Goal: Information Seeking & Learning: Learn about a topic

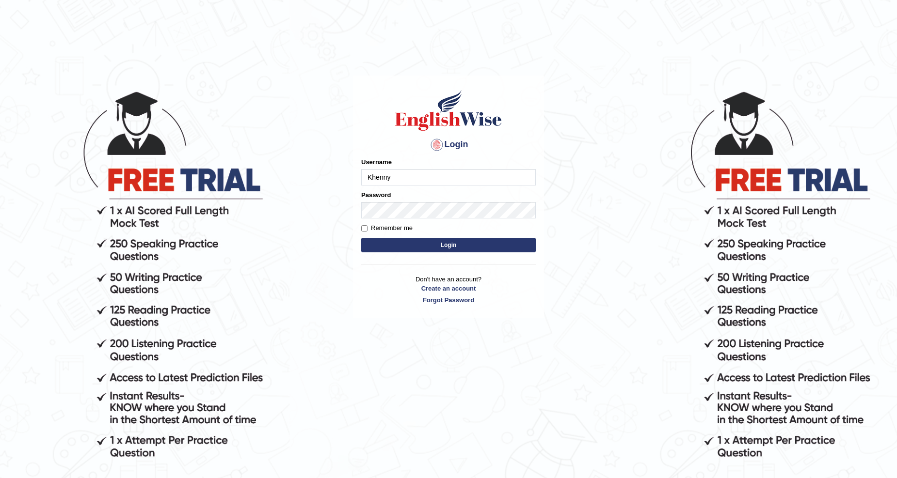
type input "Khenny"
click at [394, 225] on label "Remember me" at bounding box center [386, 228] width 51 height 10
click at [367, 225] on input "Remember me" at bounding box center [364, 228] width 6 height 6
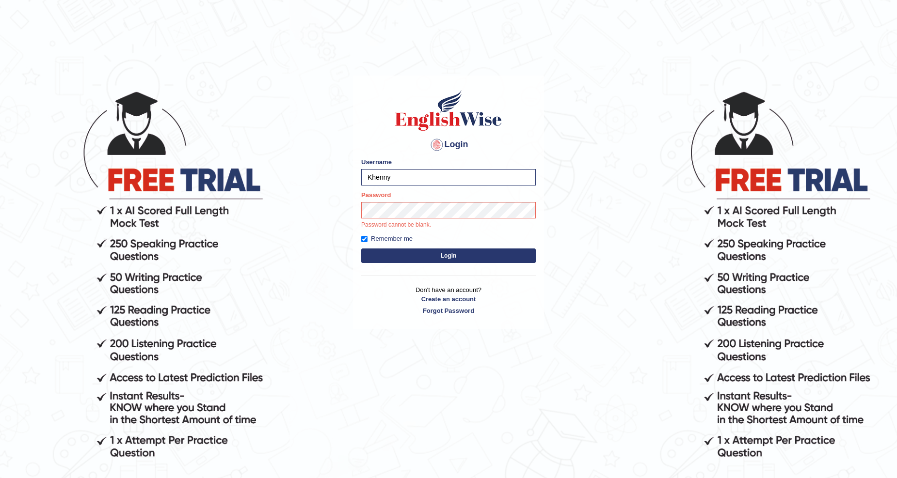
click at [384, 234] on label "Remember me" at bounding box center [386, 239] width 51 height 10
click at [367, 236] on input "Remember me" at bounding box center [364, 239] width 6 height 6
checkbox input "false"
click at [361, 249] on button "Login" at bounding box center [448, 256] width 175 height 15
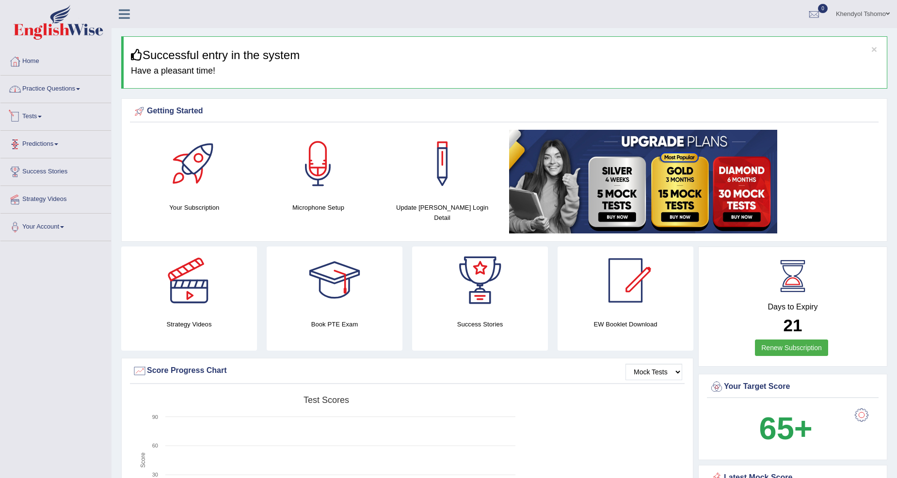
click at [71, 95] on link "Practice Questions" at bounding box center [55, 88] width 111 height 24
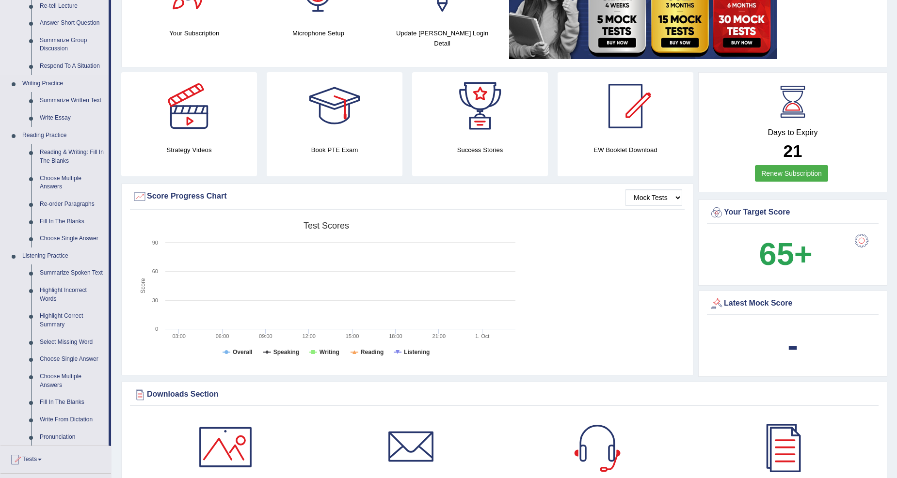
scroll to position [179, 0]
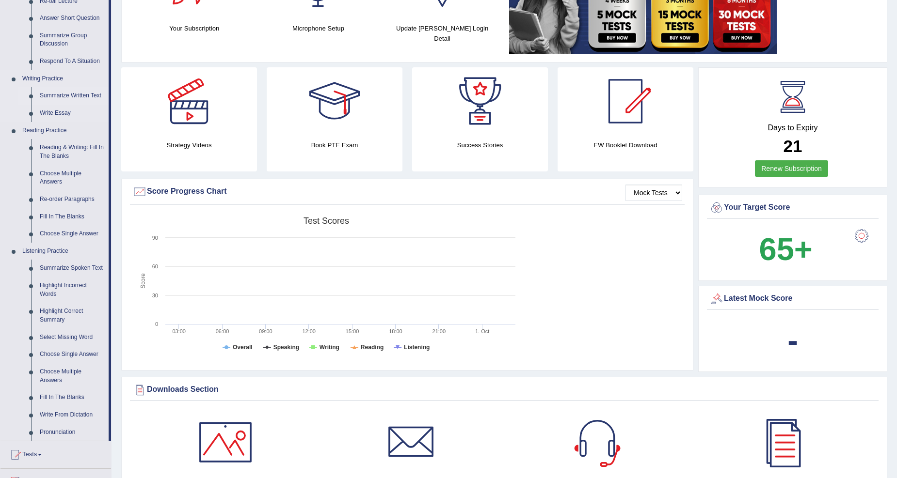
click at [80, 93] on link "Summarize Written Text" at bounding box center [71, 95] width 73 height 17
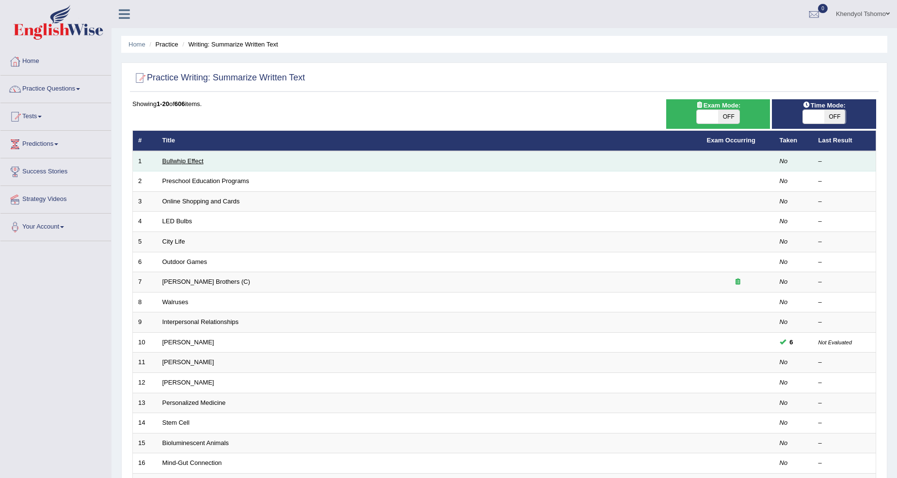
click at [185, 160] on link "Bullwhip Effect" at bounding box center [182, 161] width 41 height 7
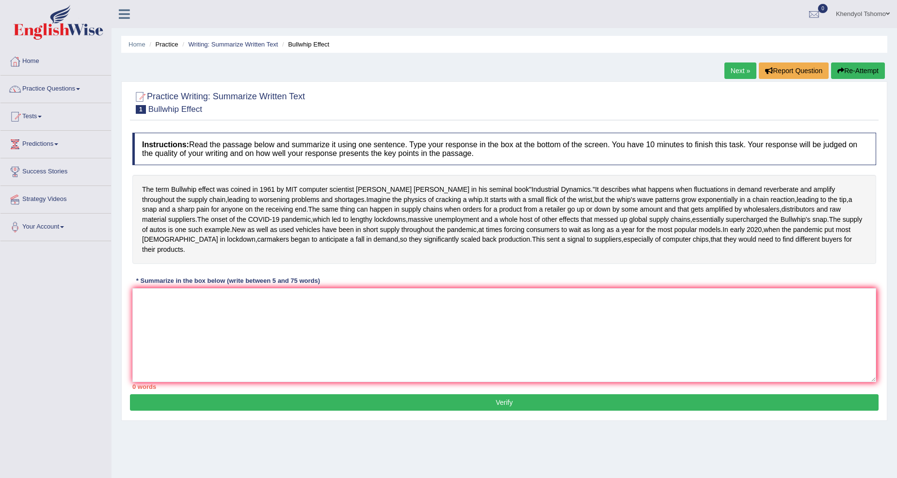
click at [66, 81] on link "Practice Questions" at bounding box center [55, 88] width 111 height 24
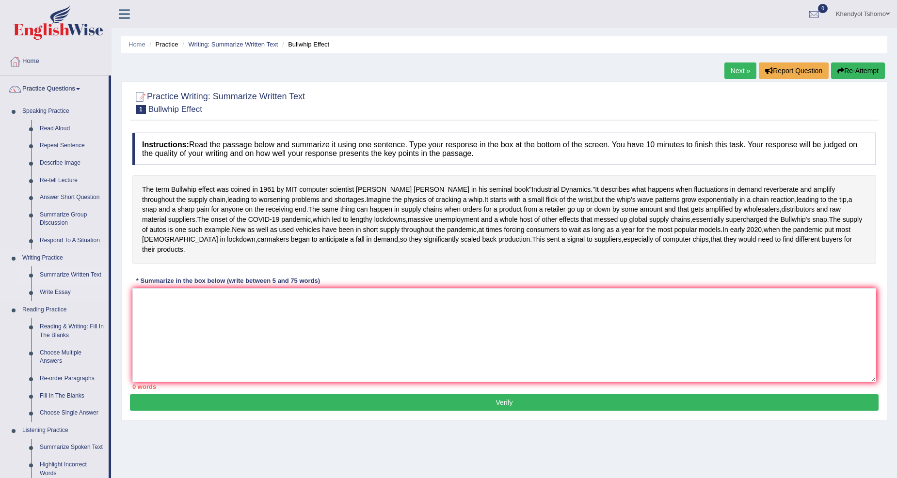
click at [67, 269] on link "Summarize Written Text" at bounding box center [71, 275] width 73 height 17
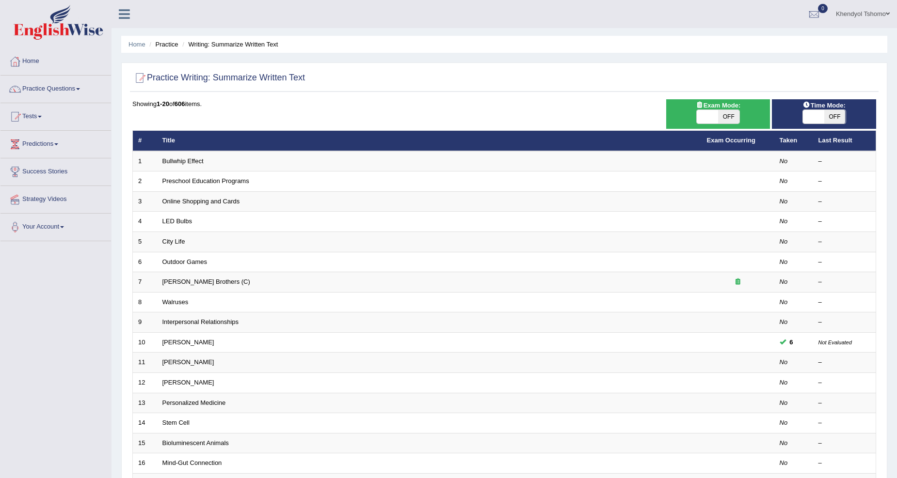
click at [733, 115] on span "OFF" at bounding box center [728, 117] width 21 height 14
checkbox input "true"
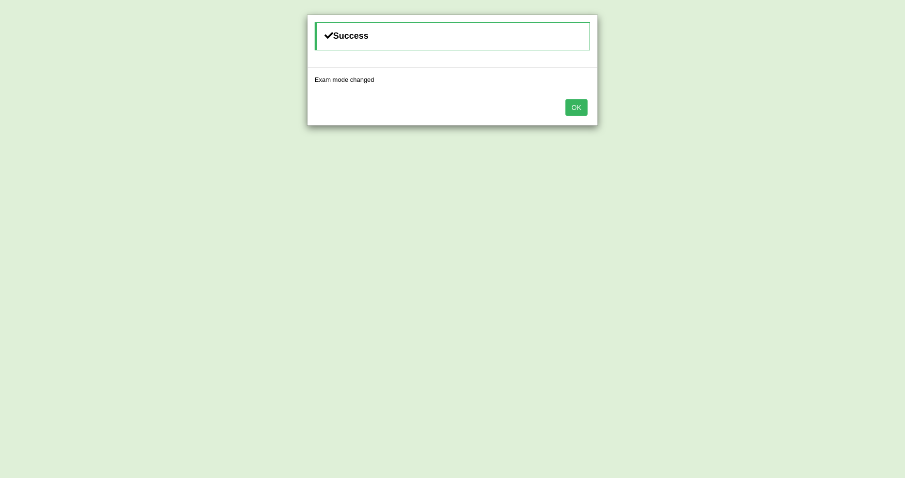
click at [566, 102] on button "OK" at bounding box center [576, 107] width 22 height 16
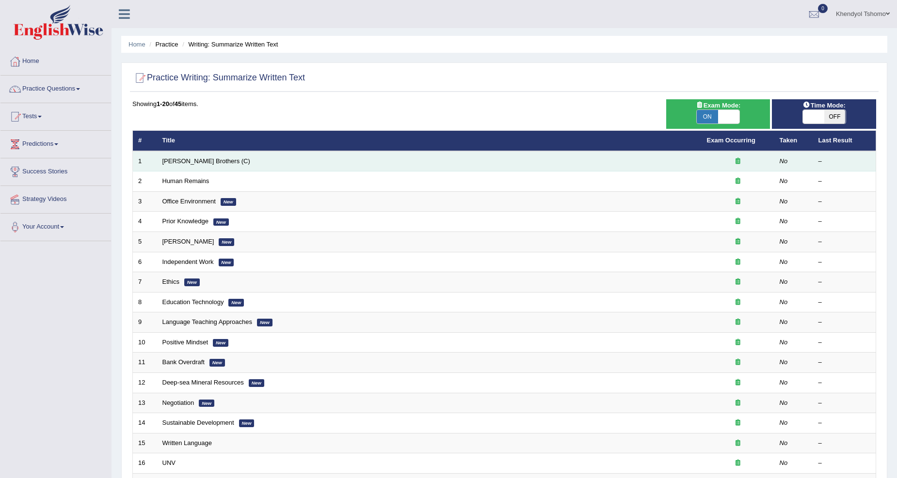
click at [198, 156] on td "[PERSON_NAME] Brothers (C)" at bounding box center [429, 161] width 544 height 20
click at [189, 162] on link "[PERSON_NAME] Brothers (C)" at bounding box center [206, 161] width 88 height 7
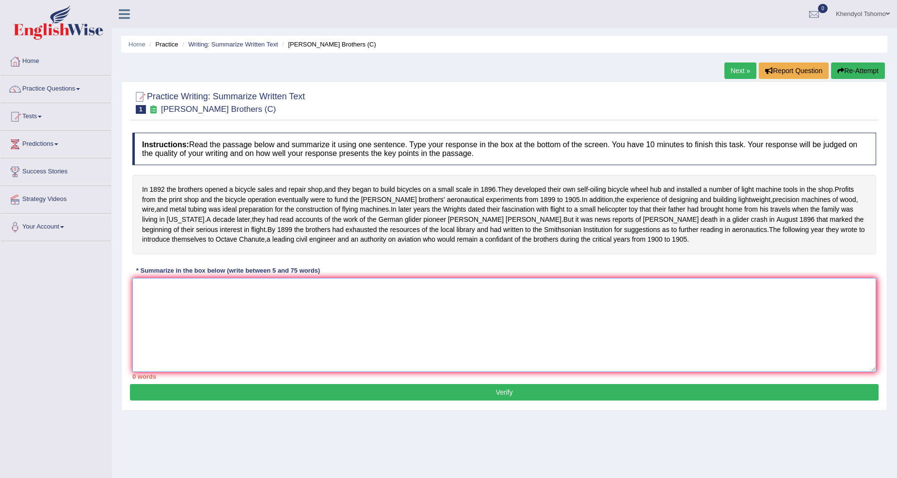
click at [167, 319] on textarea at bounding box center [504, 325] width 744 height 94
drag, startPoint x: 164, startPoint y: 185, endPoint x: 177, endPoint y: 179, distance: 14.1
click at [177, 179] on div "In 1892 the brothers opened a bicycle sales and repair shop , and they began to…" at bounding box center [504, 215] width 744 height 80
drag, startPoint x: 181, startPoint y: 187, endPoint x: 215, endPoint y: 188, distance: 34.0
click at [215, 188] on div "In 1892 the brothers opened a bicycle sales and repair shop , and they began to…" at bounding box center [504, 215] width 744 height 80
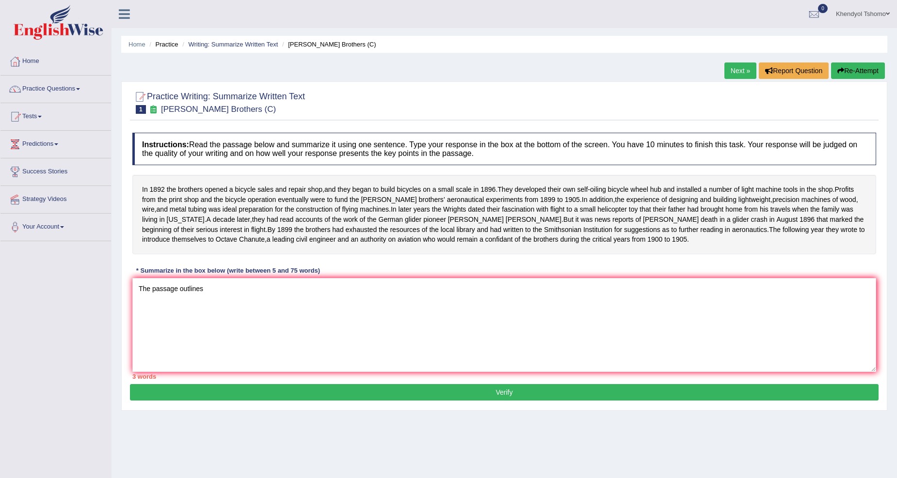
drag, startPoint x: 144, startPoint y: 185, endPoint x: 162, endPoint y: 181, distance: 18.5
click at [162, 181] on div "In 1892 the brothers opened a bicycle sales and repair shop , and they began to…" at bounding box center [504, 215] width 744 height 80
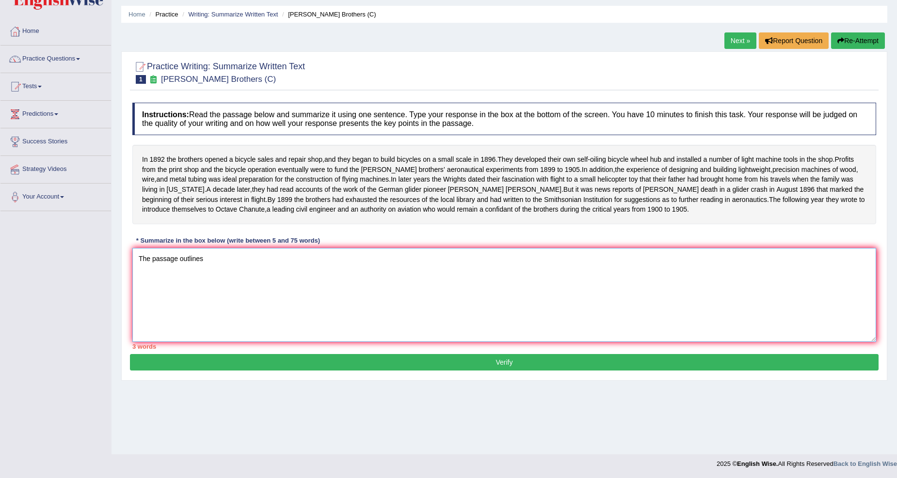
click at [507, 279] on textarea "The passage outlines" at bounding box center [504, 295] width 744 height 94
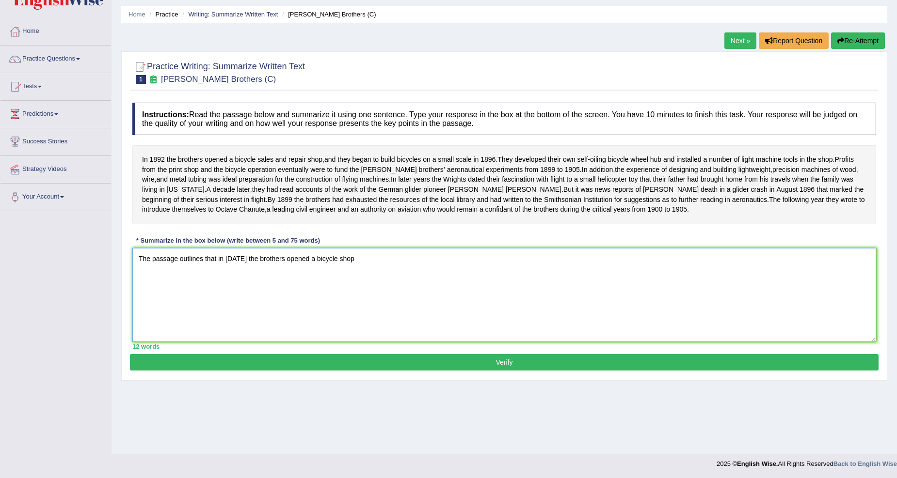
click at [332, 276] on textarea "The passage outlines that in 1992 the brothers opened a bicycle shop" at bounding box center [504, 295] width 744 height 94
click at [416, 284] on textarea "The passage outlines that in 1992 the brothers opened a bicycle sales and repai…" at bounding box center [504, 295] width 744 height 94
click at [234, 278] on textarea "The passage outlines that in 1992 the brothers opened a bicycle sales and repai…" at bounding box center [504, 295] width 744 height 94
click at [592, 269] on textarea "The passage outlines that in 1892 the brothers opened a bicycle sales and repai…" at bounding box center [504, 295] width 744 height 94
click at [634, 263] on div "Instructions: Read the passage below and summarize it using one sentence. Type …" at bounding box center [504, 226] width 749 height 256
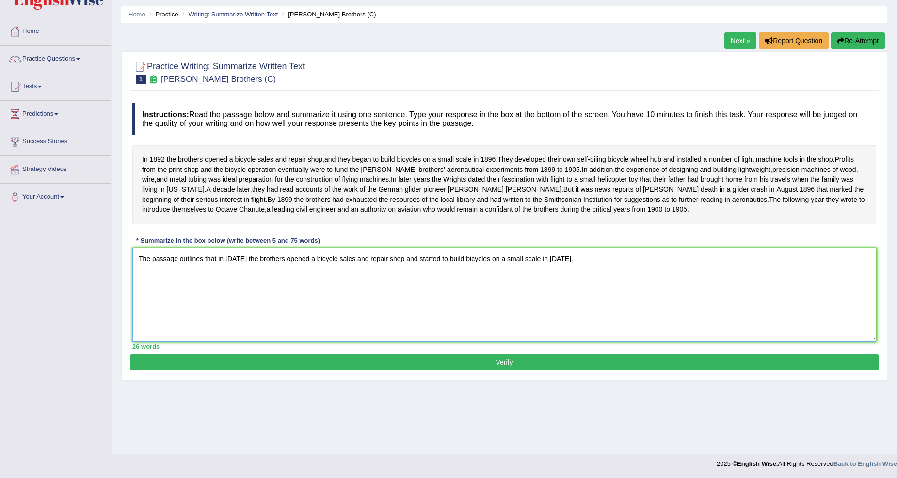
click at [609, 275] on textarea "The passage outlines that in 1892 the brothers opened a bicycle sales and repai…" at bounding box center [504, 295] width 744 height 94
click at [556, 112] on h4 "Instructions: Read the passage below and summarize it using one sentence. Type …" at bounding box center [504, 119] width 744 height 32
drag, startPoint x: 565, startPoint y: 196, endPoint x: 588, endPoint y: 189, distance: 23.9
click at [588, 189] on div "In 1892 the brothers opened a bicycle sales and repair shop , and they began to…" at bounding box center [504, 185] width 744 height 80
drag, startPoint x: 544, startPoint y: 194, endPoint x: 568, endPoint y: 196, distance: 23.8
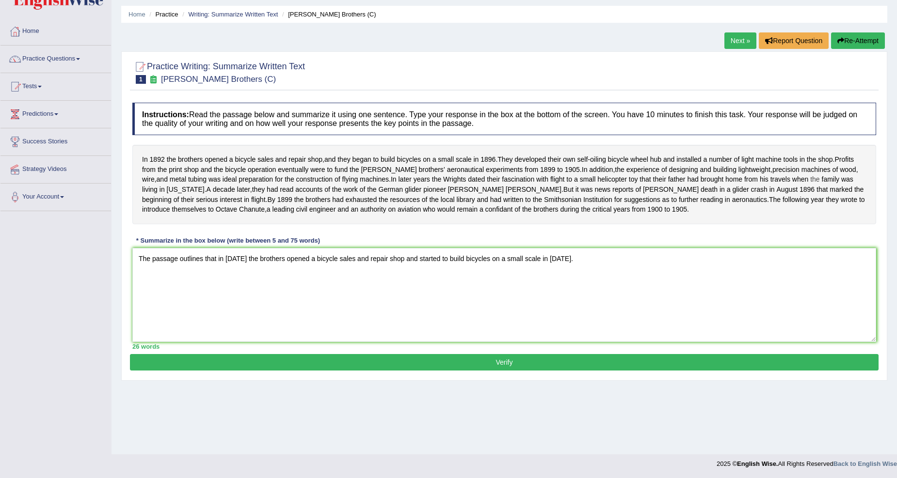
click at [568, 196] on div "In 1892 the brothers opened a bicycle sales and repair shop , and they began to…" at bounding box center [504, 185] width 744 height 80
drag, startPoint x: 550, startPoint y: 196, endPoint x: 571, endPoint y: 231, distance: 40.9
click at [571, 224] on div "In 1892 the brothers opened a bicycle sales and repair shop , and they began to…" at bounding box center [504, 185] width 744 height 80
click at [564, 274] on textarea "The passage outlines that in 1892 the brothers opened a bicycle sales and repai…" at bounding box center [504, 295] width 744 height 94
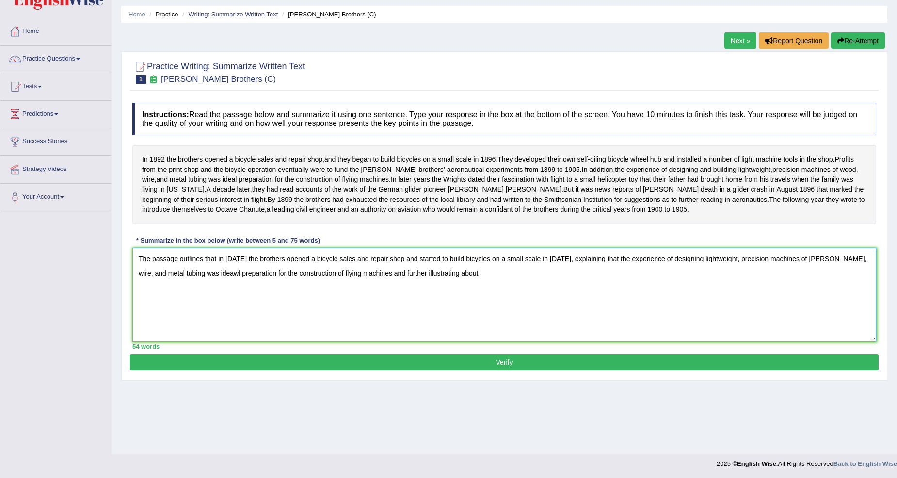
click at [190, 291] on textarea "The passage outlines that in 1892 the brothers opened a bicycle sales and repai…" at bounding box center [504, 295] width 744 height 94
click at [850, 280] on textarea "The passage outlines that in 1892 the brothers opened a bicycle sales and repai…" at bounding box center [504, 295] width 744 height 94
click at [585, 307] on textarea "The passage outlines that in 1892 the brothers opened a bicycle sales and repai…" at bounding box center [504, 295] width 744 height 94
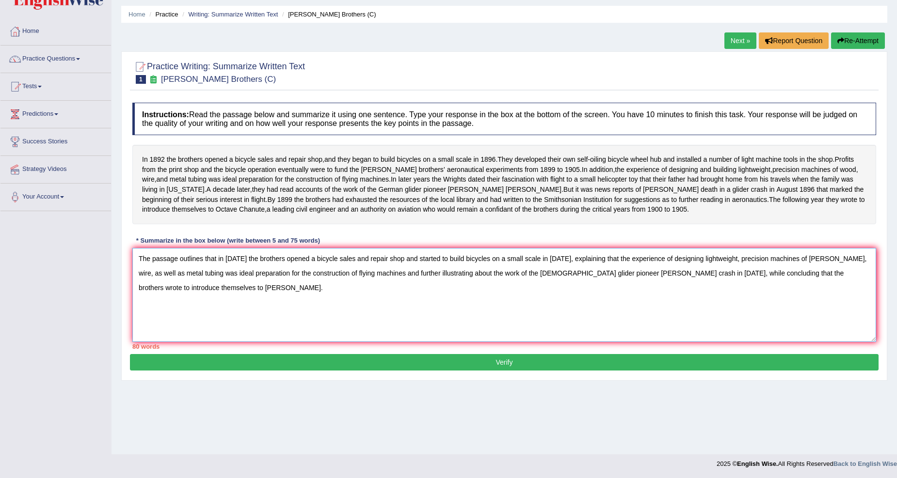
drag, startPoint x: 757, startPoint y: 280, endPoint x: 728, endPoint y: 283, distance: 29.2
click at [728, 283] on textarea "The passage outlines that in 1892 the brothers opened a bicycle sales and repai…" at bounding box center [504, 295] width 744 height 94
drag, startPoint x: 335, startPoint y: 277, endPoint x: 350, endPoint y: 281, distance: 16.0
click at [350, 281] on textarea "The passage outlines that in 1892 the brothers opened a bicycle sales and repai…" at bounding box center [504, 295] width 744 height 94
click at [347, 283] on textarea "The passage outlines that in 1892 the brothers opened a bicycle and repair shop…" at bounding box center [504, 295] width 744 height 94
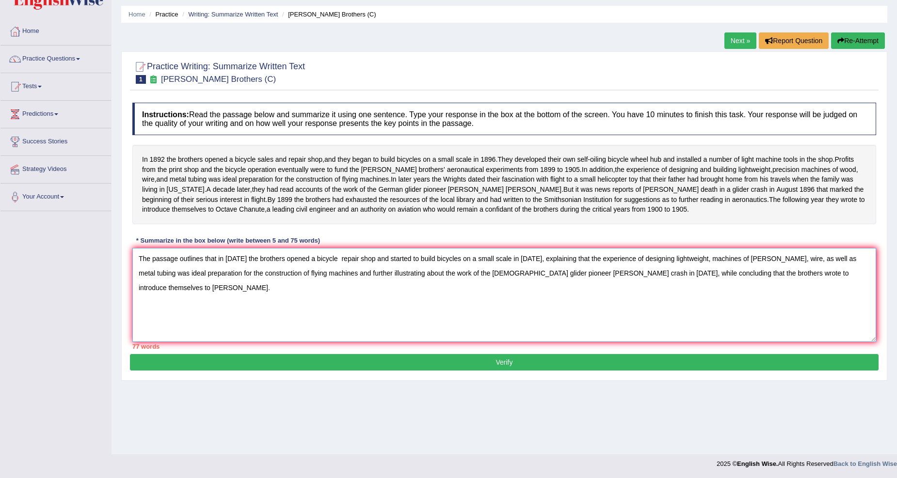
click at [351, 280] on textarea "The passage outlines that in 1892 the brothers opened a bicycle repair shop and…" at bounding box center [504, 295] width 744 height 94
click at [392, 278] on textarea "The passage outlines that in 1892 the brothers opened a bicycle repairing shop …" at bounding box center [504, 295] width 744 height 94
drag, startPoint x: 470, startPoint y: 279, endPoint x: 447, endPoint y: 282, distance: 23.5
click at [447, 282] on textarea "The passage outlines that in 1892 the brothers opened a bicycle repairing shop …" at bounding box center [504, 295] width 744 height 94
drag, startPoint x: 194, startPoint y: 292, endPoint x: 183, endPoint y: 296, distance: 11.8
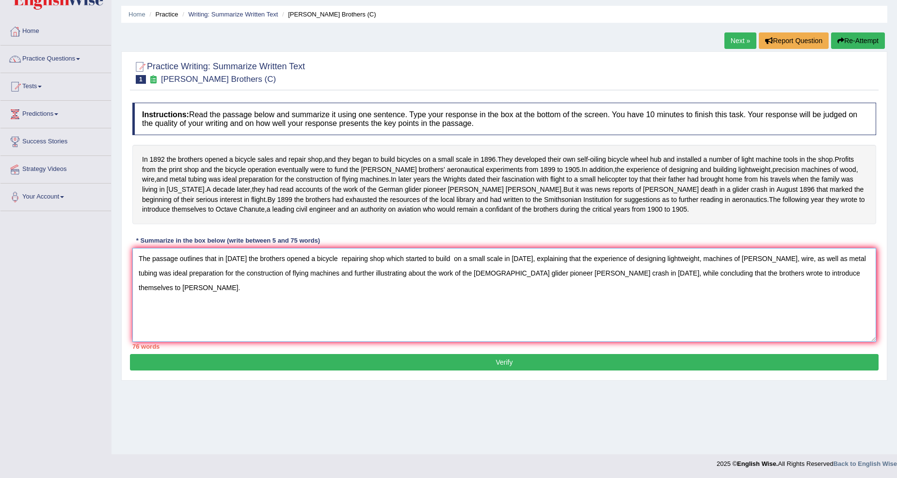
click at [183, 296] on textarea "The passage outlines that in 1892 the brothers opened a bicycle repairing shop …" at bounding box center [504, 295] width 744 height 94
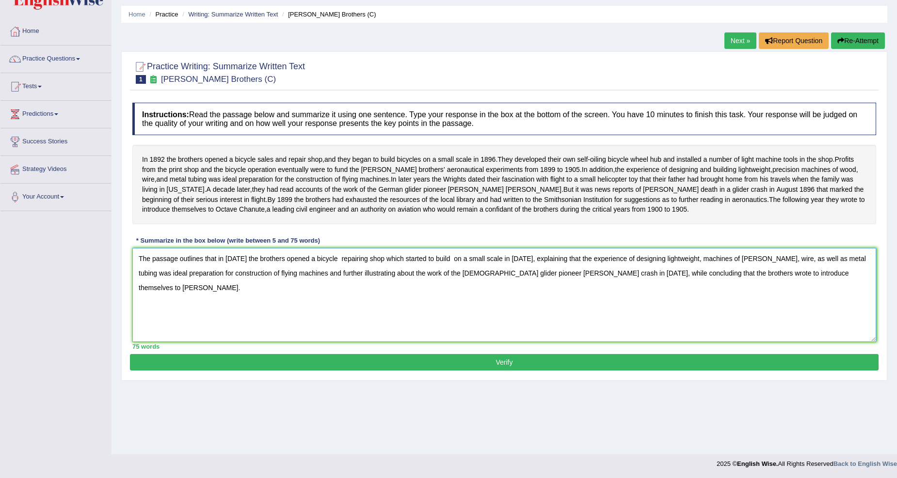
click at [216, 295] on textarea "The passage outlines that in 1892 the brothers opened a bicycle repairing shop …" at bounding box center [504, 295] width 744 height 94
type textarea "The passage outlines that in 1892 the brothers opened a bicycle repairing shop …"
click at [204, 371] on button "Verify" at bounding box center [504, 362] width 749 height 16
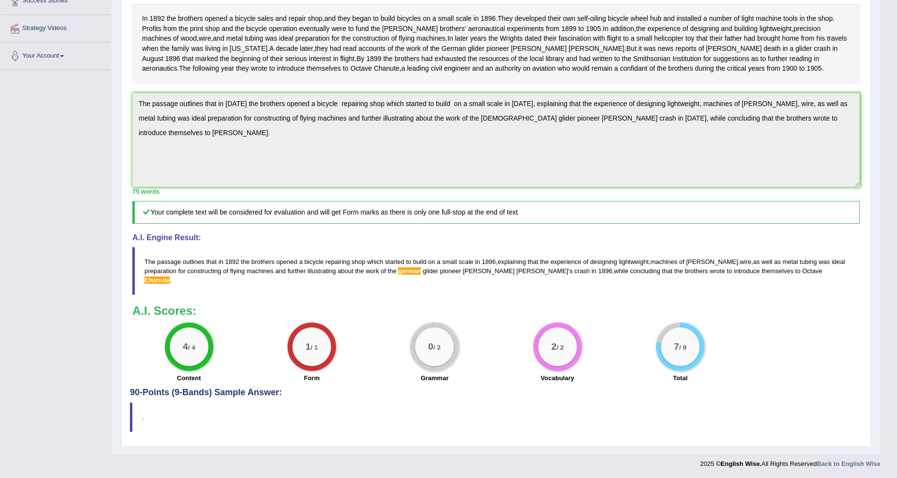
scroll to position [182, 0]
click at [226, 394] on h4 "90-Points (9-Bands) Sample Answer:" at bounding box center [496, 176] width 732 height 444
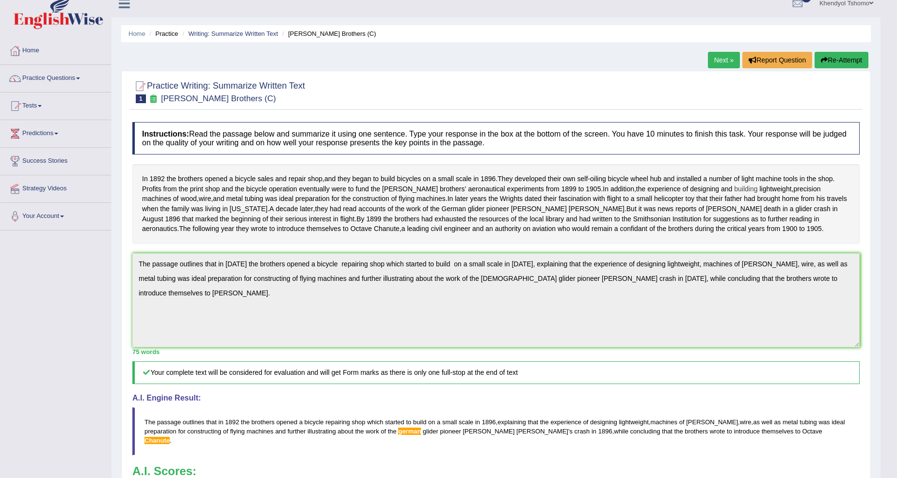
scroll to position [0, 0]
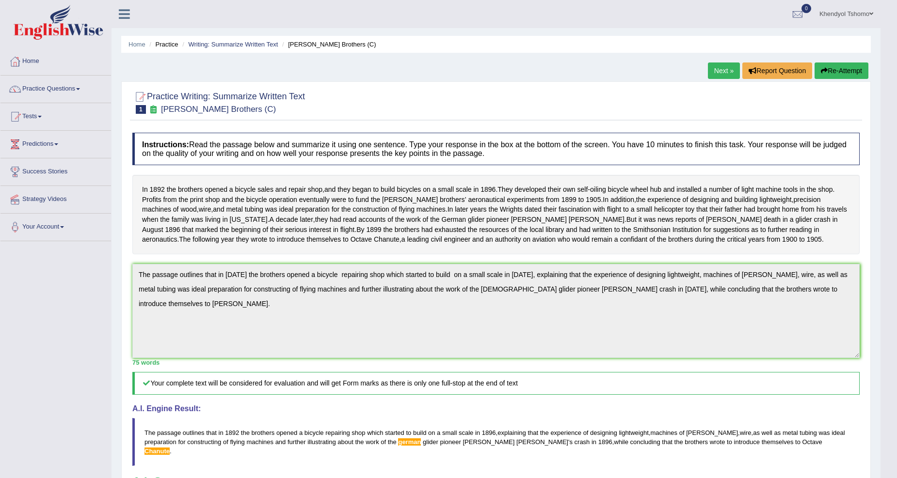
click at [729, 69] on link "Next »" at bounding box center [724, 71] width 32 height 16
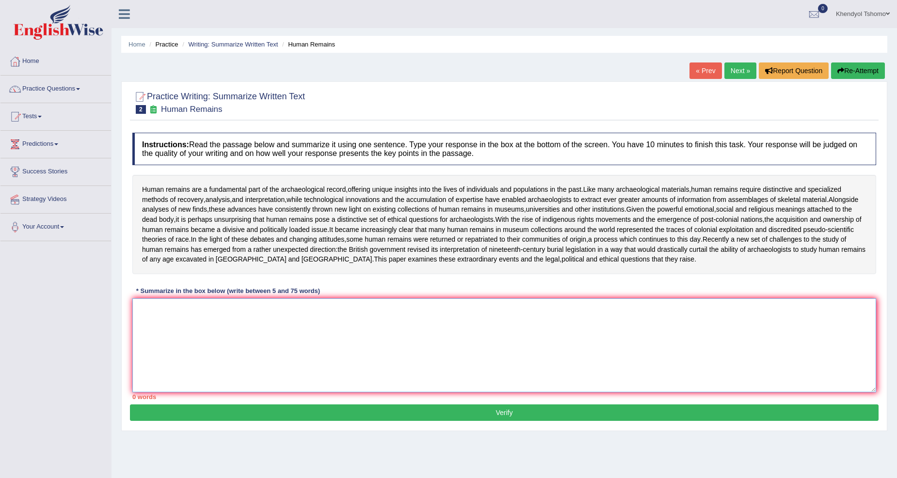
click at [466, 335] on textarea at bounding box center [504, 346] width 744 height 94
click at [35, 88] on link "Practice Questions" at bounding box center [55, 88] width 111 height 24
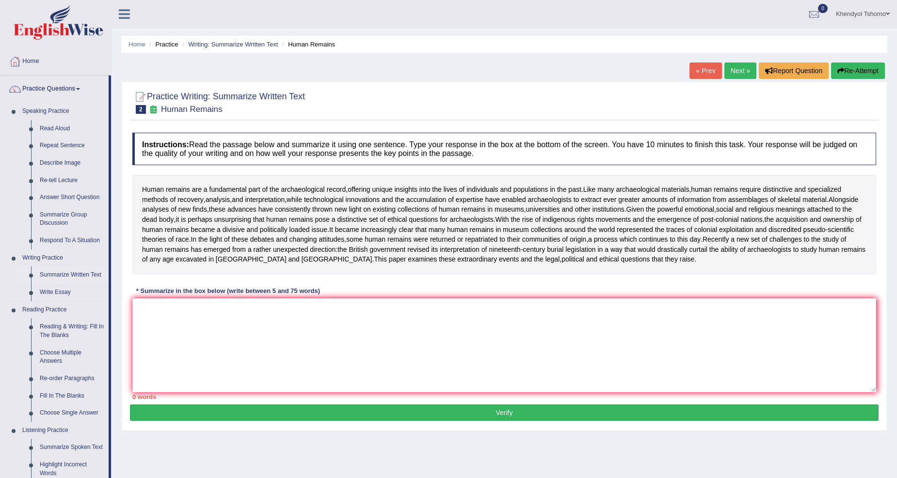
click at [71, 270] on link "Summarize Written Text" at bounding box center [71, 275] width 73 height 17
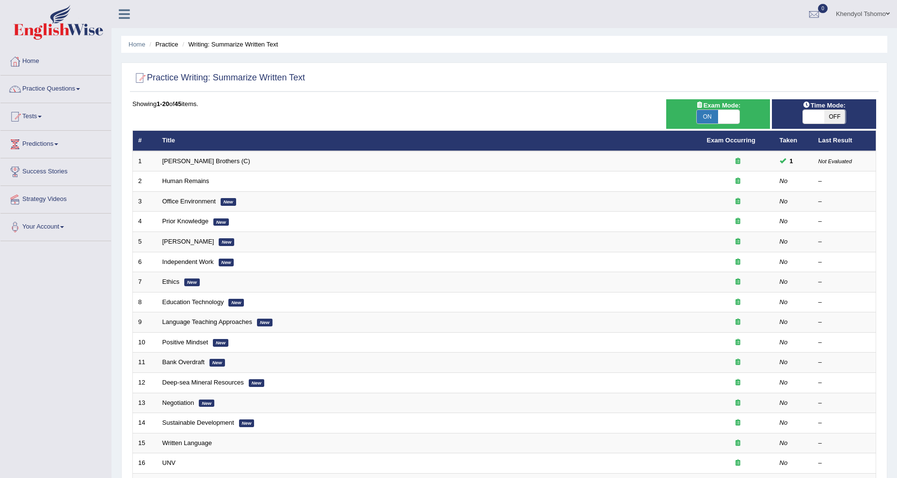
click at [708, 114] on span "ON" at bounding box center [707, 117] width 21 height 14
checkbox input "false"
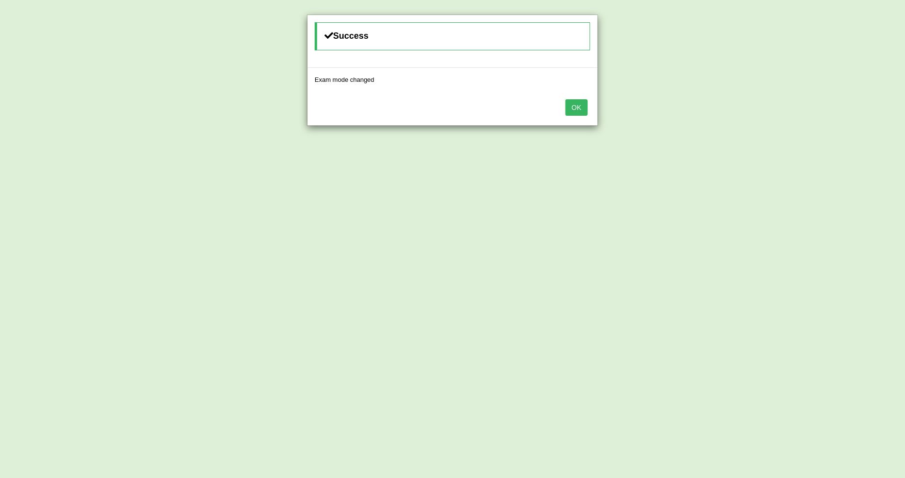
click at [576, 101] on button "OK" at bounding box center [576, 107] width 22 height 16
click at [563, 107] on div "OK" at bounding box center [452, 109] width 290 height 34
click at [575, 107] on button "OK" at bounding box center [576, 107] width 22 height 16
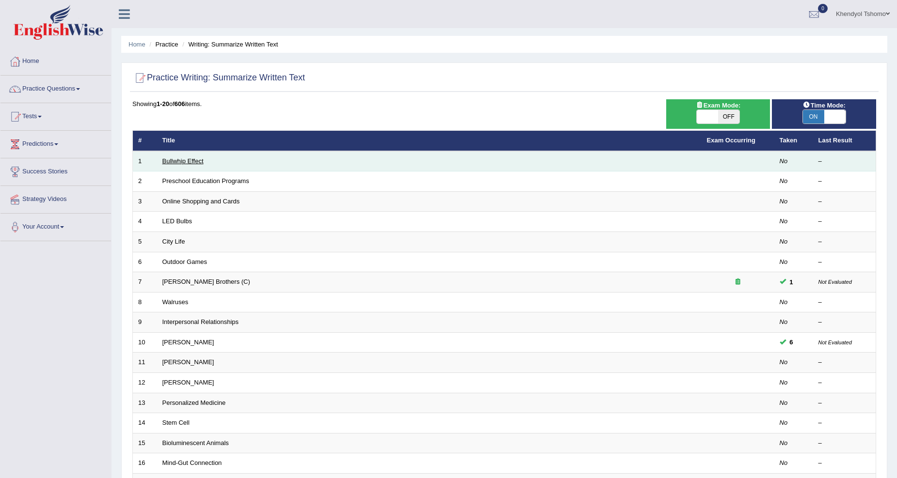
click at [202, 158] on link "Bullwhip Effect" at bounding box center [182, 161] width 41 height 7
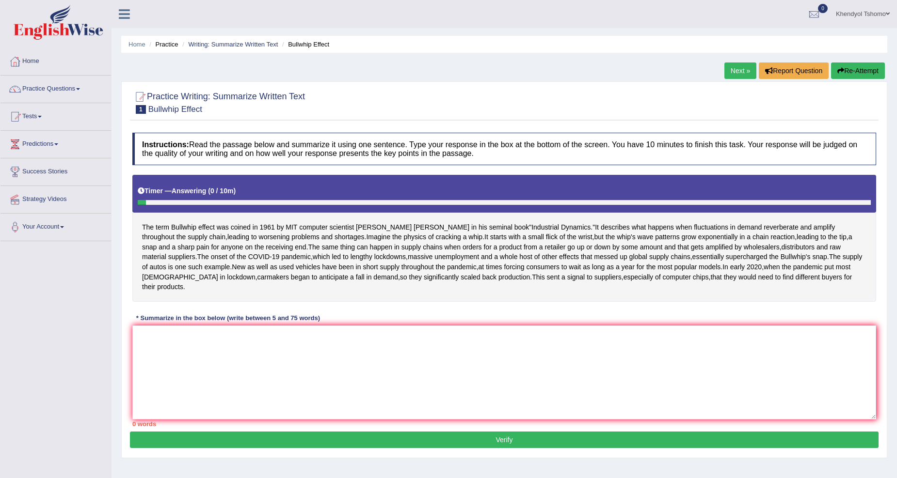
scroll to position [51, 0]
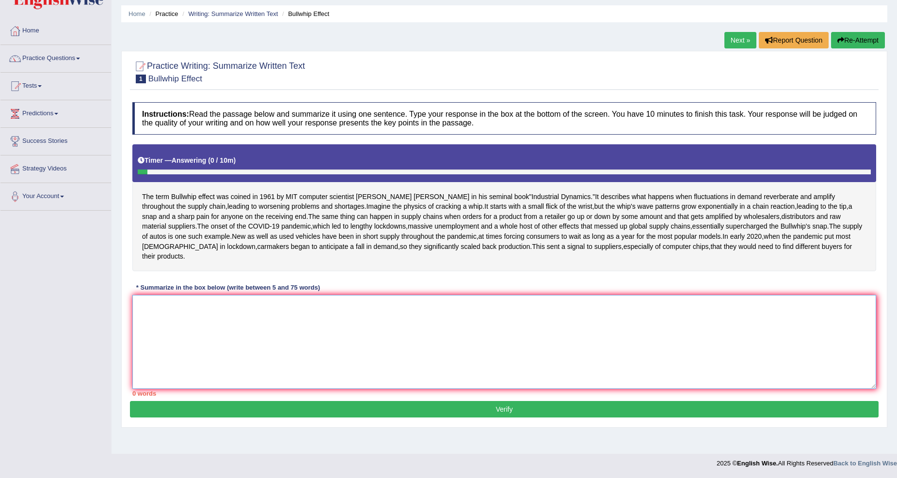
click at [187, 318] on textarea at bounding box center [504, 342] width 744 height 94
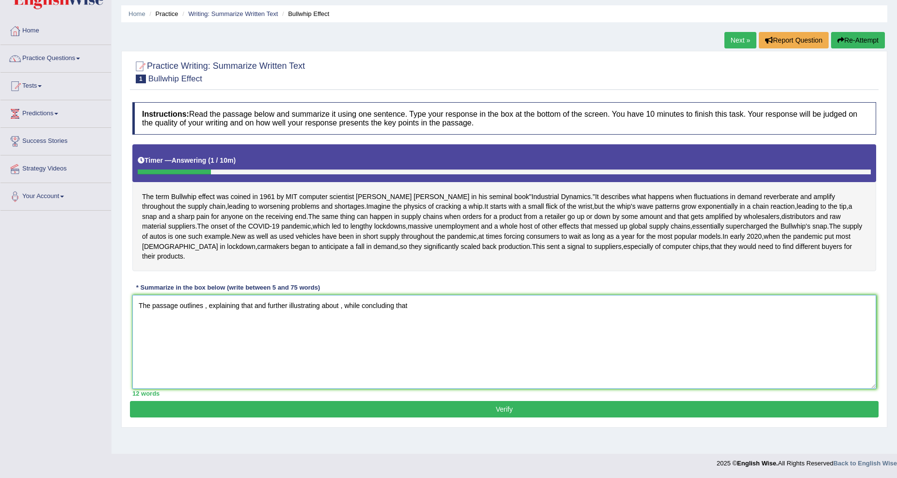
click at [204, 324] on textarea "The passage outlines , explaining that and further illustrating about , while c…" at bounding box center [504, 342] width 744 height 94
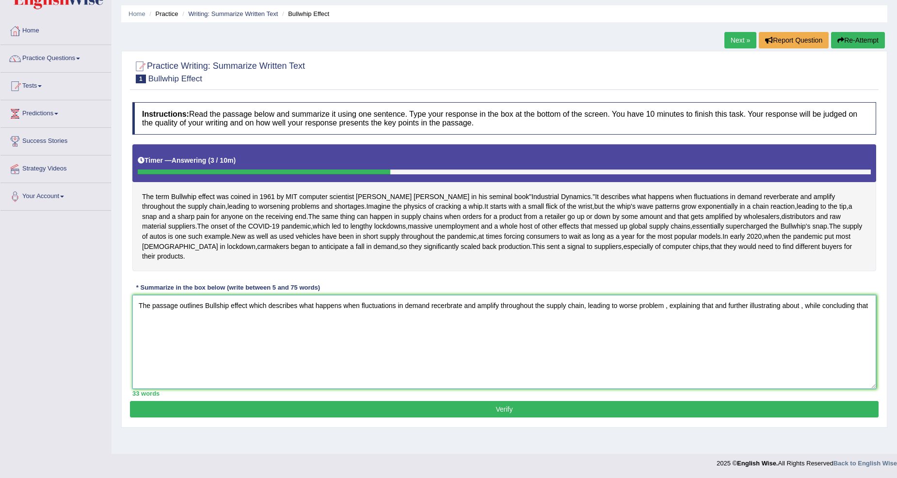
click at [665, 329] on textarea "The passage outlines Bullship effect which describes what happens when fluctuat…" at bounding box center [504, 342] width 744 height 94
click at [714, 326] on textarea "The passage outlines Bullship effect which describes what happens when fluctuat…" at bounding box center [504, 342] width 744 height 94
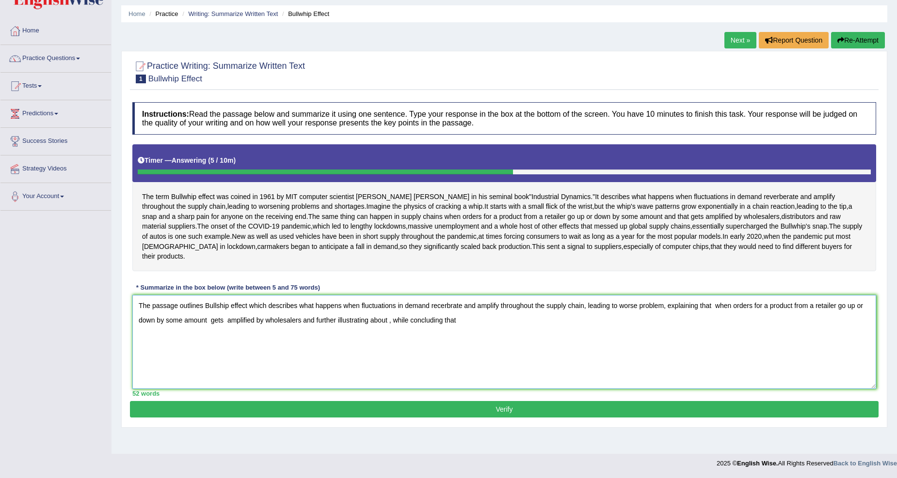
click at [389, 341] on textarea "The passage outlines Bullship effect which describes what happens when fluctuat…" at bounding box center [504, 342] width 744 height 94
click at [667, 337] on textarea "The passage outlines Bullship effect which describes what happens when fluctuat…" at bounding box center [504, 342] width 744 height 94
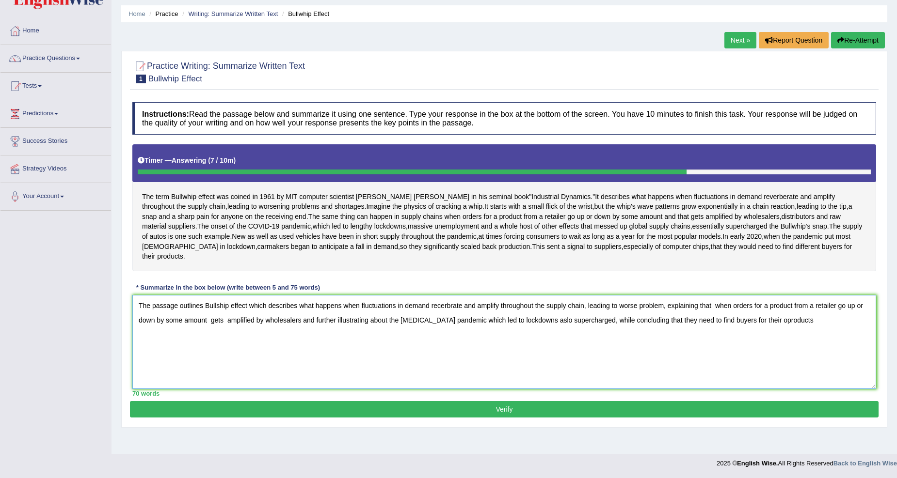
click at [763, 340] on textarea "The passage outlines Bullship effect which describes what happens when fluctuat…" at bounding box center [504, 342] width 744 height 94
click at [797, 339] on textarea "The passage outlines Bullship effect which describes what happens when fluctuat…" at bounding box center [504, 342] width 744 height 94
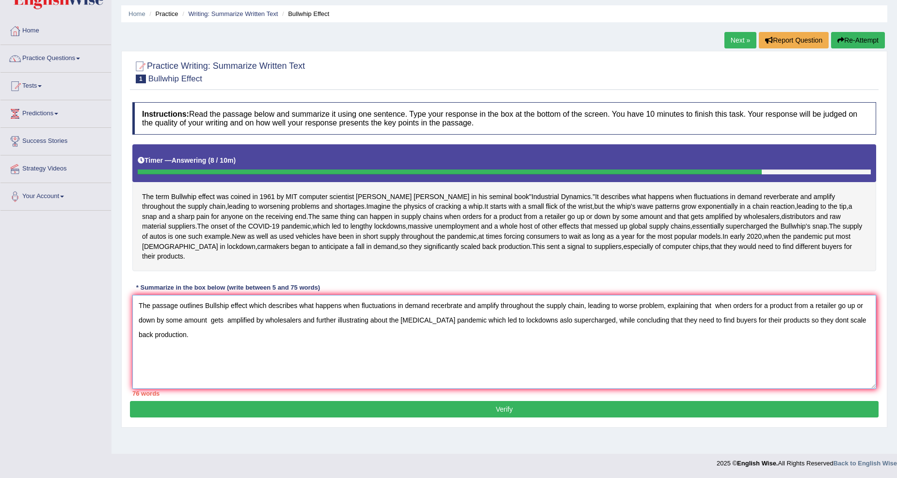
click at [227, 342] on textarea "The passage outlines Bullship effect which describes what happens when fluctuat…" at bounding box center [504, 342] width 744 height 94
click at [587, 322] on textarea "The passage outlines Bullship effect which describes what happens when fluctuat…" at bounding box center [504, 342] width 744 height 94
drag, startPoint x: 536, startPoint y: 342, endPoint x: 628, endPoint y: 317, distance: 95.5
click at [590, 333] on textarea "The passage outlines Bullship effect which describes what happens when fluctuat…" at bounding box center [504, 342] width 744 height 94
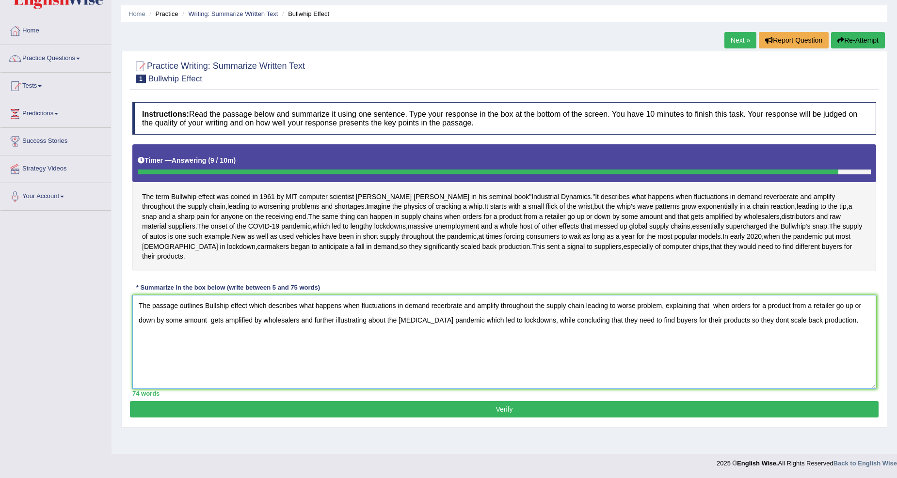
click at [763, 340] on textarea "The passage outlines Bullship effect which describes what happens when fluctuat…" at bounding box center [504, 342] width 744 height 94
click at [769, 338] on textarea "The passage outlines Bullship effect which describes what happens when fluctuat…" at bounding box center [504, 342] width 744 height 94
type textarea "The passage outlines Bullship effect which describes what happens when fluctuat…"
click at [541, 418] on button "Verify" at bounding box center [504, 409] width 749 height 16
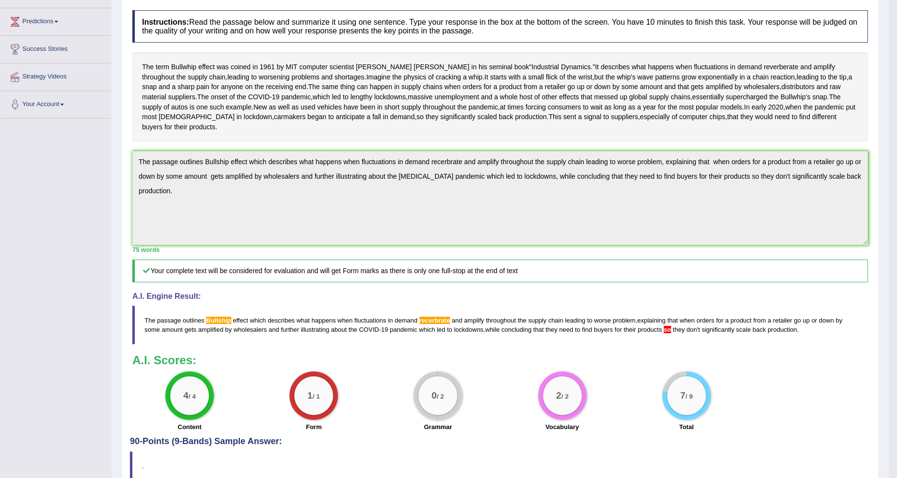
scroll to position [211, 0]
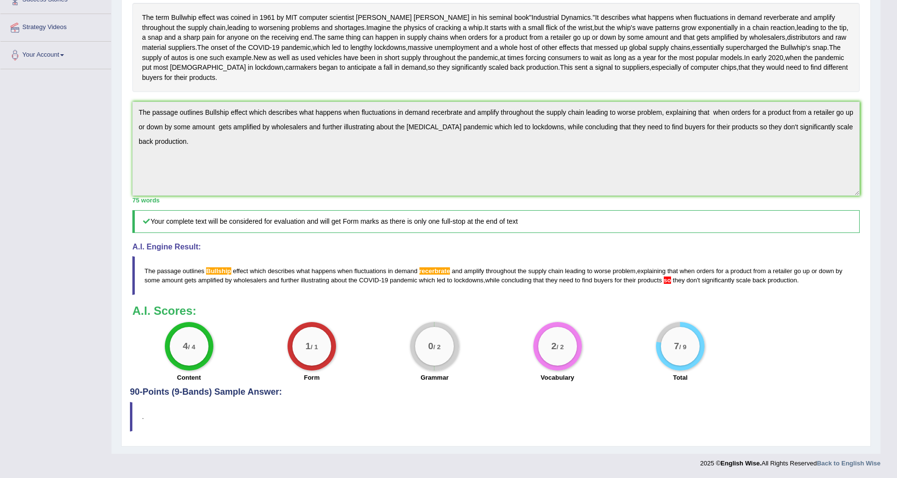
click at [666, 279] on span "so" at bounding box center [667, 280] width 7 height 7
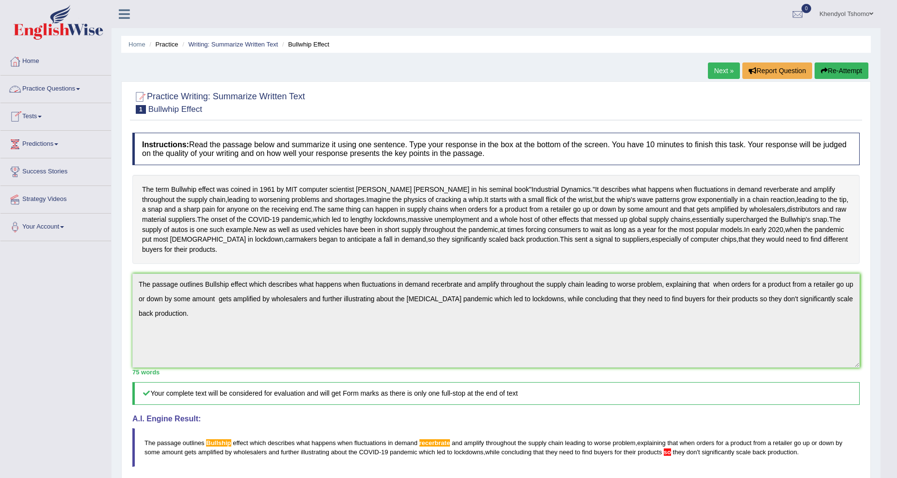
click at [51, 82] on link "Practice Questions" at bounding box center [55, 88] width 111 height 24
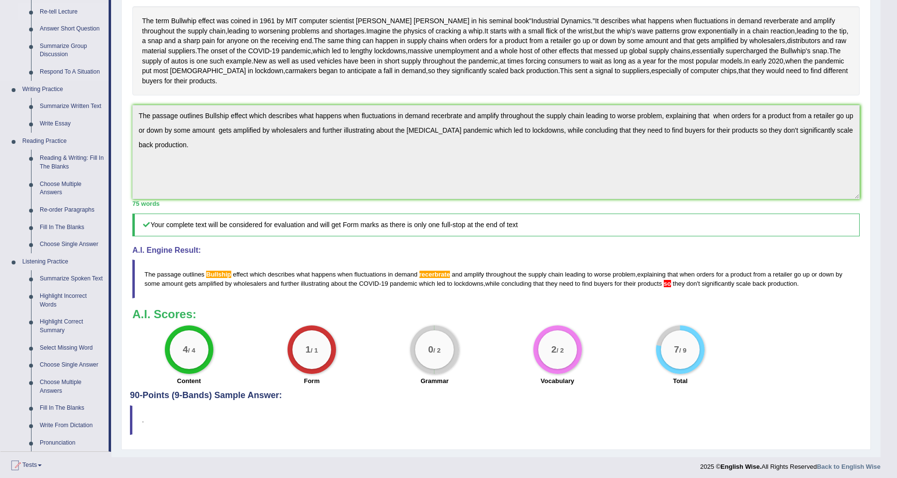
scroll to position [179, 0]
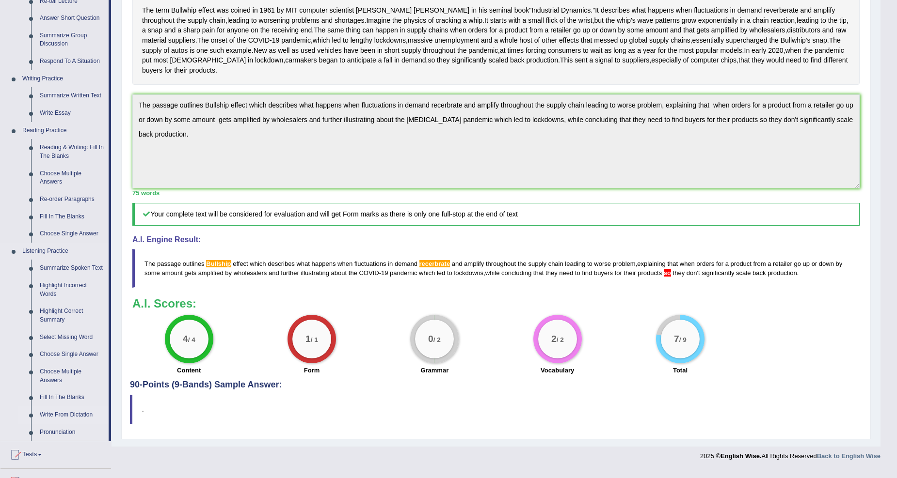
click at [71, 411] on link "Write From Dictation" at bounding box center [71, 415] width 73 height 17
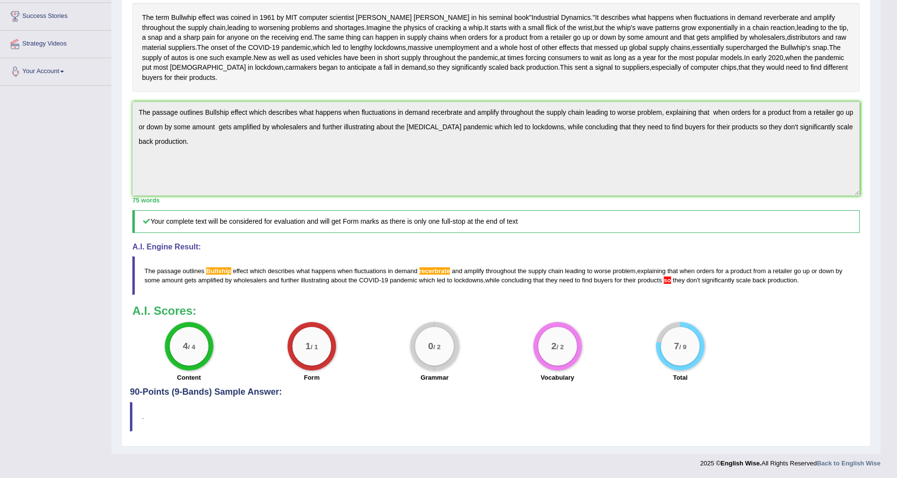
scroll to position [178, 0]
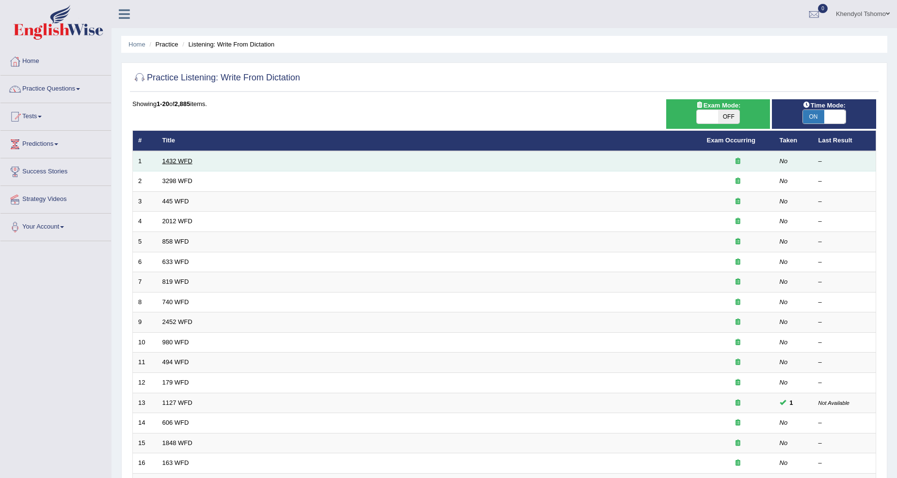
click at [177, 159] on link "1432 WFD" at bounding box center [177, 161] width 30 height 7
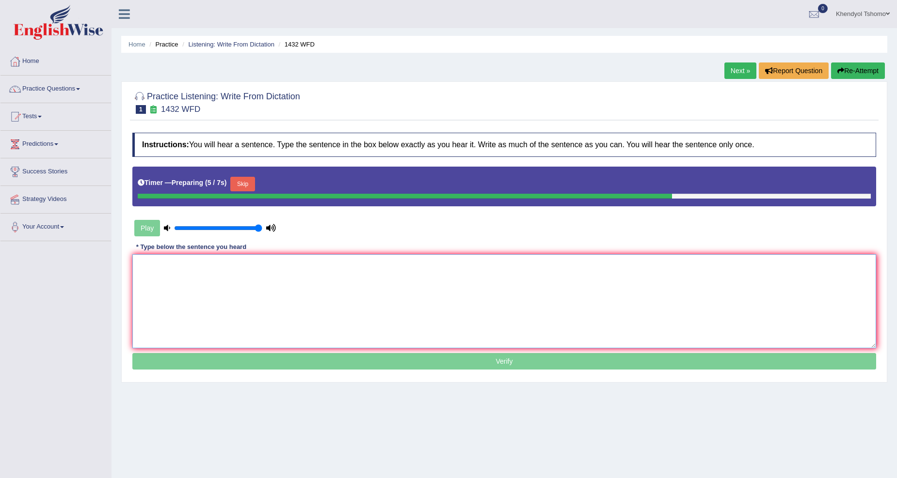
click at [461, 316] on textarea at bounding box center [504, 302] width 744 height 94
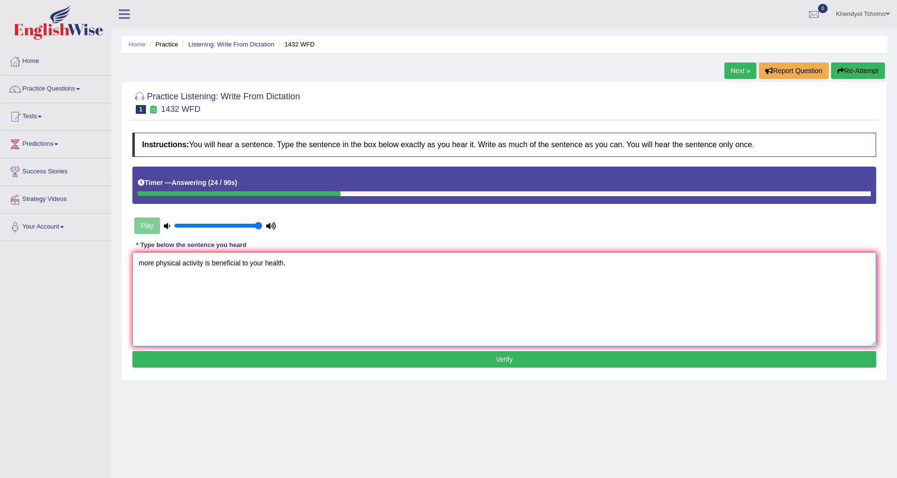
click at [143, 264] on textarea "more physical activity is beneficial to your health." at bounding box center [504, 300] width 744 height 94
type textarea "More physical activity is beneficial to your health."
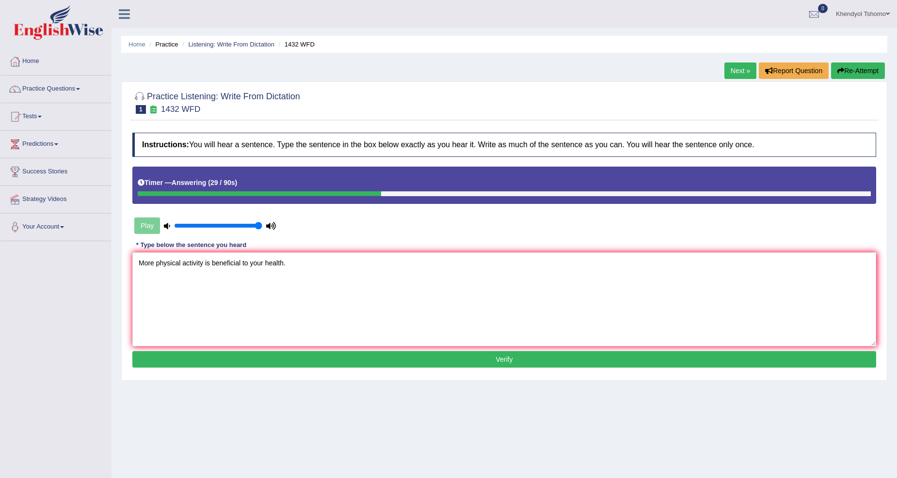
click at [211, 360] on button "Verify" at bounding box center [504, 359] width 744 height 16
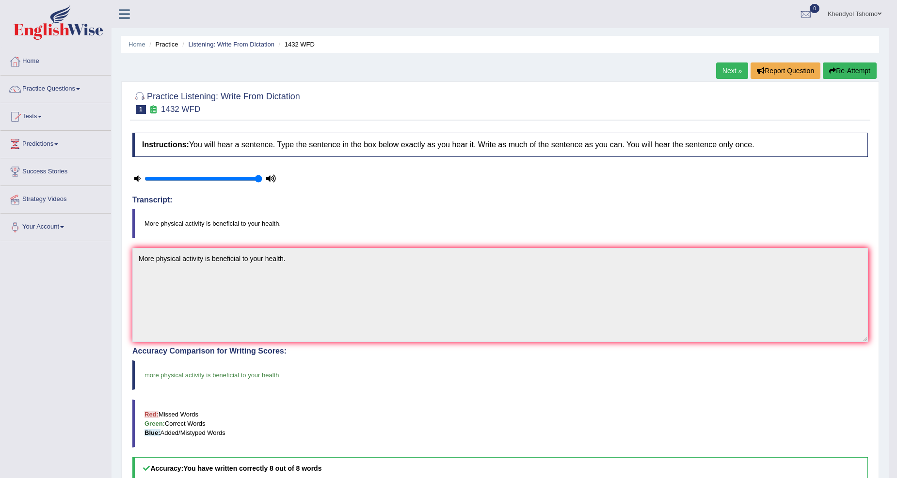
scroll to position [170, 0]
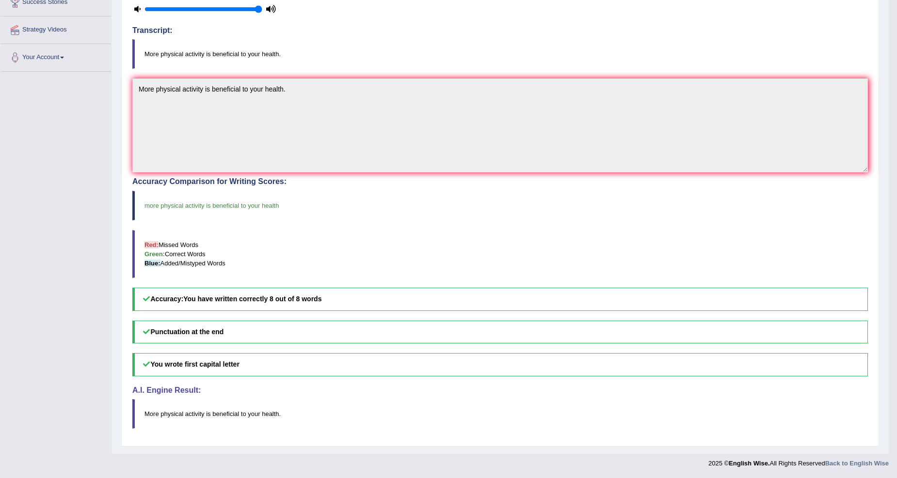
click at [594, 207] on blockquote "more physical activity is beneficial to your health" at bounding box center [499, 206] width 735 height 30
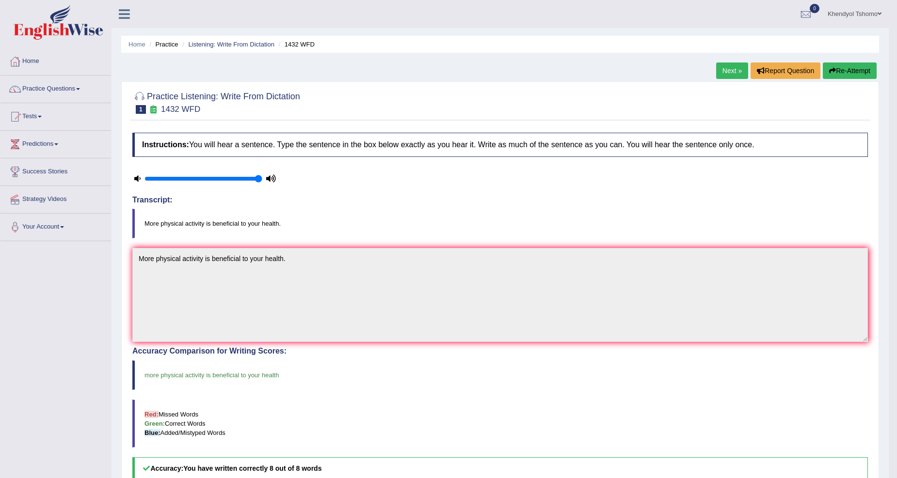
drag, startPoint x: 257, startPoint y: 178, endPoint x: 267, endPoint y: 175, distance: 10.6
click at [262, 176] on input "range" at bounding box center [203, 179] width 118 height 8
click at [268, 175] on icon at bounding box center [271, 178] width 10 height 6
click at [718, 70] on link "Next »" at bounding box center [732, 71] width 32 height 16
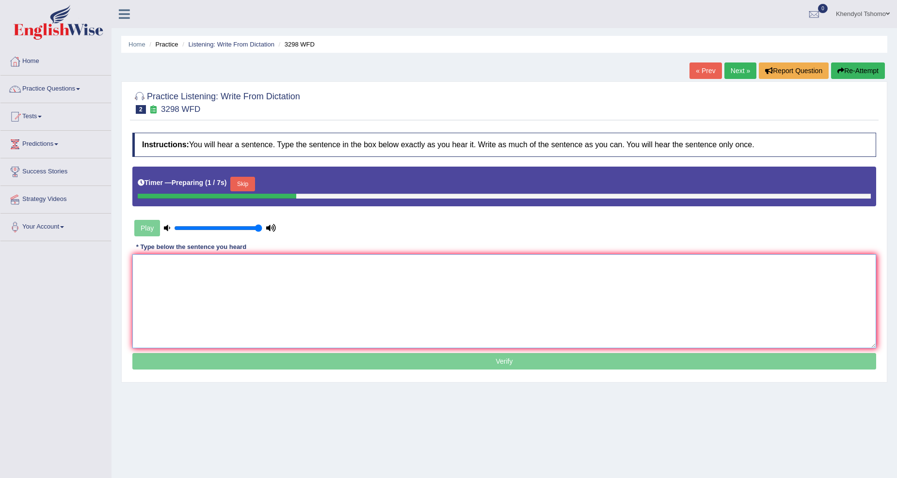
click at [190, 276] on textarea at bounding box center [504, 302] width 744 height 94
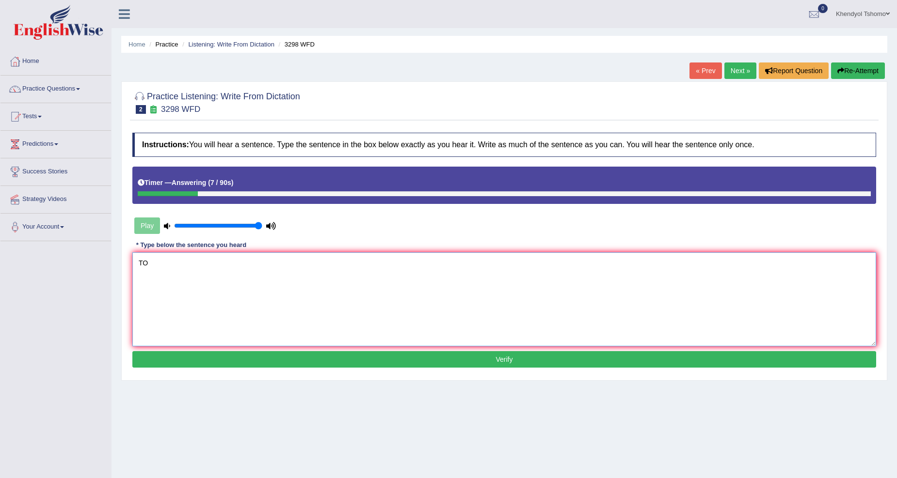
type textarea "T"
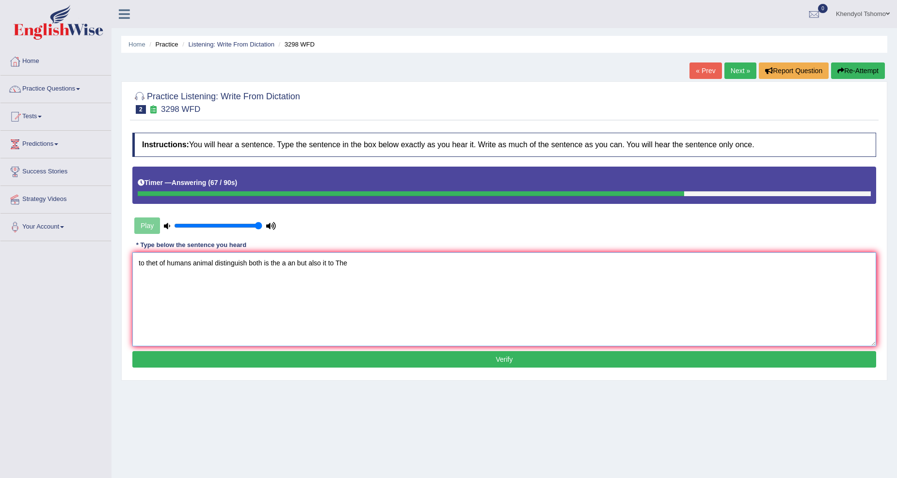
type textarea "to thet of humans animal distinguish both is the a an but also it to The"
click at [292, 364] on button "Verify" at bounding box center [504, 359] width 744 height 16
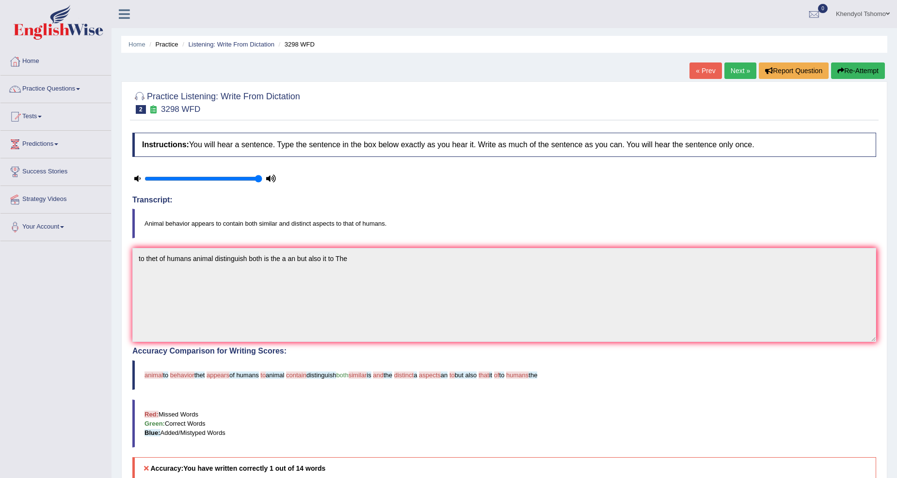
click at [852, 69] on button "Re-Attempt" at bounding box center [858, 71] width 54 height 16
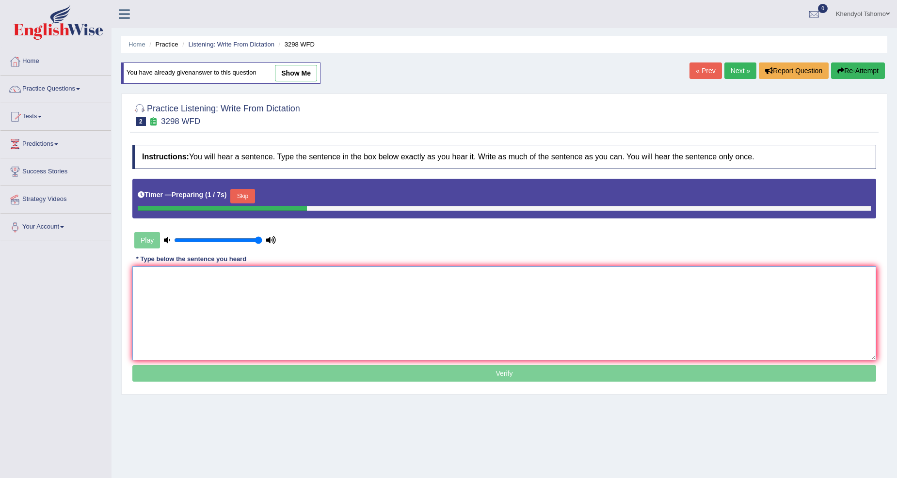
click at [253, 277] on textarea at bounding box center [504, 314] width 744 height 94
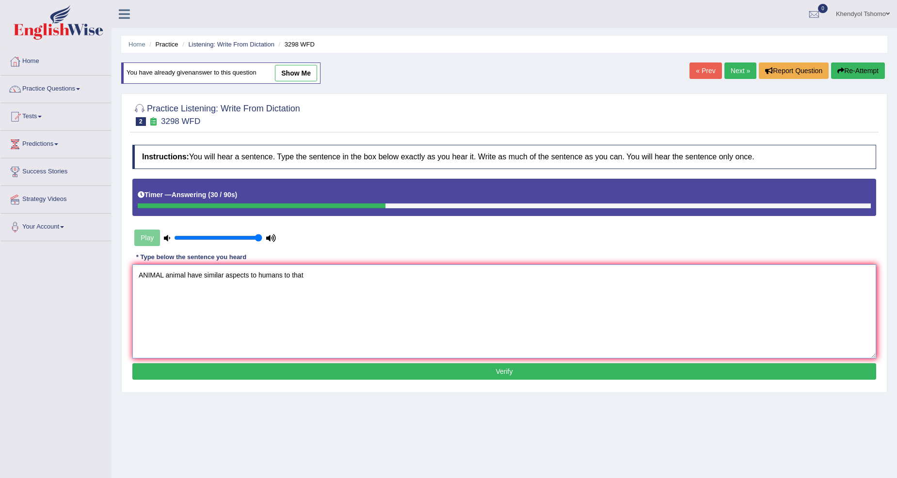
type textarea "ANIMAL animal have similar aspects to humans to that"
click at [277, 374] on button "Verify" at bounding box center [504, 372] width 744 height 16
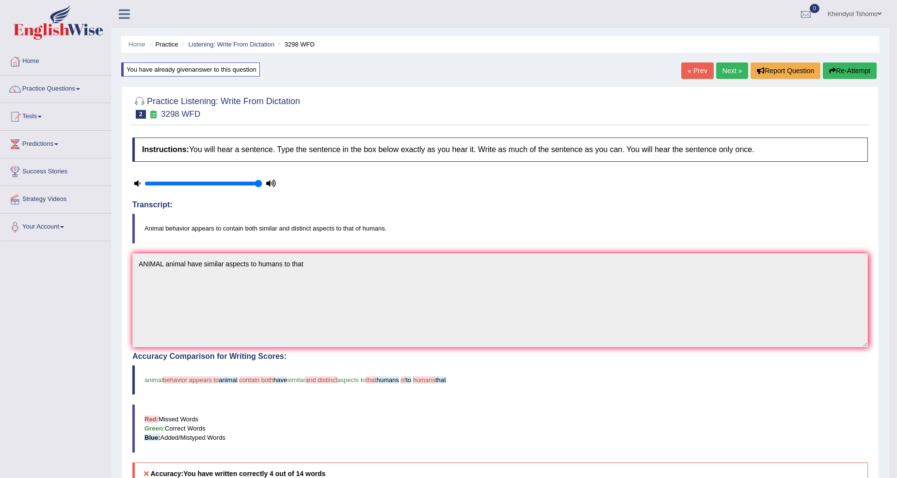
click at [732, 74] on link "Next »" at bounding box center [732, 71] width 32 height 16
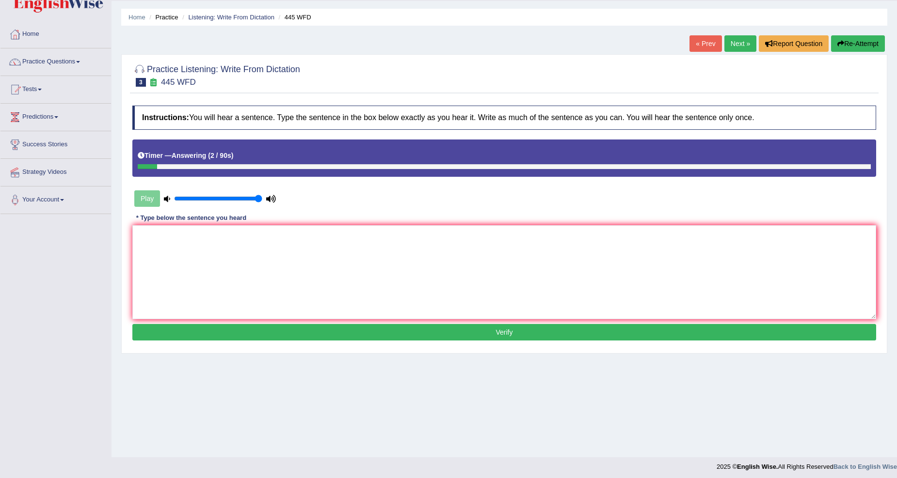
scroll to position [30, 0]
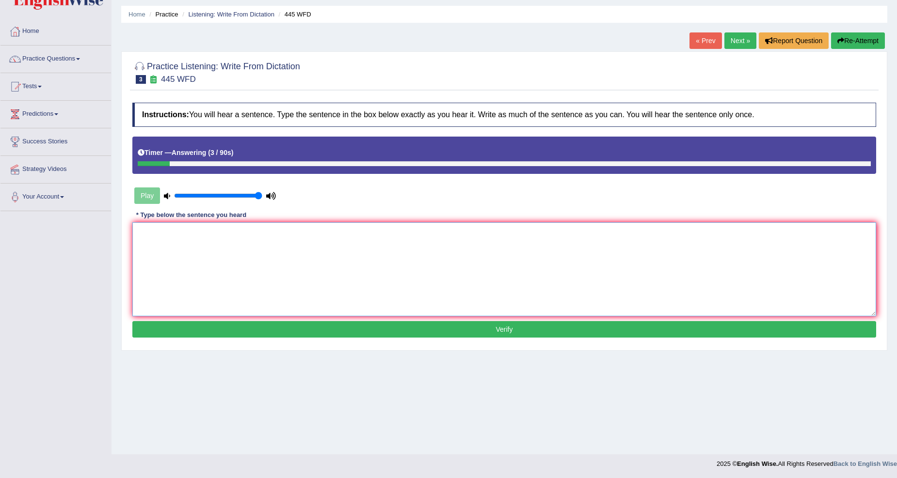
click at [320, 263] on textarea at bounding box center [504, 270] width 744 height 94
click at [177, 234] on textarea "The americal created a spaceship to [GEOGRAPHIC_DATA] mars." at bounding box center [504, 270] width 744 height 94
click at [181, 235] on textarea "The americal created a spaceship to [GEOGRAPHIC_DATA] mars." at bounding box center [504, 270] width 744 height 94
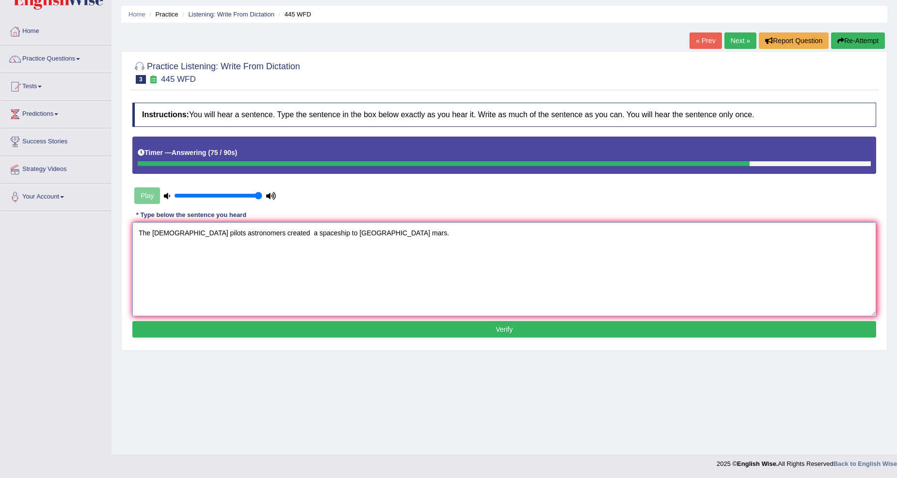
click at [335, 234] on textarea "The american American pilots astronomers created a spaceship to Mars mars." at bounding box center [504, 270] width 744 height 94
type textarea "The american American pilots astronomers created a spaceship travel to Mars mar…"
click at [316, 332] on button "Verify" at bounding box center [504, 329] width 744 height 16
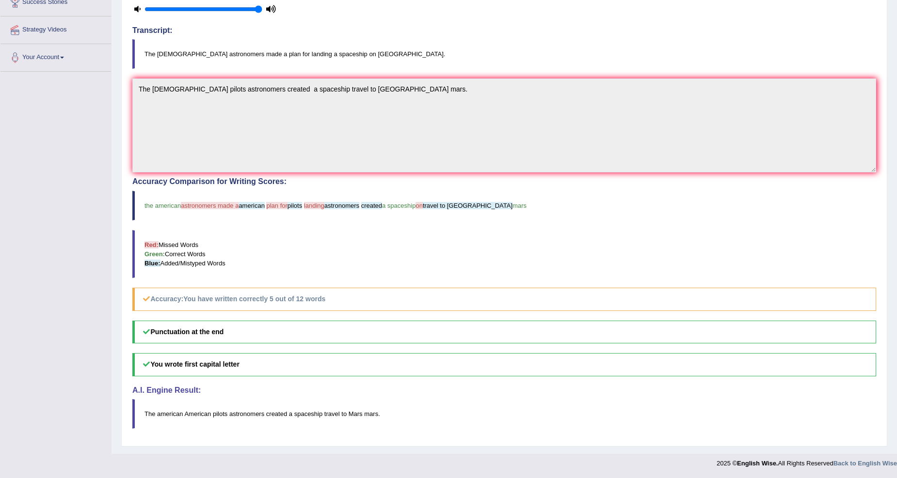
scroll to position [0, 0]
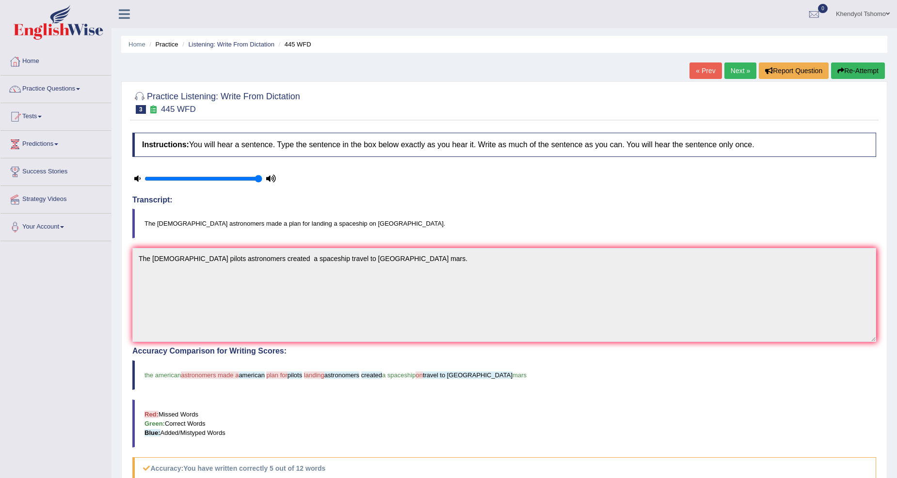
click at [729, 65] on link "Next »" at bounding box center [740, 71] width 32 height 16
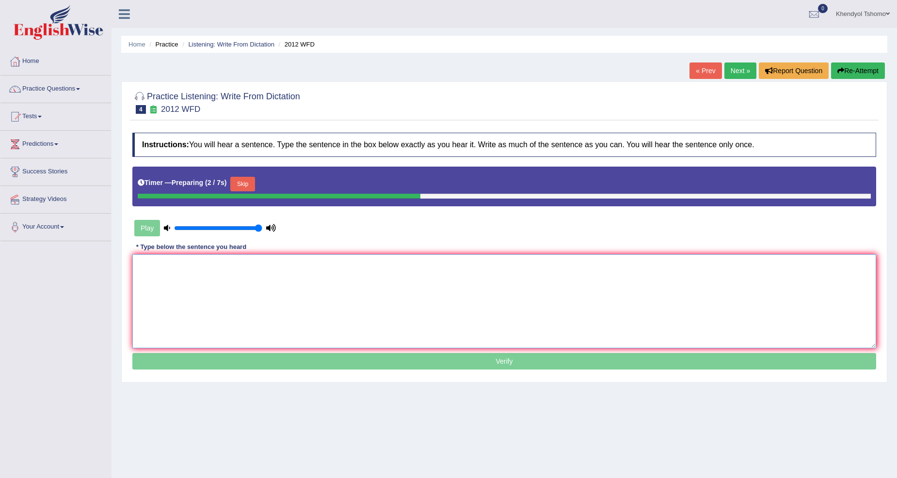
click at [236, 271] on textarea at bounding box center [504, 302] width 744 height 94
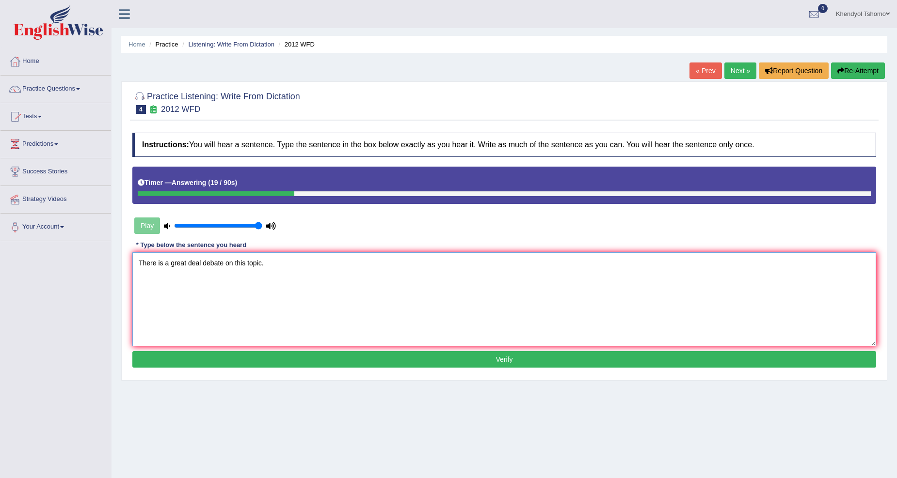
type textarea "There is a great deal debate on this topic."
click at [219, 358] on button "Verify" at bounding box center [504, 359] width 744 height 16
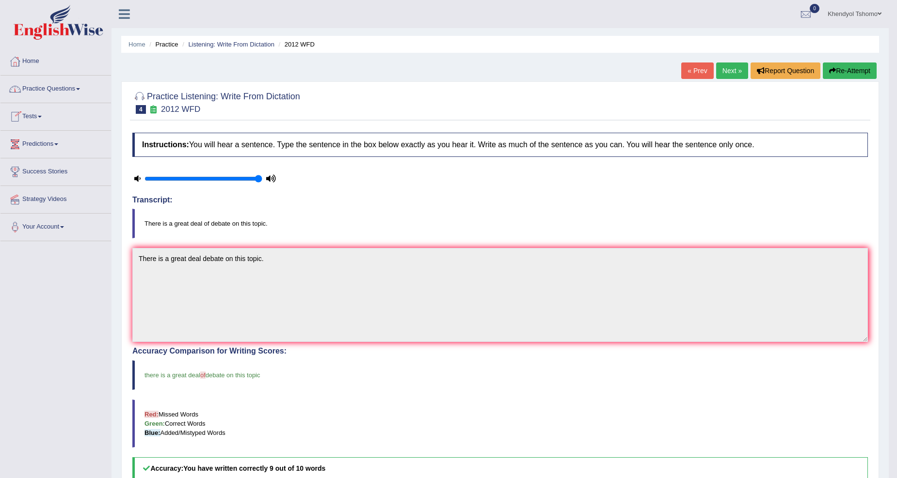
click at [60, 85] on link "Practice Questions" at bounding box center [55, 88] width 111 height 24
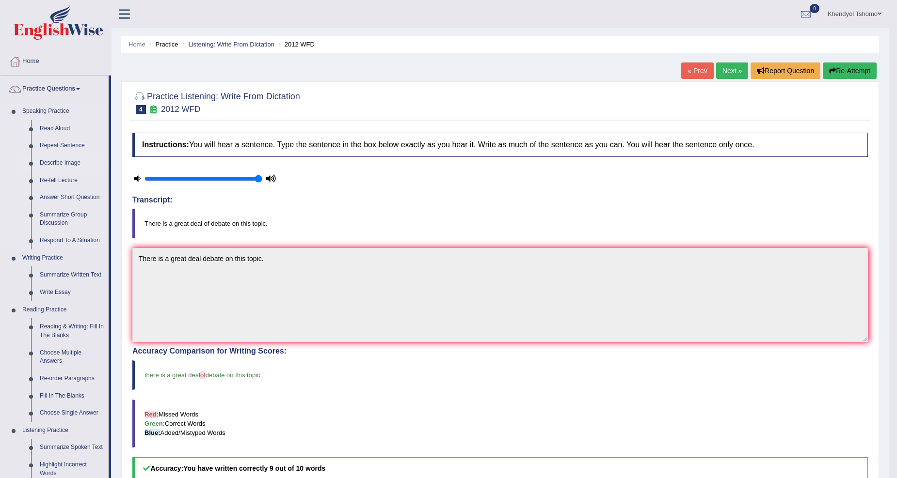
scroll to position [179, 0]
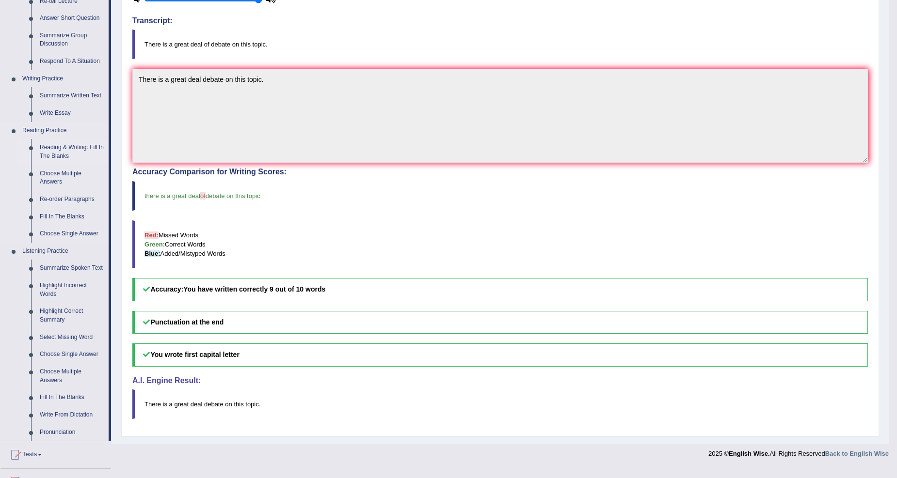
click at [65, 152] on link "Reading & Writing: Fill In The Blanks" at bounding box center [71, 152] width 73 height 26
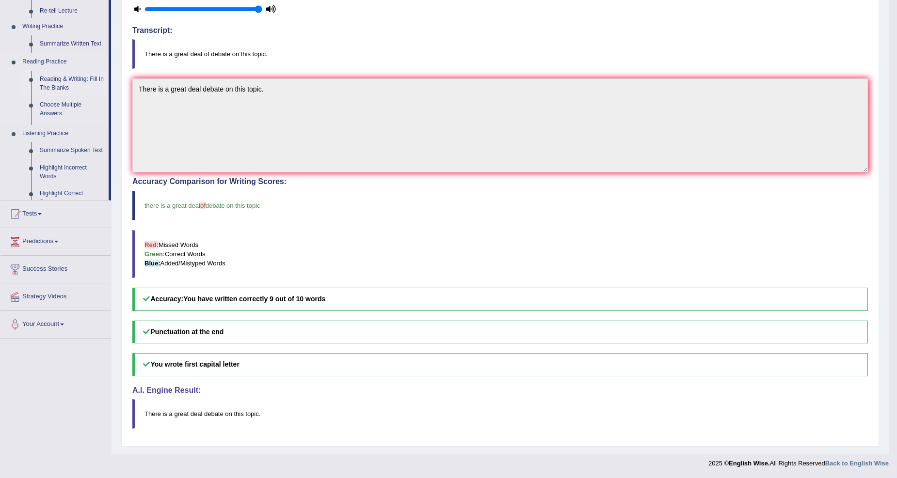
scroll to position [170, 0]
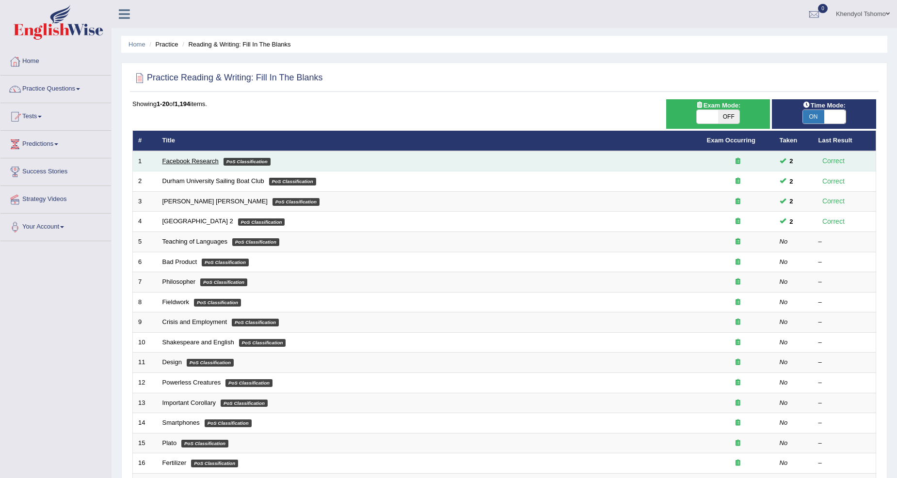
click at [168, 161] on link "Facebook Research" at bounding box center [190, 161] width 56 height 7
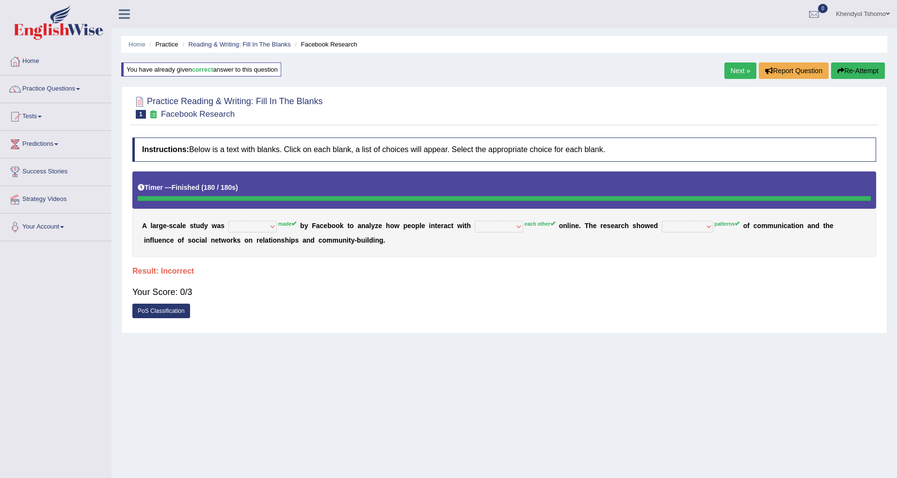
click at [855, 69] on button "Re-Attempt" at bounding box center [858, 71] width 54 height 16
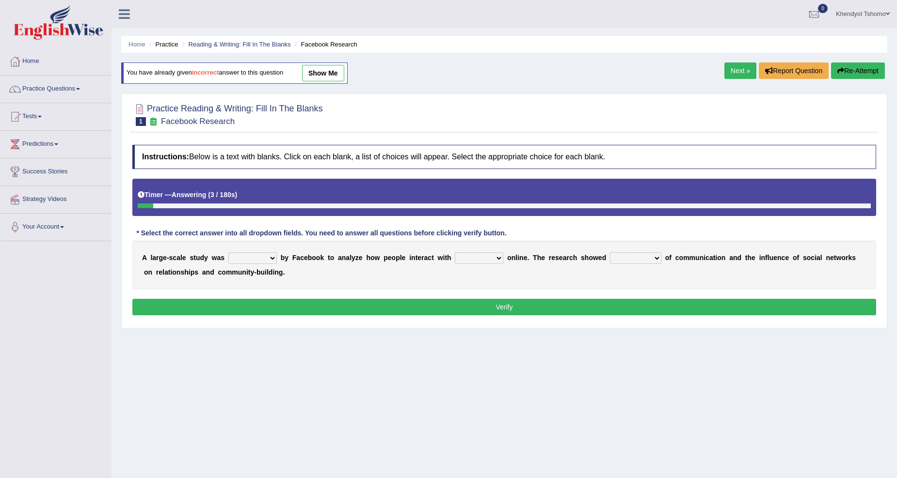
click at [262, 251] on div "A l a r g e - s c a l e s t u d y w a s surveyed had asked made b y F a c e b o…" at bounding box center [504, 265] width 744 height 48
click at [273, 259] on select "surveyed had asked made" at bounding box center [252, 259] width 48 height 12
select select "made"
click at [228, 253] on select "surveyed had asked made" at bounding box center [252, 259] width 48 height 12
click at [479, 258] on select "together all each other another" at bounding box center [479, 259] width 48 height 12
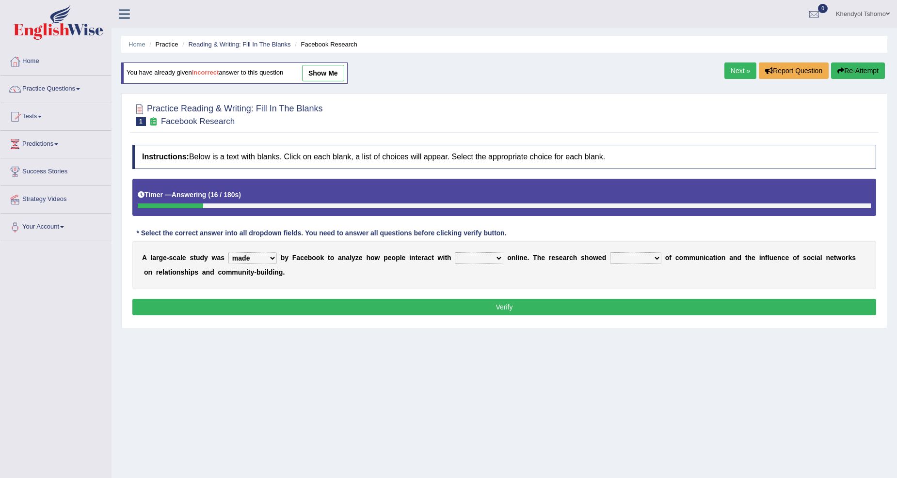
select select "each other"
click at [455, 253] on select "together all each other another" at bounding box center [479, 259] width 48 height 12
click at [623, 254] on select "advantages standards fellowships patterns" at bounding box center [635, 259] width 51 height 12
select select "patterns"
click at [610, 253] on select "advantages standards fellowships patterns" at bounding box center [635, 259] width 51 height 12
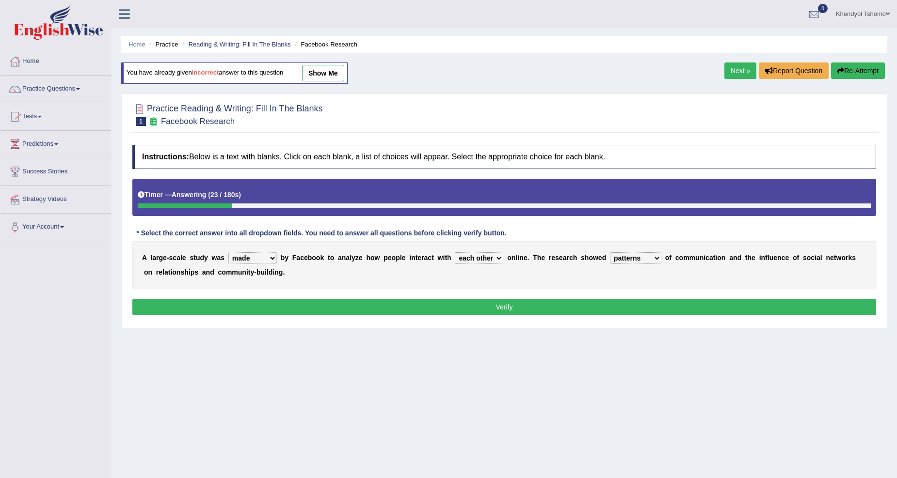
click at [641, 308] on button "Verify" at bounding box center [504, 307] width 744 height 16
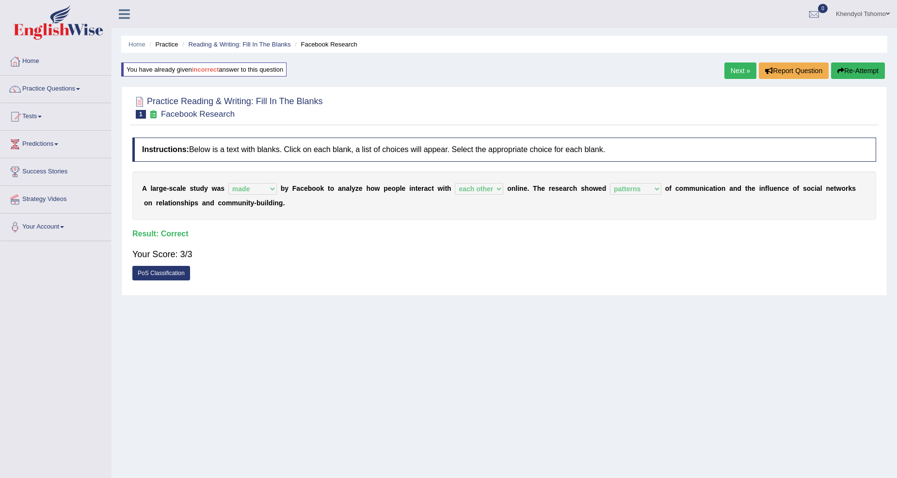
click at [730, 66] on link "Next »" at bounding box center [740, 71] width 32 height 16
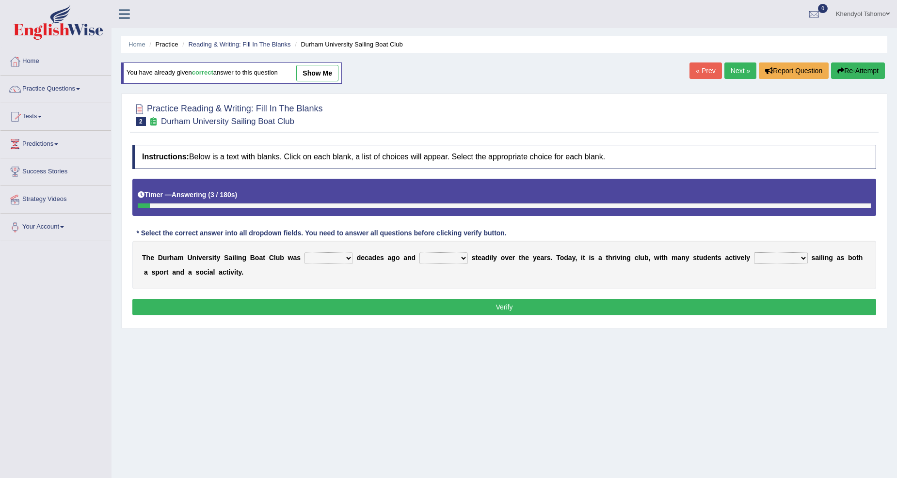
click at [318, 260] on select "found fund founded find" at bounding box center [328, 259] width 48 height 12
select select "founded"
click at [304, 253] on select "found fund founded find" at bounding box center [328, 259] width 48 height 12
click at [464, 257] on select "grow growing has grown grown" at bounding box center [443, 259] width 48 height 12
select select "has grown"
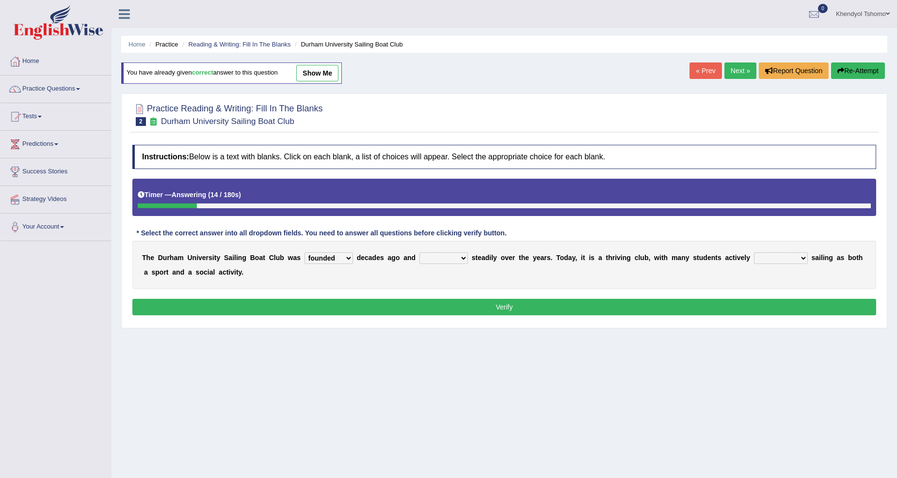
click at [419, 253] on select "grow growing has grown grown" at bounding box center [443, 259] width 48 height 12
click at [781, 260] on select "enjoy enjoyed are enjoying enjoying" at bounding box center [781, 259] width 54 height 12
select select "enjoying"
click at [754, 253] on select "enjoy enjoyed are enjoying enjoying" at bounding box center [781, 259] width 54 height 12
click at [709, 307] on button "Verify" at bounding box center [504, 307] width 744 height 16
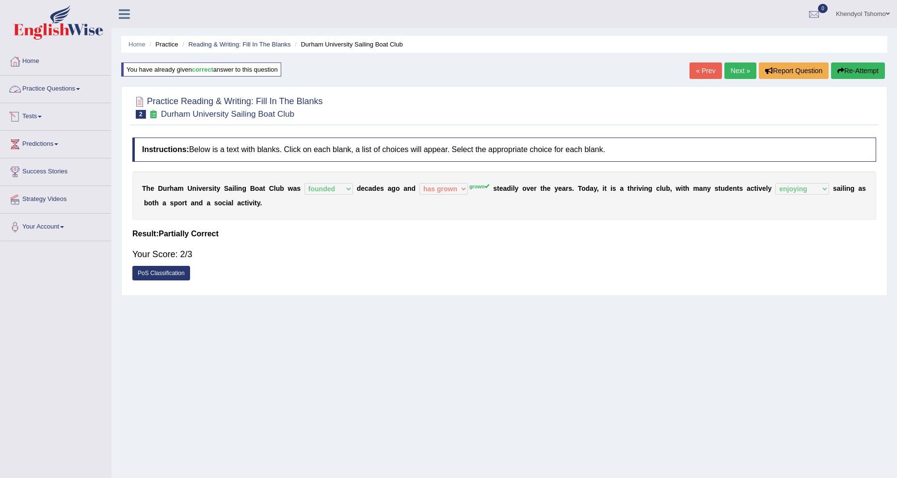
click at [64, 93] on link "Practice Questions" at bounding box center [55, 88] width 111 height 24
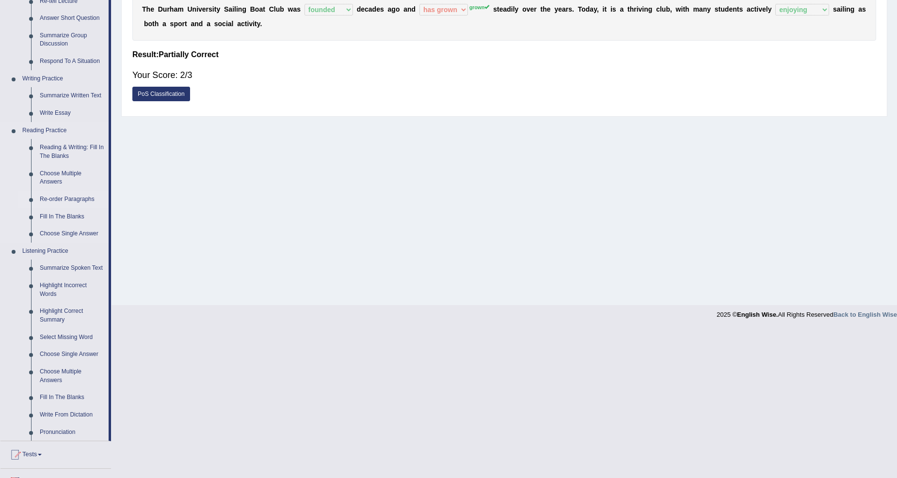
scroll to position [281, 0]
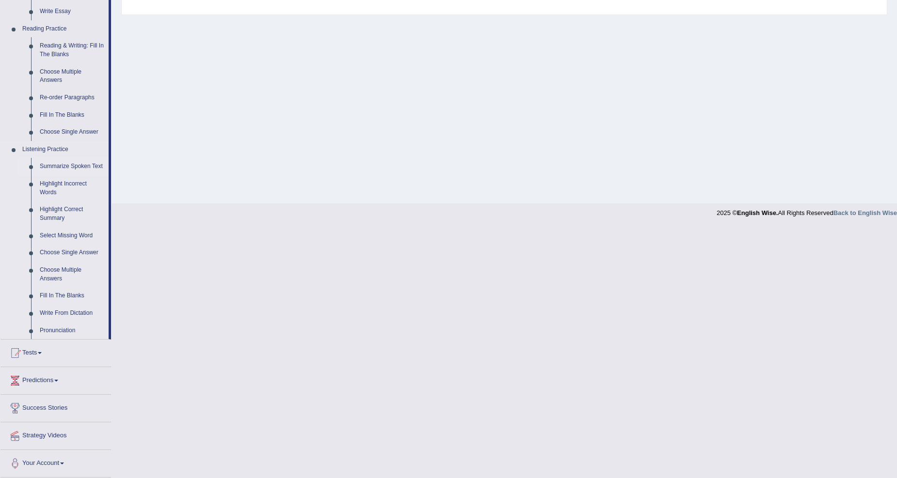
click at [56, 163] on link "Summarize Spoken Text" at bounding box center [71, 166] width 73 height 17
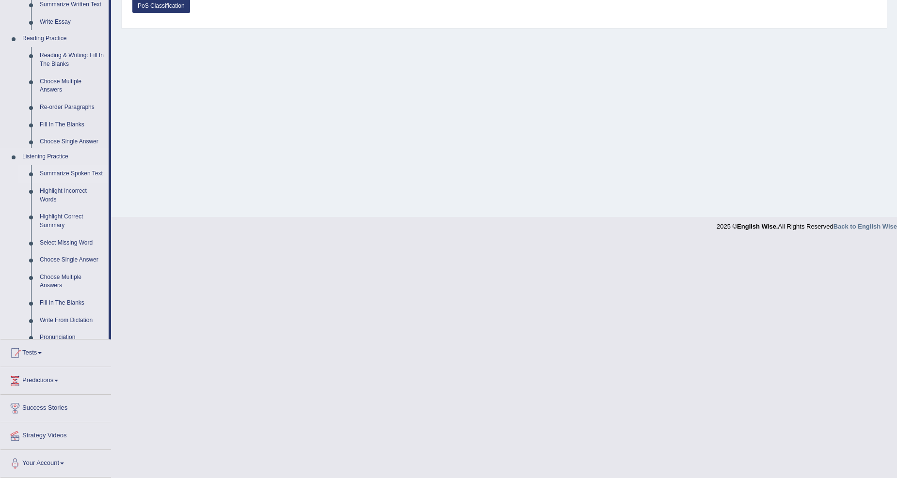
scroll to position [93, 0]
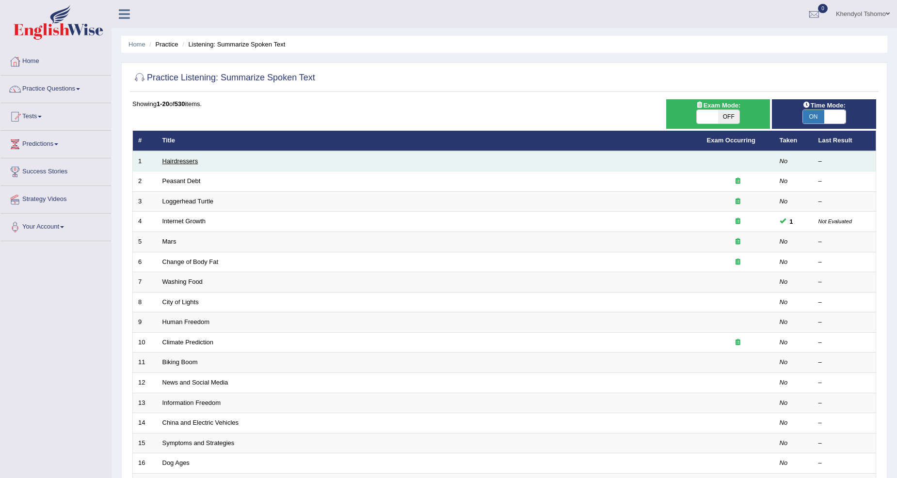
click at [177, 158] on link "Hairdressers" at bounding box center [180, 161] width 36 height 7
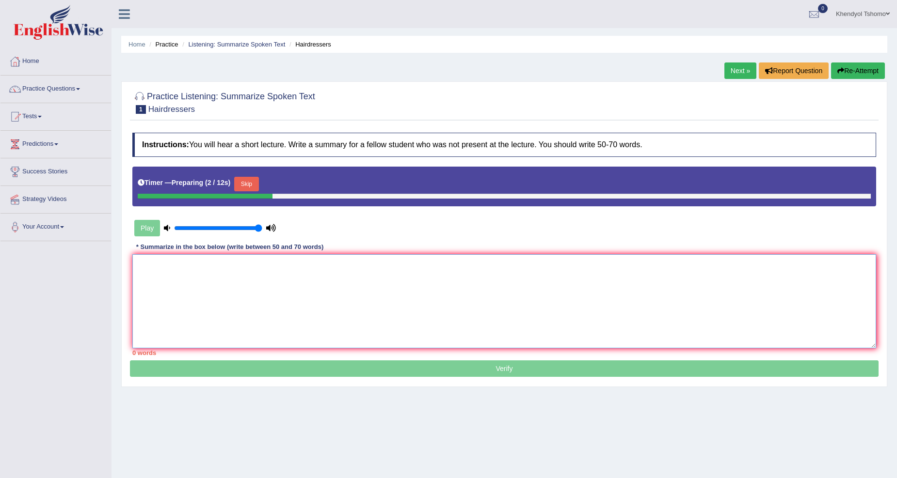
click at [209, 258] on textarea at bounding box center [504, 302] width 744 height 94
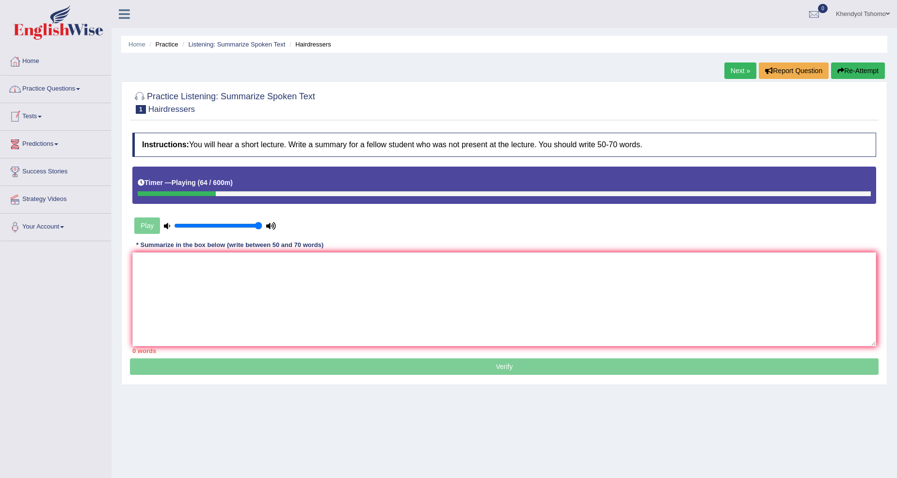
click at [43, 89] on link "Practice Questions" at bounding box center [55, 88] width 111 height 24
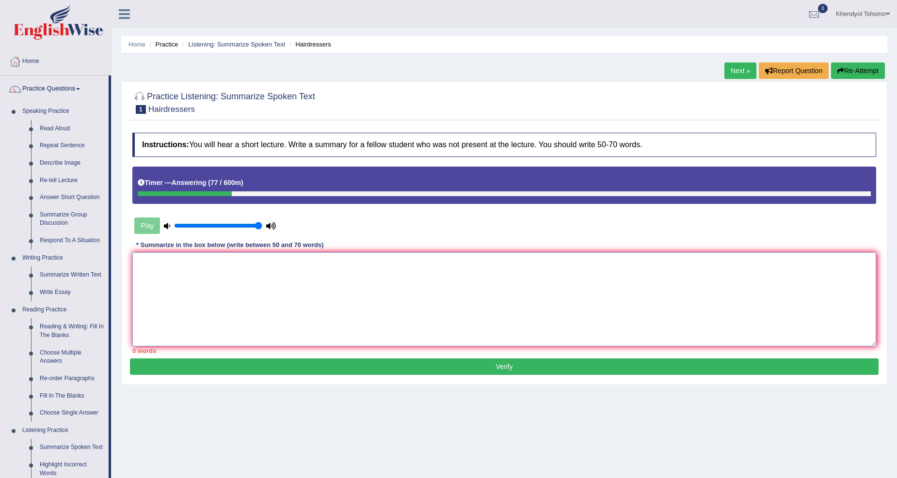
click at [161, 266] on textarea at bounding box center [504, 300] width 744 height 94
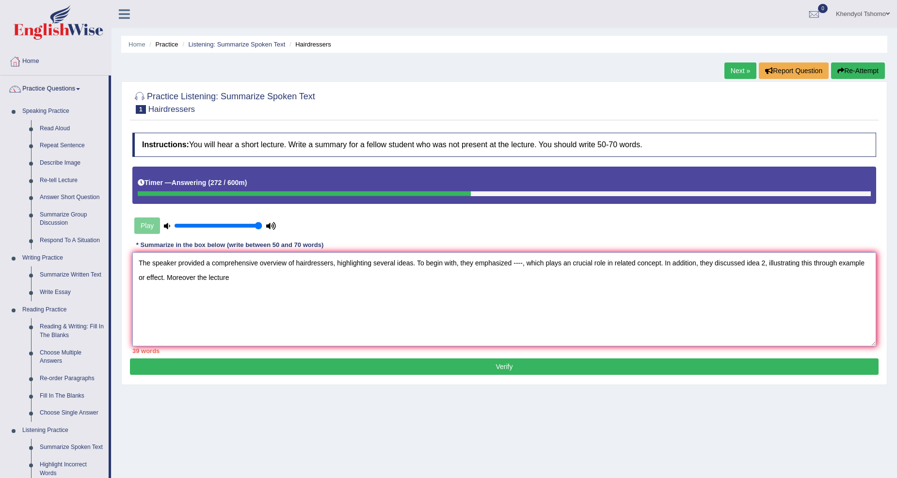
click at [194, 277] on textarea "The speaker provided a comprehensive overview of hairdressers, highlighting sev…" at bounding box center [504, 300] width 744 height 94
click at [196, 280] on textarea "The speaker provided a comprehensive overview of hairdressers, highlighting sev…" at bounding box center [504, 300] width 744 height 94
click at [233, 271] on textarea "The speaker provided a comprehensive overview of hairdressers, highlighting sev…" at bounding box center [504, 300] width 744 height 94
drag, startPoint x: 137, startPoint y: 263, endPoint x: 317, endPoint y: 298, distance: 183.2
click at [317, 298] on textarea "The speaker provided a comprehensive overview of hairdressers, highlighting sev…" at bounding box center [504, 300] width 744 height 94
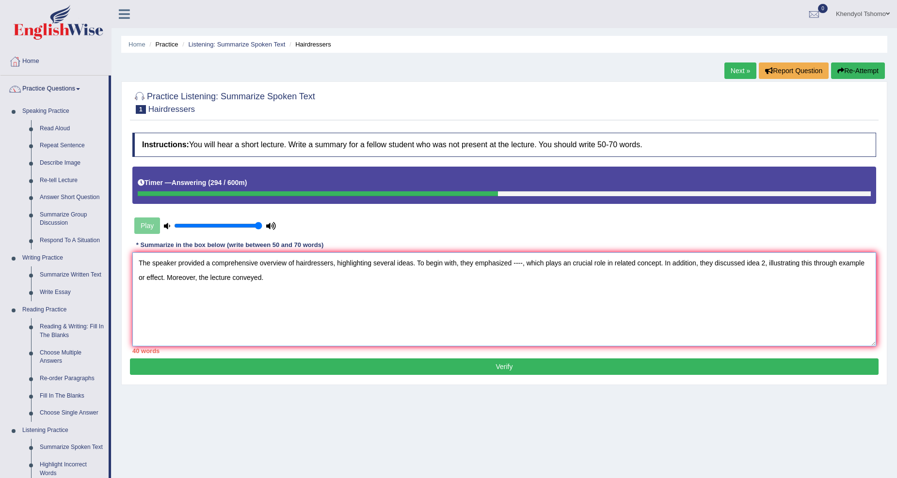
type textarea "The speaker provided a comprehensive overview of hairdressers, highlighting sev…"
click at [870, 63] on div "Home Practice Listening: Summarize Spoken Text Hairdressers Next » Report Quest…" at bounding box center [504, 242] width 785 height 485
click at [868, 70] on button "Re-Attempt" at bounding box center [858, 71] width 54 height 16
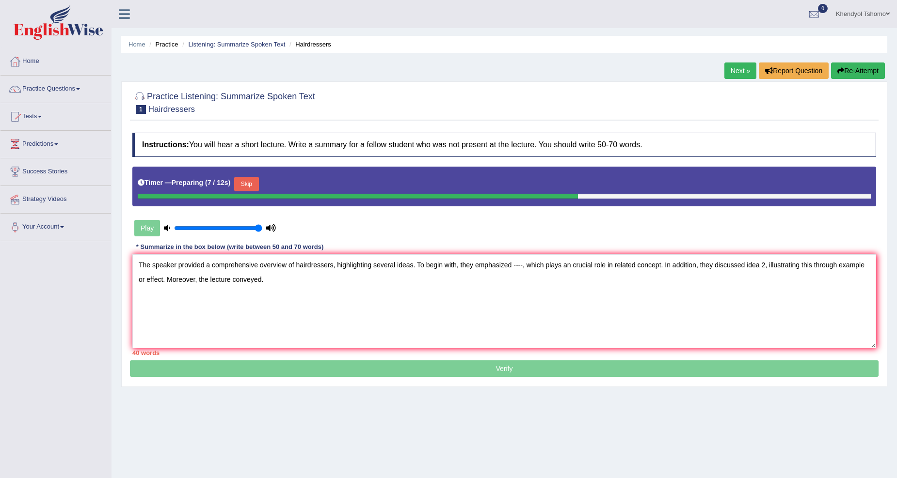
drag, startPoint x: 414, startPoint y: 266, endPoint x: 409, endPoint y: 268, distance: 5.2
click at [409, 268] on textarea "The speaker provided a comprehensive overview of hairdressers, highlighting sev…" at bounding box center [504, 302] width 744 height 94
click at [421, 283] on textarea "The speaker provided a comprehensive overview of hairdressers, highlighting sev…" at bounding box center [504, 302] width 744 height 94
click at [419, 264] on textarea "The speaker provided a comprehensive overview of hairdressers, highlighting sev…" at bounding box center [504, 302] width 744 height 94
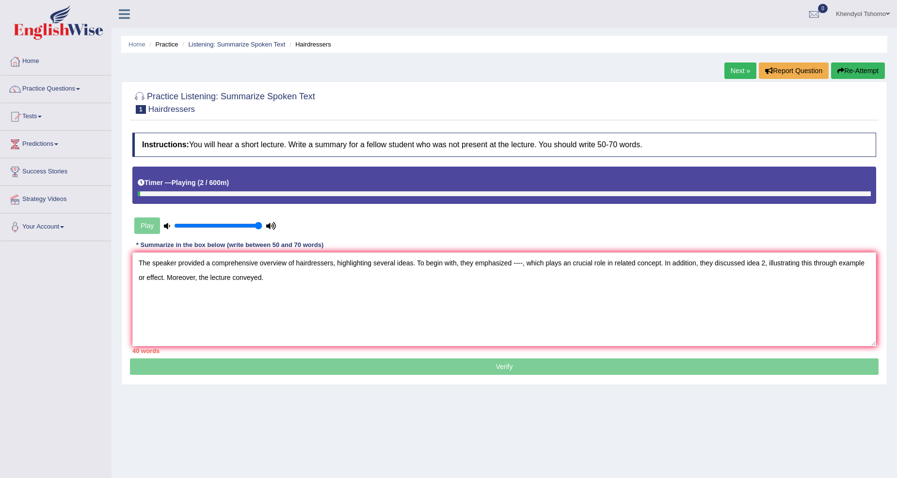
click at [512, 263] on textarea "The speaker provided a comprehensive overview of hairdressers, highlighting sev…" at bounding box center [504, 300] width 744 height 94
click at [829, 263] on textarea "The speaker provided a comprehensive overview of hairdressers, highlighting sev…" at bounding box center [504, 300] width 744 height 94
click at [359, 277] on textarea "The speaker provided a comprehensive overview of hairdressers, highlighting sev…" at bounding box center [504, 300] width 744 height 94
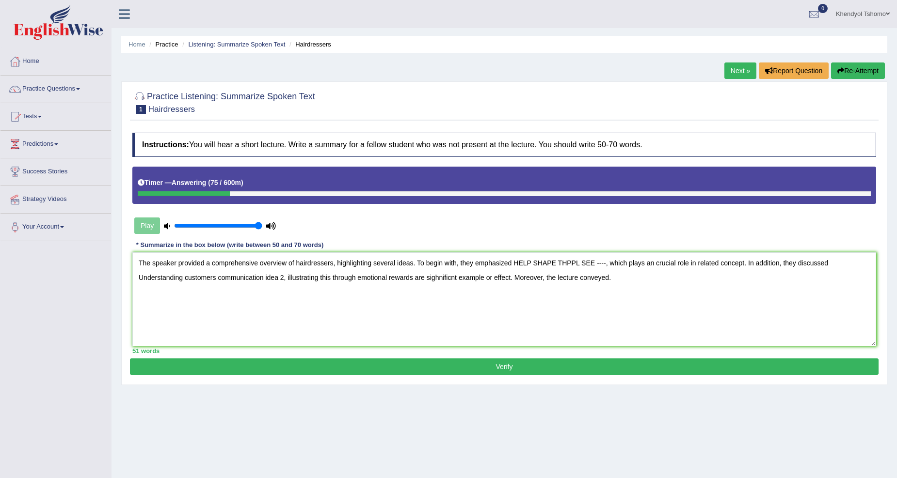
click at [624, 276] on textarea "The speaker provided a comprehensive overview of hairdressers, highlighting sev…" at bounding box center [504, 300] width 744 height 94
click at [768, 277] on textarea "The speaker provided a comprehensive overview of hairdressers, highlighting sev…" at bounding box center [504, 300] width 744 height 94
click at [417, 264] on textarea "The speaker provided a comprehensive overview of hairdressers, highlighting sev…" at bounding box center [504, 300] width 744 height 94
click at [513, 262] on textarea "The speaker provided a comprehensive overview of hairdressers, highlighting sev…" at bounding box center [504, 300] width 744 height 94
drag, startPoint x: 710, startPoint y: 263, endPoint x: 636, endPoint y: 265, distance: 74.2
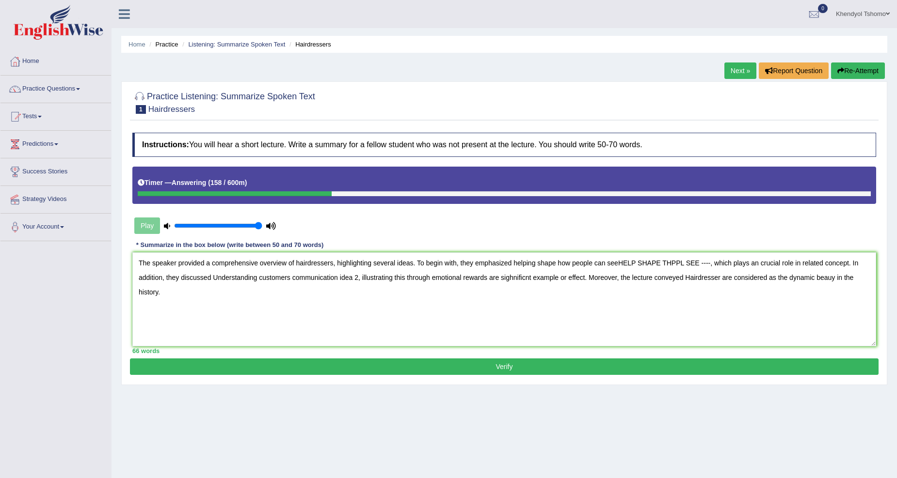
click at [636, 265] on textarea "The speaker provided a comprehensive overview of hairdressers, highlighting sev…" at bounding box center [504, 300] width 744 height 94
drag, startPoint x: 756, startPoint y: 262, endPoint x: 710, endPoint y: 266, distance: 46.2
click at [710, 266] on textarea "The speaker provided a comprehensive overview of hairdressers, highlighting sev…" at bounding box center [504, 300] width 744 height 94
click at [141, 279] on textarea "The speaker provided a comprehensive overview of hairdressers, highlighting sev…" at bounding box center [504, 300] width 744 height 94
click at [142, 275] on textarea "The speaker provided a comprehensive overview of hairdressers, highlighting sev…" at bounding box center [504, 300] width 744 height 94
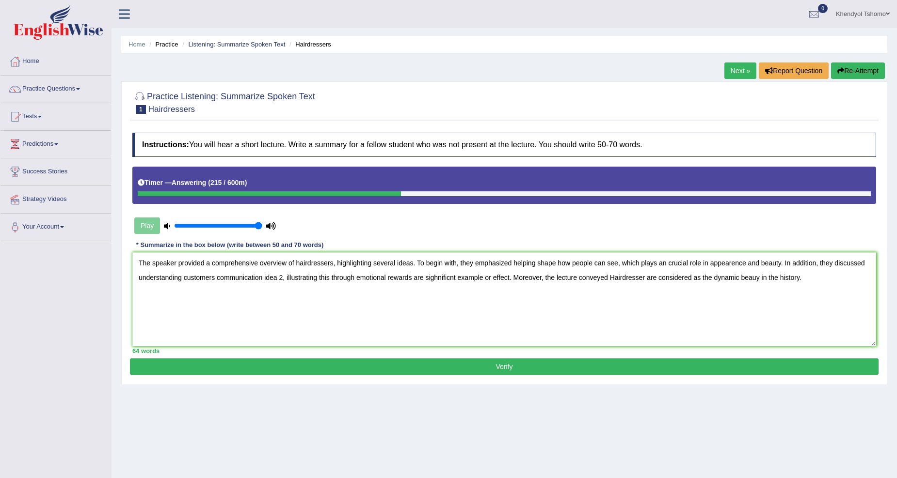
click at [215, 278] on textarea "The speaker provided a comprehensive overview of hairdressers, highlighting sev…" at bounding box center [504, 300] width 744 height 94
drag, startPoint x: 317, startPoint y: 276, endPoint x: 301, endPoint y: 278, distance: 16.1
click at [301, 278] on textarea "The speaker provided a comprehensive overview of hairdressers, highlighting sev…" at bounding box center [504, 300] width 744 height 94
click at [251, 276] on textarea "The speaker provided a comprehensive overview of hairdressers, highlighting sev…" at bounding box center [504, 300] width 744 height 94
drag, startPoint x: 252, startPoint y: 278, endPoint x: 297, endPoint y: 276, distance: 45.1
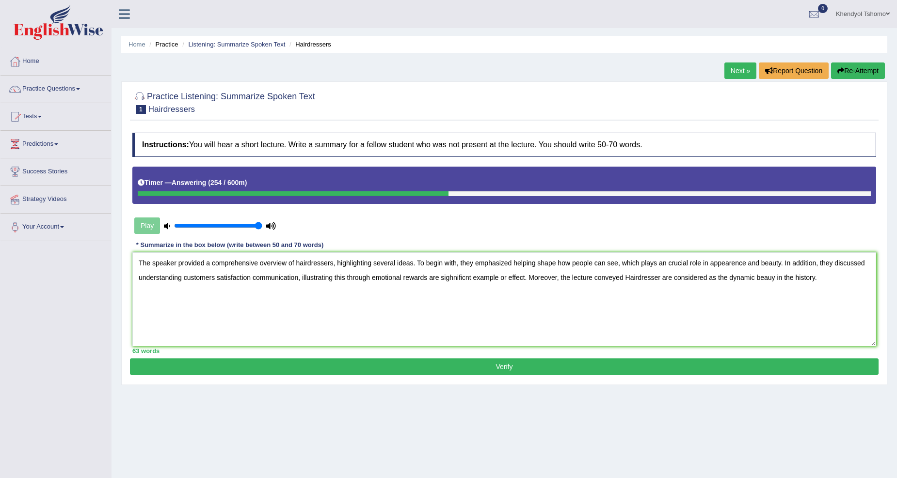
click at [297, 276] on textarea "The speaker provided a comprehensive overview of hairdressers, highlighting sev…" at bounding box center [504, 300] width 744 height 94
click at [868, 259] on textarea "The speaker provided a comprehensive overview of hairdressers, highlighting sev…" at bounding box center [504, 300] width 744 height 94
click at [308, 280] on textarea "The speaker provided a comprehensive overview of hairdressers, highlighting sev…" at bounding box center [504, 300] width 744 height 94
click at [439, 278] on textarea "The speaker provided a comprehensive overview of hairdressers, highlighting sev…" at bounding box center [504, 300] width 744 height 94
click at [496, 277] on textarea "The speaker provided a comprehensive overview of hairdressers, highlighting sev…" at bounding box center [504, 300] width 744 height 94
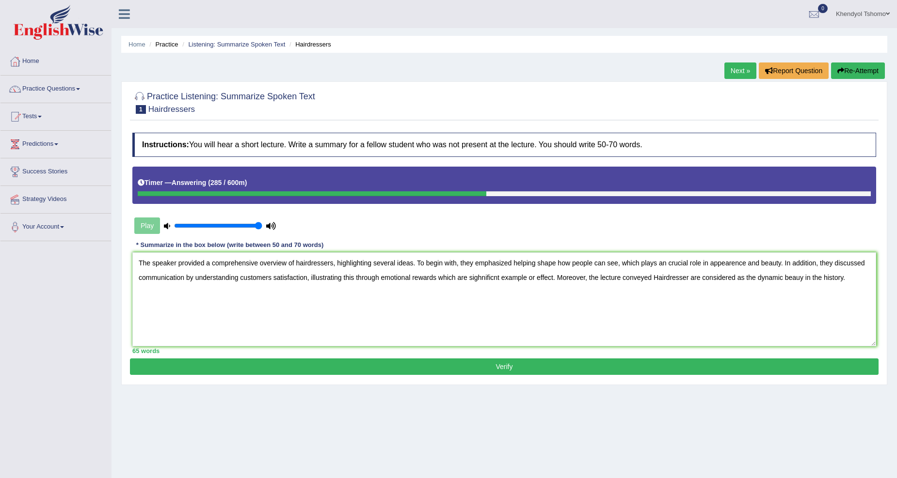
click at [495, 277] on textarea "The speaker provided a comprehensive overview of hairdressers, highlighting sev…" at bounding box center [504, 300] width 744 height 94
drag, startPoint x: 504, startPoint y: 278, endPoint x: 558, endPoint y: 274, distance: 53.5
click at [558, 274] on textarea "The speaker provided a comprehensive overview of hairdressers, highlighting sev…" at bounding box center [504, 300] width 744 height 94
click at [618, 262] on textarea "The speaker provided a comprehensive overview of hairdressers, highlighting sev…" at bounding box center [504, 300] width 744 height 94
click at [501, 274] on textarea "The speaker provided a comprehensive overview of hairdressers, highlighting sev…" at bounding box center [504, 300] width 744 height 94
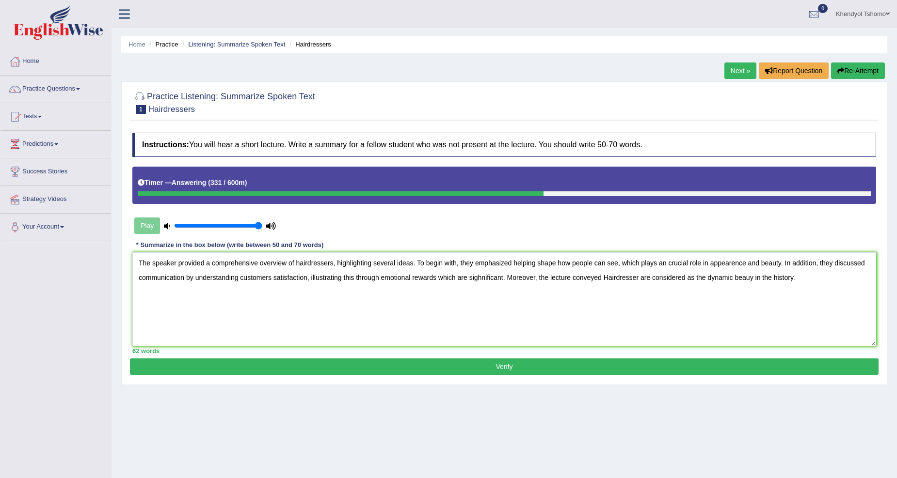
click at [382, 275] on textarea "The speaker provided a comprehensive overview of hairdressers, highlighting sev…" at bounding box center [504, 300] width 744 height 94
click at [558, 275] on textarea "The speaker provided a comprehensive overview of hairdressers, highlighting sev…" at bounding box center [504, 300] width 744 height 94
click at [655, 278] on textarea "The speaker provided a comprehensive overview of hairdressers, highlighting sev…" at bounding box center [504, 300] width 744 height 94
click at [836, 275] on textarea "The speaker provided a comprehensive overview of hairdressers, highlighting sev…" at bounding box center [504, 300] width 744 height 94
click at [512, 263] on textarea "The speaker provided a comprehensive overview of hairdressers, highlighting sev…" at bounding box center [504, 300] width 744 height 94
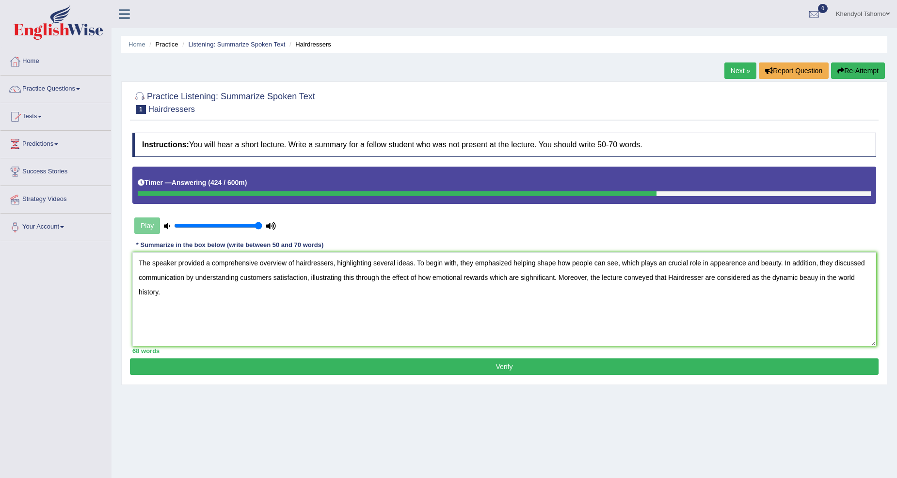
click at [618, 266] on textarea "The speaker provided a comprehensive overview of hairdressers, highlighting sev…" at bounding box center [504, 300] width 744 height 94
click at [629, 263] on textarea "The speaker provided a comprehensive overview of hairdressers, highlighting sev…" at bounding box center [504, 300] width 744 height 94
type textarea "The speaker provided a comprehensive overview of hairdressers, highlighting sev…"
click at [563, 365] on button "Verify" at bounding box center [504, 367] width 749 height 16
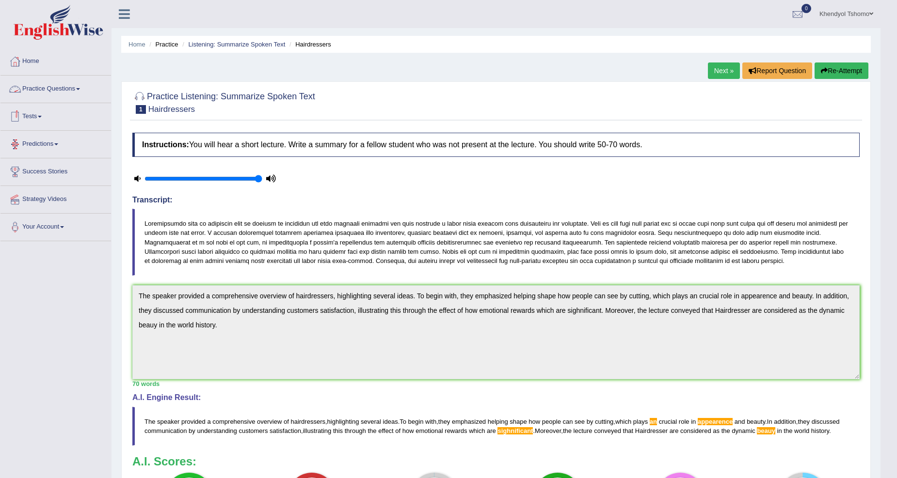
click at [39, 94] on link "Practice Questions" at bounding box center [55, 88] width 111 height 24
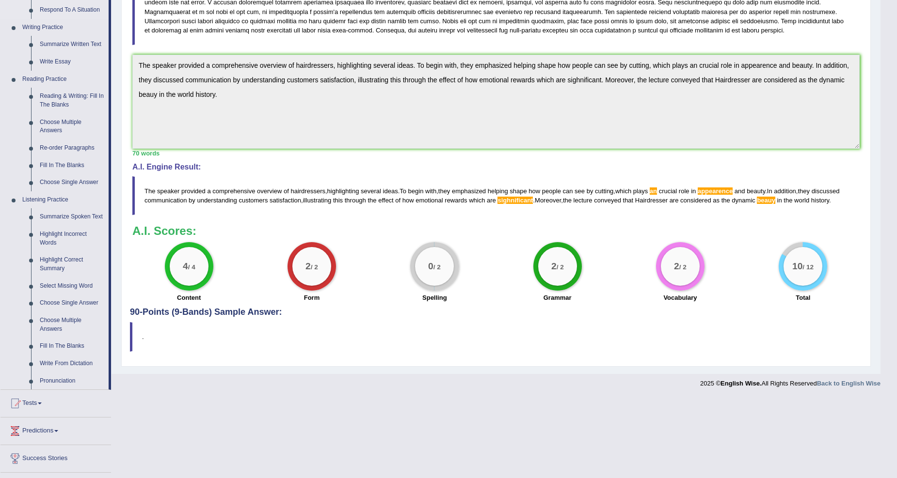
scroll to position [281, 0]
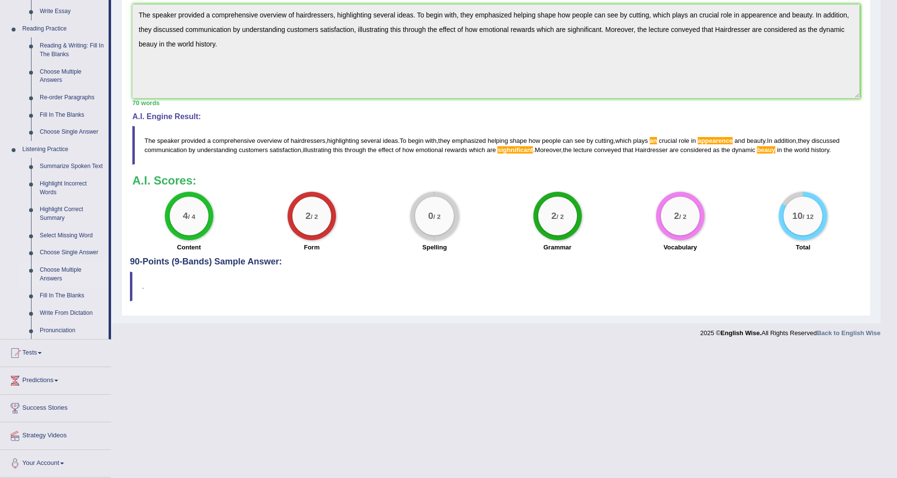
click at [43, 273] on link "Choose Multiple Answers" at bounding box center [71, 275] width 73 height 26
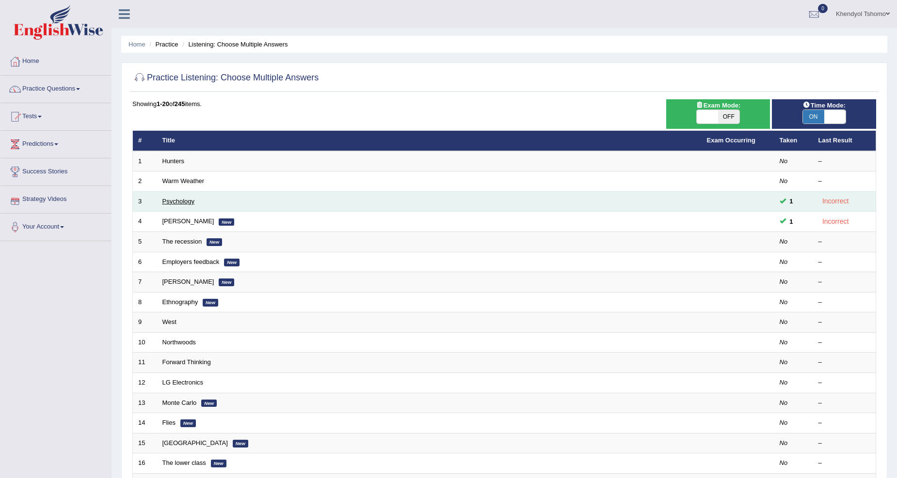
click at [187, 199] on link "Psychology" at bounding box center [178, 201] width 32 height 7
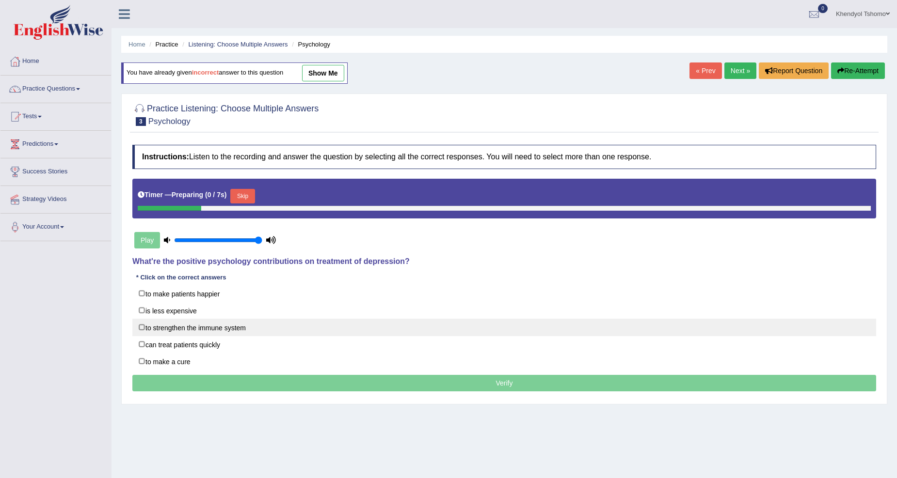
click at [173, 325] on label "to strengthen the immune system" at bounding box center [504, 327] width 744 height 17
checkbox input "true"
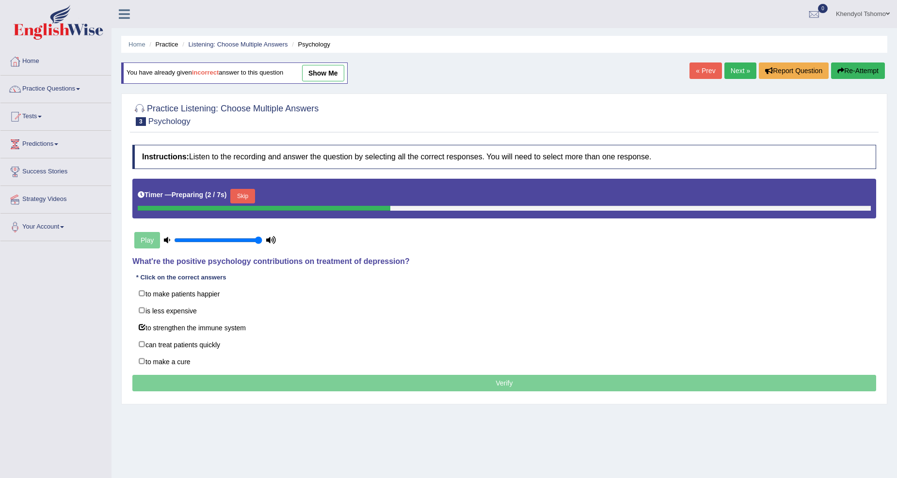
click at [336, 386] on p "Verify" at bounding box center [504, 383] width 744 height 16
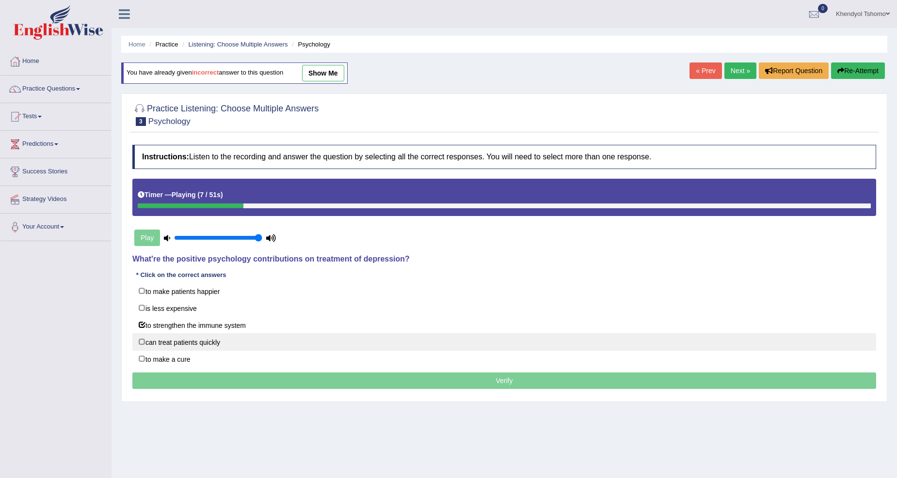
click at [230, 342] on label "can treat patients quickly" at bounding box center [504, 342] width 744 height 17
checkbox input "true"
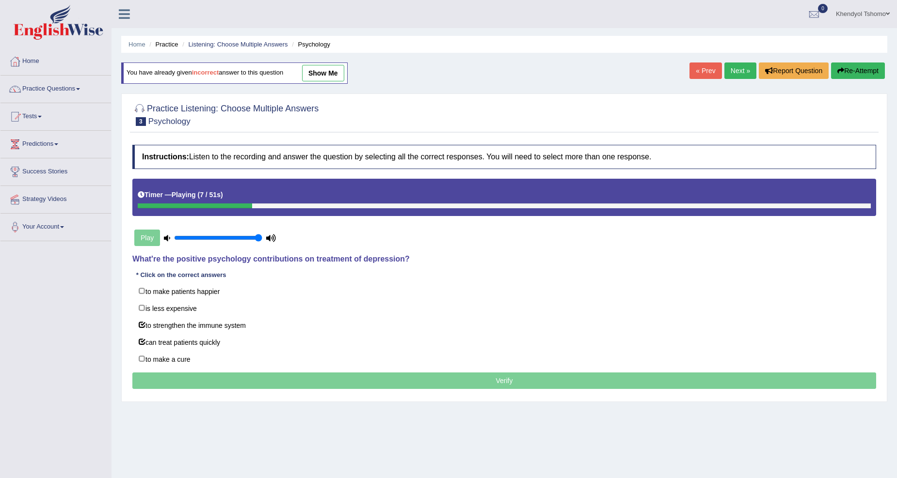
click at [271, 382] on p "Verify" at bounding box center [504, 381] width 744 height 16
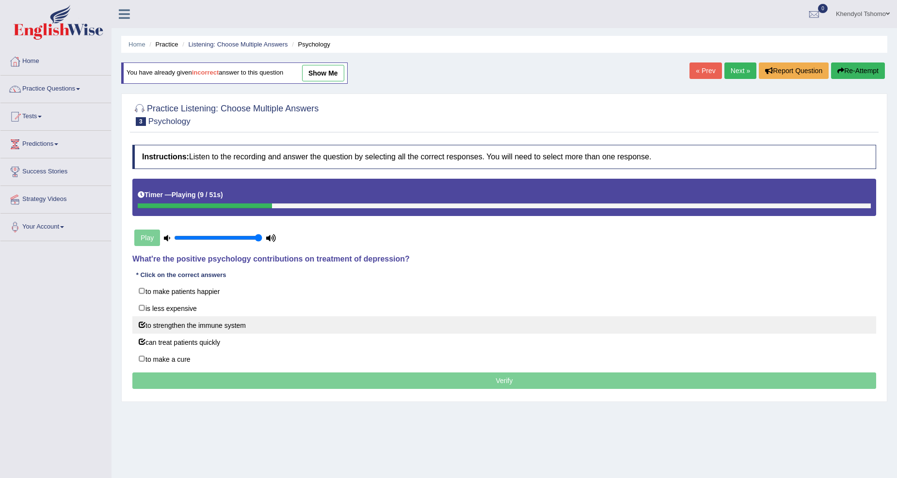
click at [193, 327] on label "to strengthen the immune system" at bounding box center [504, 325] width 744 height 17
click at [224, 328] on label "to strengthen the immune system" at bounding box center [504, 325] width 744 height 17
checkbox input "true"
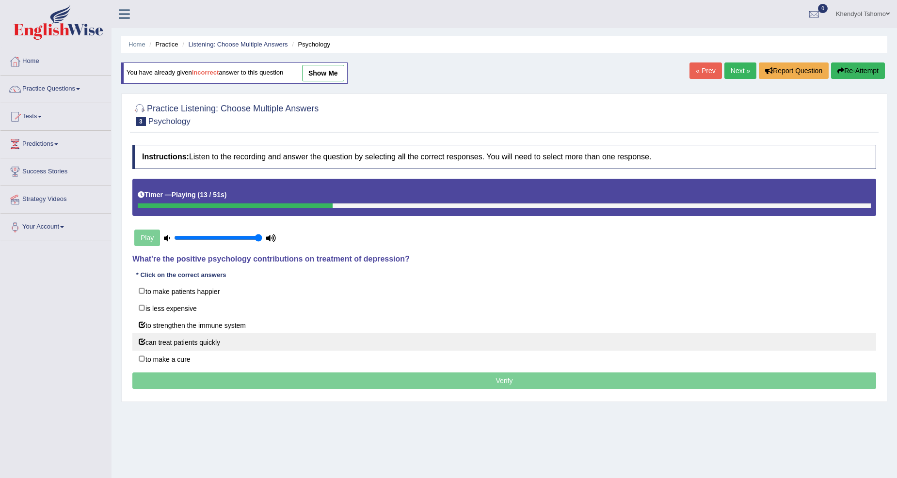
click at [215, 342] on label "can treat patients quickly" at bounding box center [504, 342] width 744 height 17
checkbox input "false"
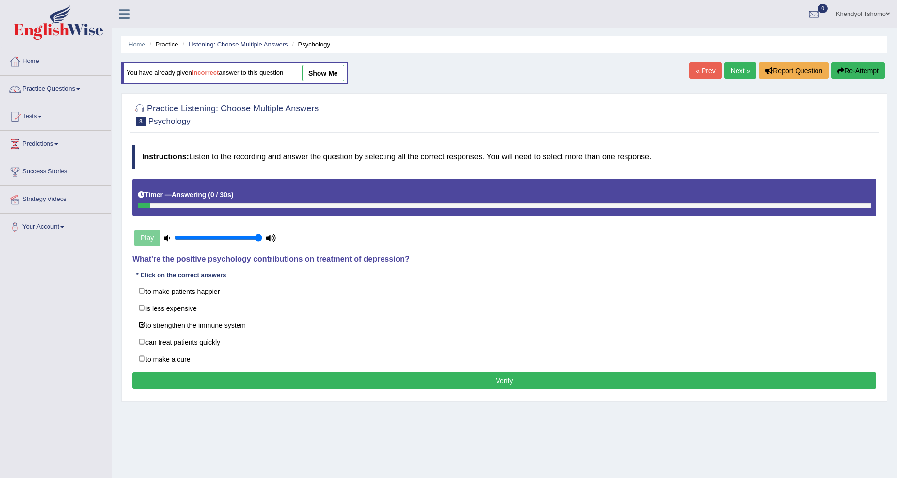
click at [207, 384] on button "Verify" at bounding box center [504, 381] width 744 height 16
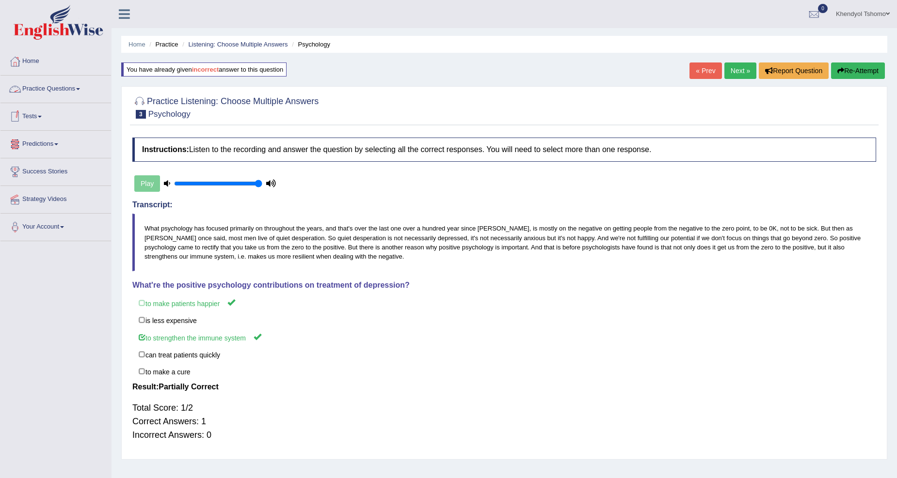
click at [44, 88] on link "Practice Questions" at bounding box center [55, 88] width 111 height 24
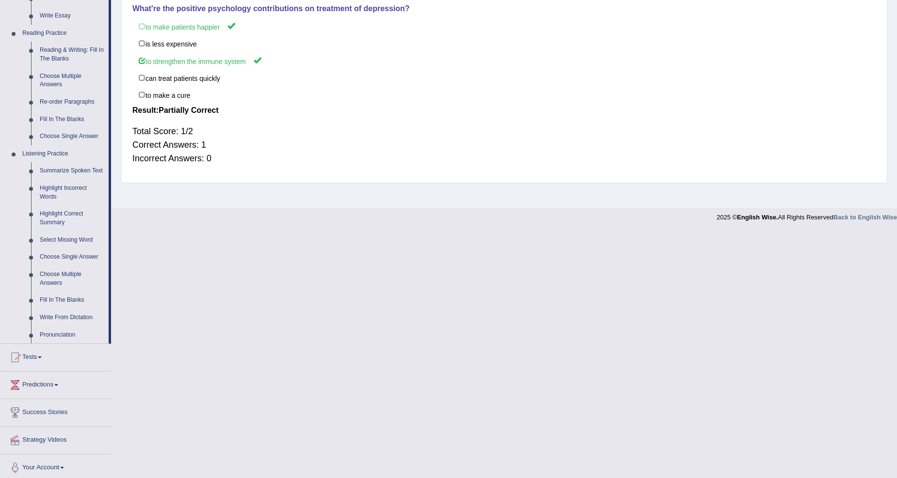
scroll to position [281, 0]
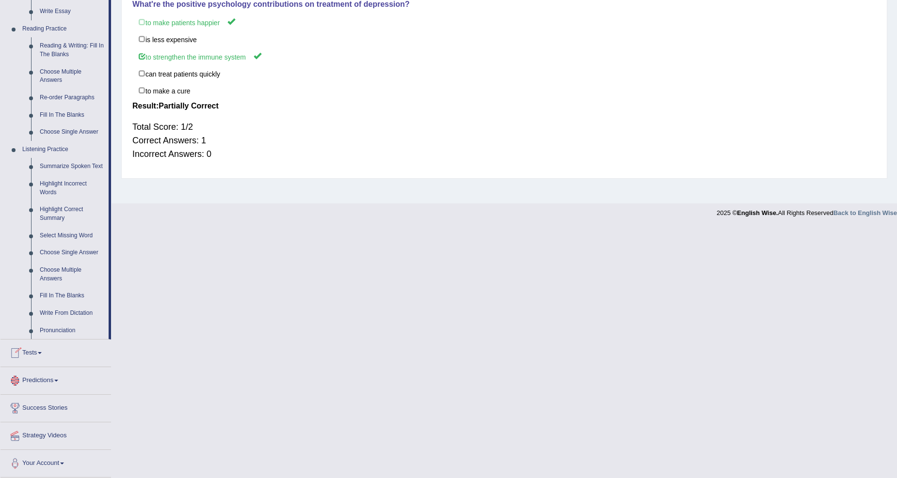
click at [34, 358] on link "Tests" at bounding box center [55, 352] width 111 height 24
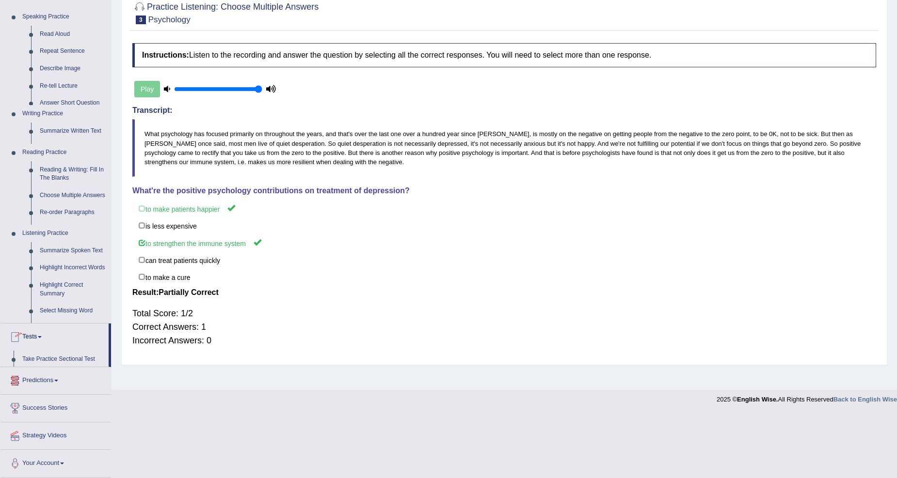
scroll to position [30, 0]
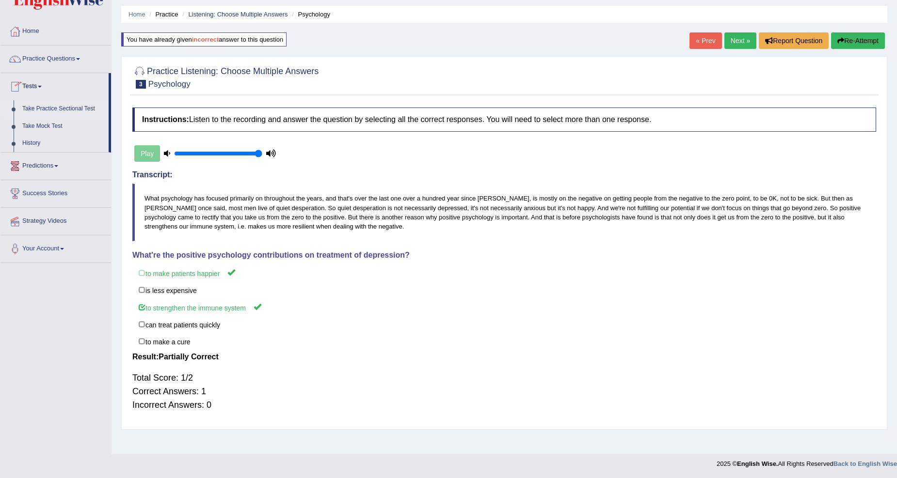
click at [50, 107] on link "Take Practice Sectional Test" at bounding box center [63, 108] width 91 height 17
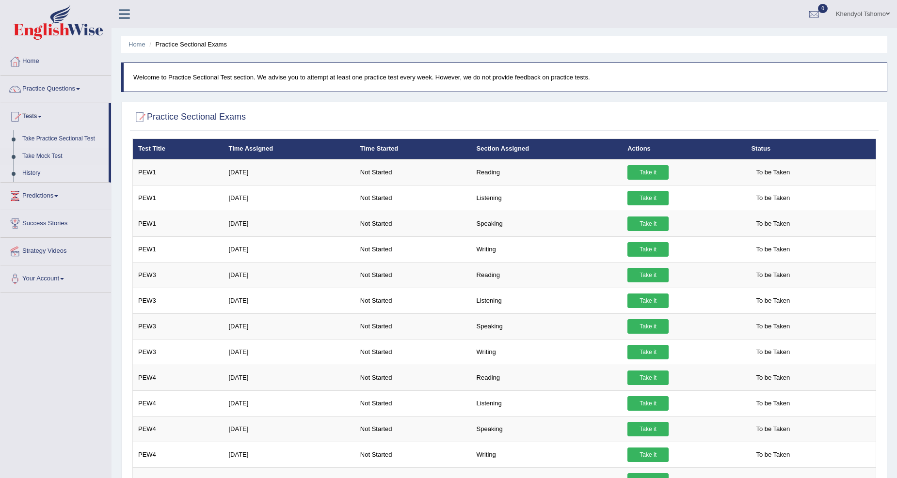
click at [40, 172] on link "History" at bounding box center [63, 173] width 91 height 17
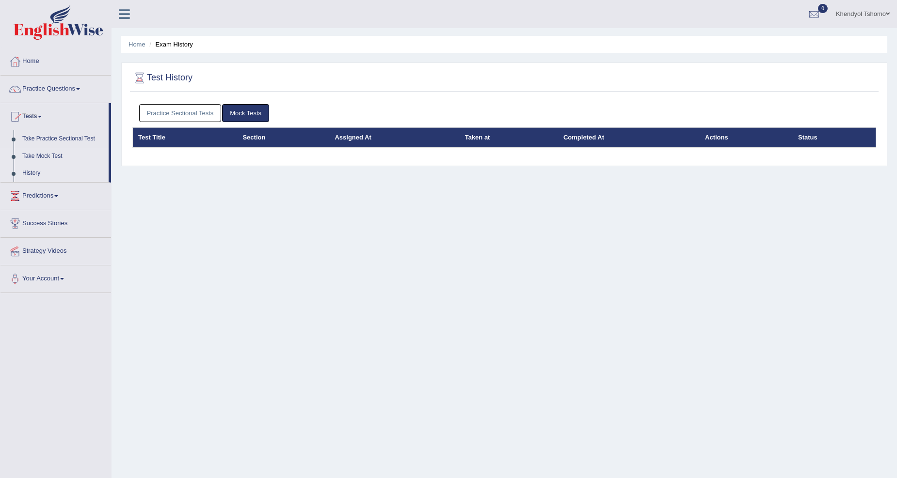
click at [49, 153] on link "Take Mock Test" at bounding box center [63, 156] width 91 height 17
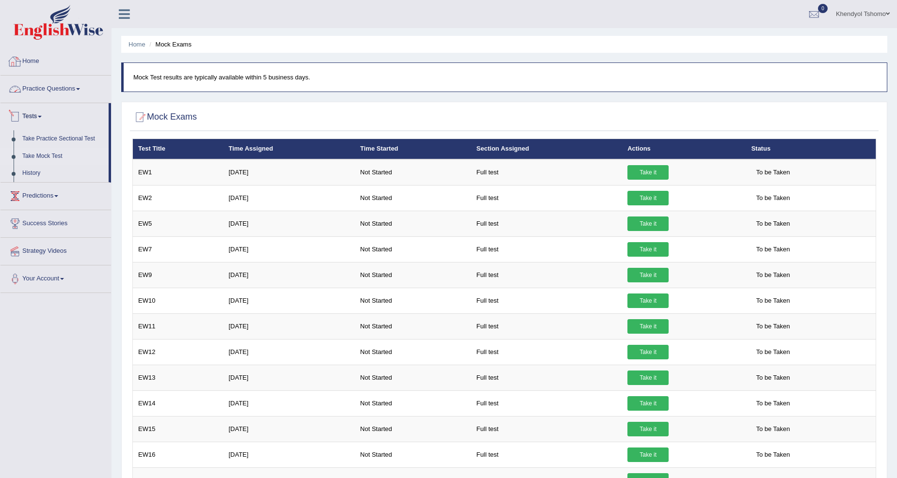
click at [46, 63] on link "Home" at bounding box center [55, 60] width 111 height 24
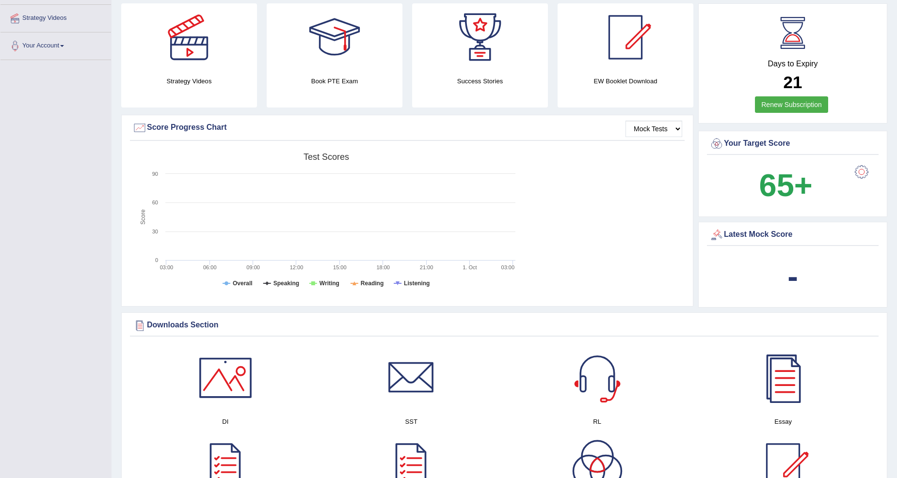
scroll to position [1, 0]
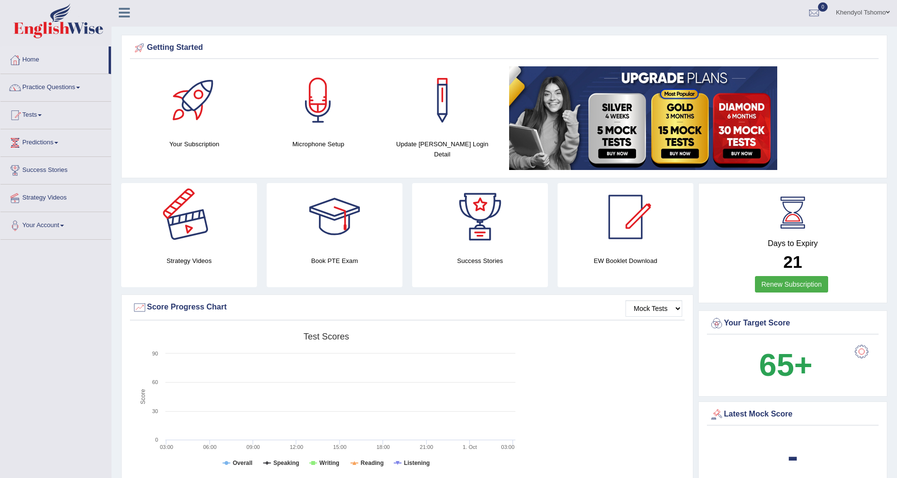
click at [210, 235] on div at bounding box center [189, 217] width 68 height 68
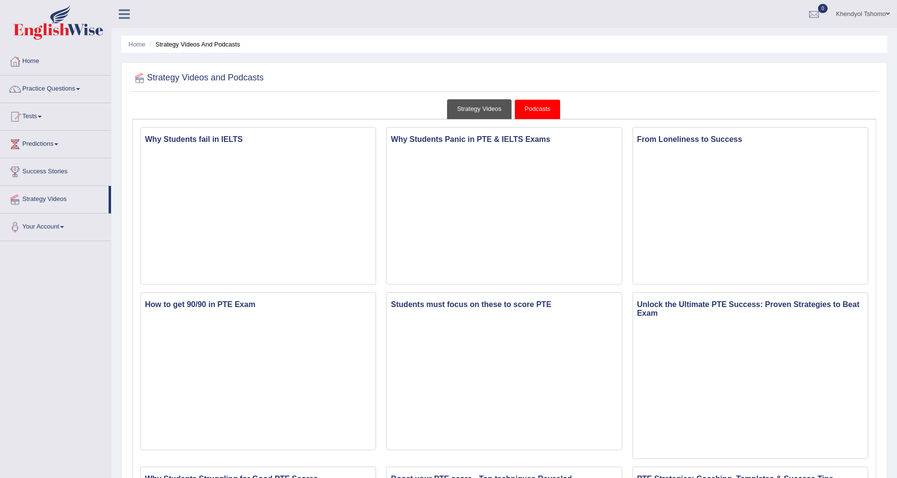
click at [478, 100] on link "Strategy Videos" at bounding box center [479, 109] width 65 height 20
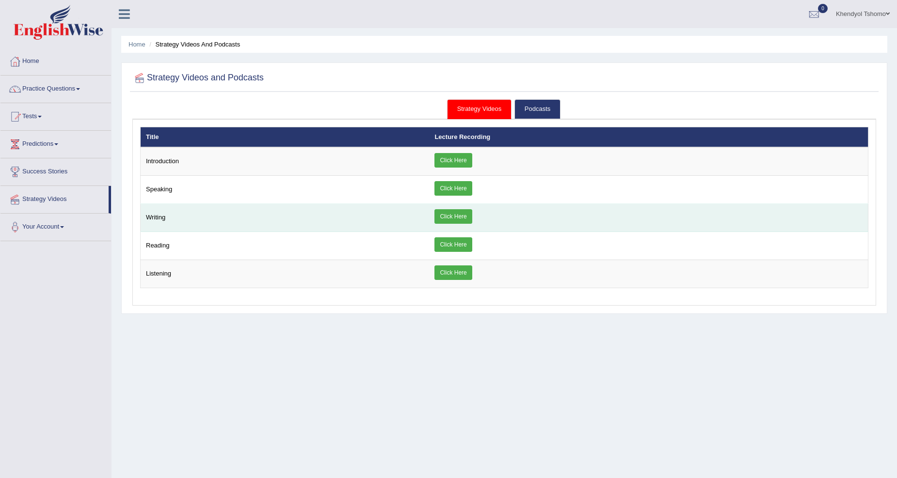
click at [439, 219] on link "Click Here" at bounding box center [452, 216] width 37 height 15
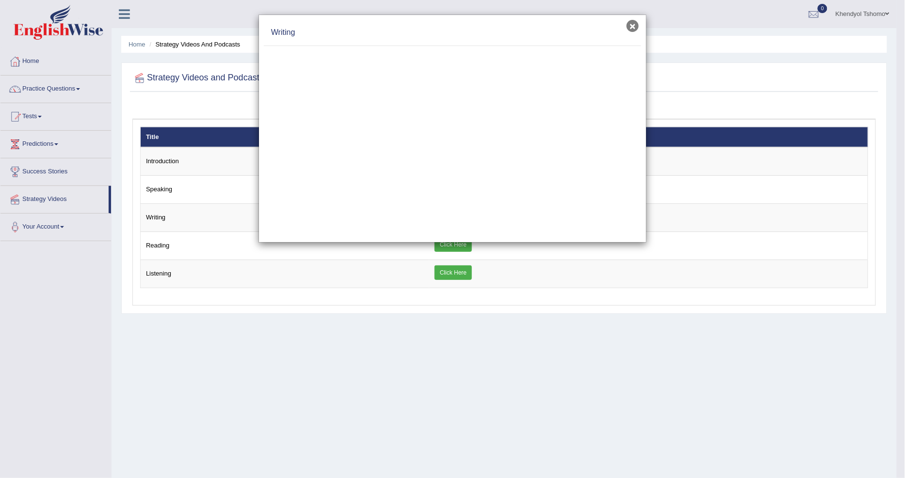
click at [633, 31] on button "×" at bounding box center [632, 26] width 12 height 12
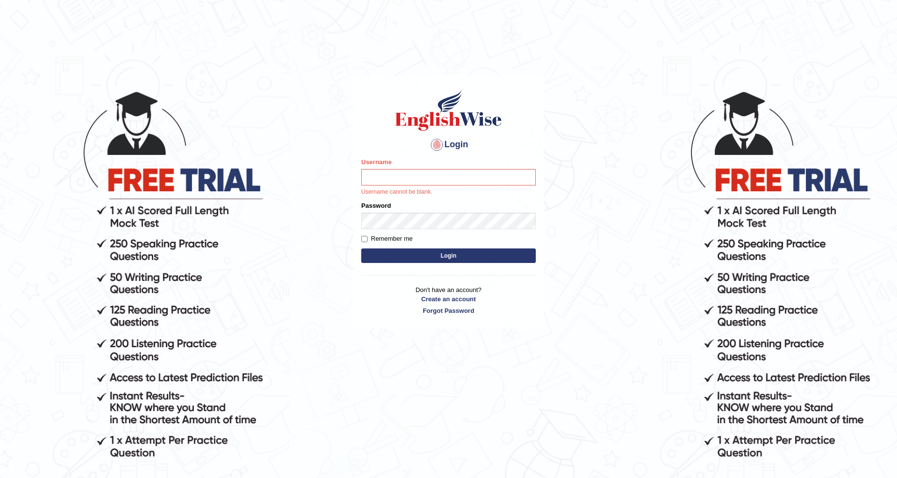
click at [383, 175] on input "Username" at bounding box center [448, 177] width 175 height 16
type input "Khenny"
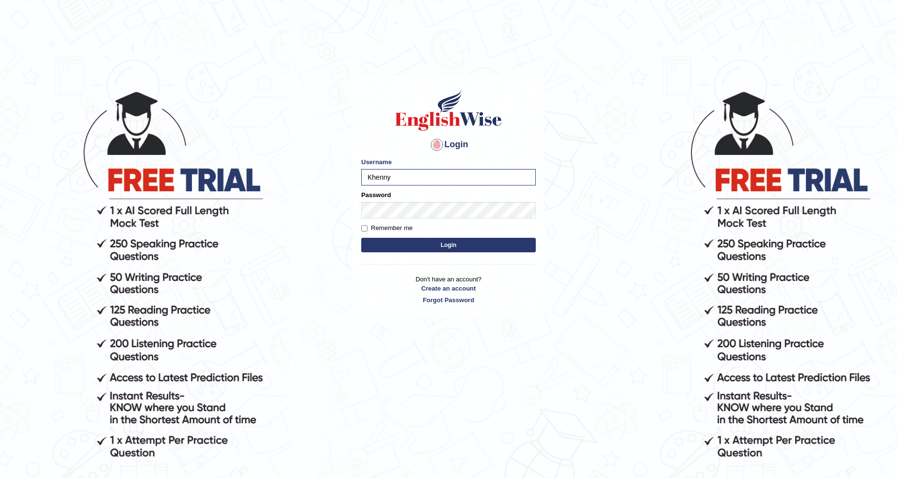
click at [406, 248] on button "Login" at bounding box center [448, 245] width 175 height 15
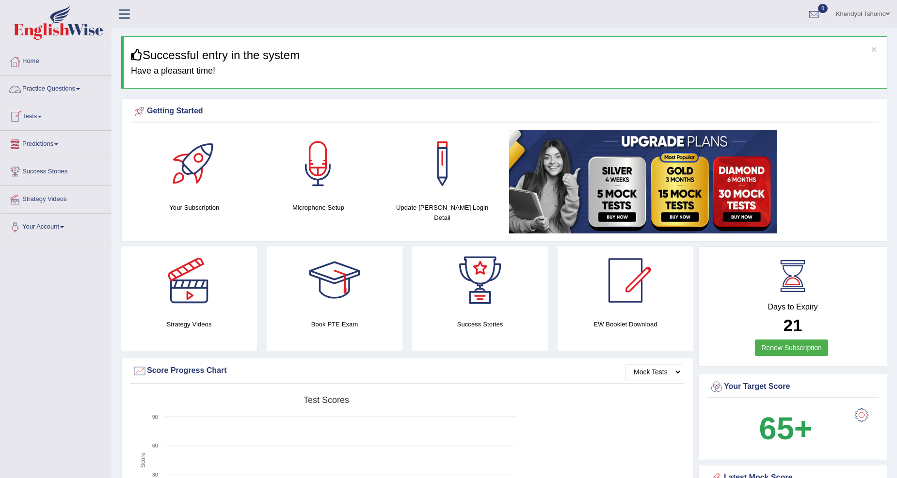
click at [57, 98] on link "Practice Questions" at bounding box center [55, 88] width 111 height 24
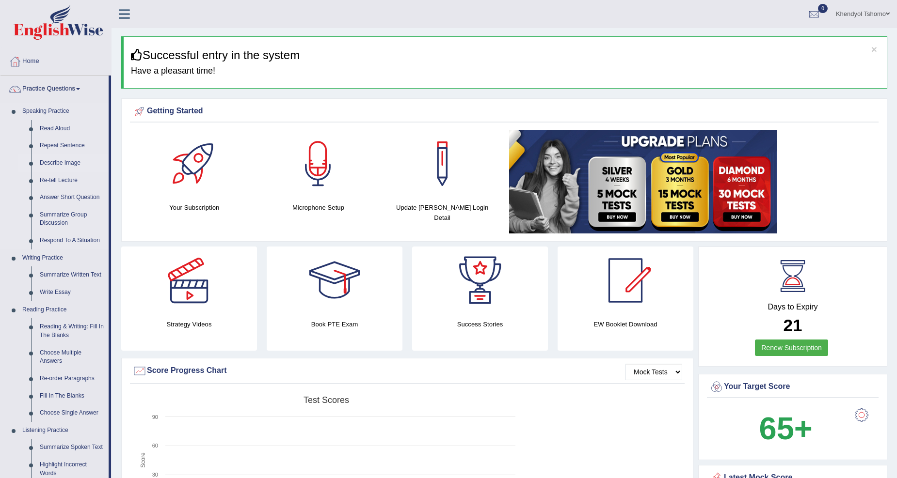
scroll to position [179, 0]
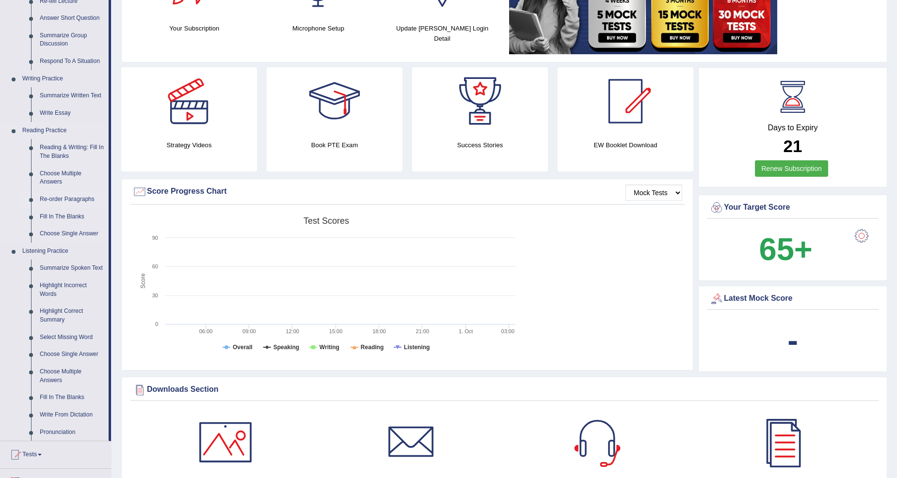
click at [61, 196] on link "Re-order Paragraphs" at bounding box center [71, 199] width 73 height 17
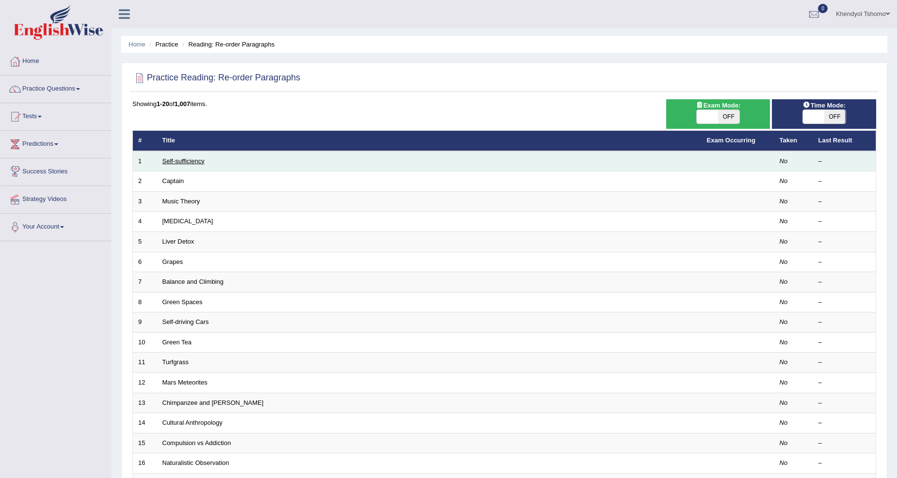
click at [169, 159] on link "Self-sufficiency" at bounding box center [183, 161] width 42 height 7
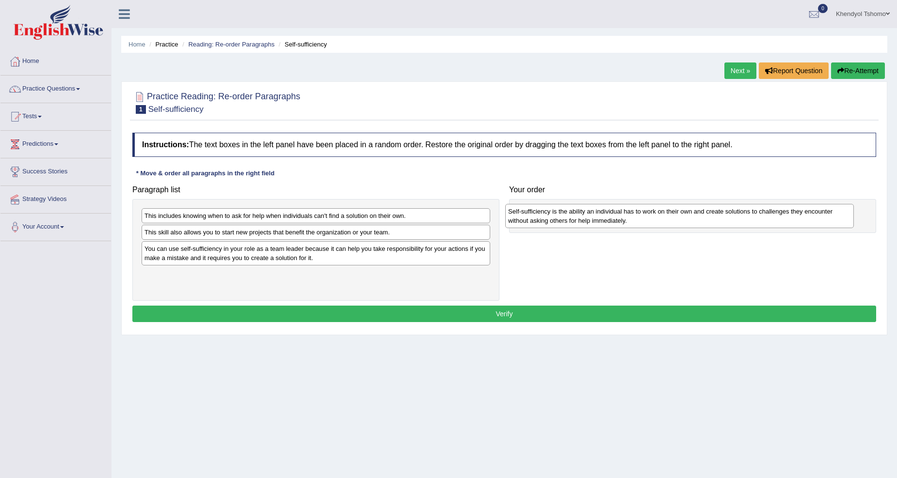
drag, startPoint x: 229, startPoint y: 280, endPoint x: 593, endPoint y: 217, distance: 369.1
click at [593, 217] on div "Self-sufficiency is the ability an individual has to work on their own and crea…" at bounding box center [679, 216] width 349 height 24
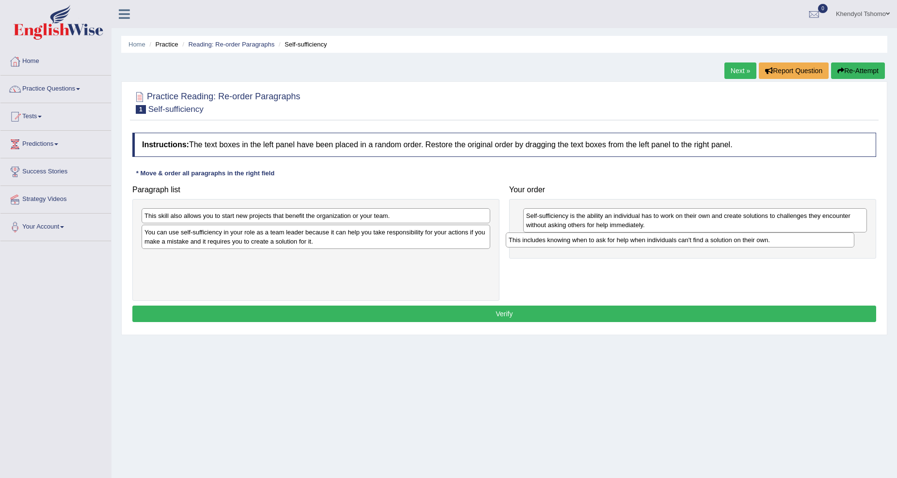
drag, startPoint x: 272, startPoint y: 219, endPoint x: 636, endPoint y: 243, distance: 364.9
click at [636, 243] on div "This includes knowing when to ask for help when individuals can't find a soluti…" at bounding box center [680, 240] width 349 height 15
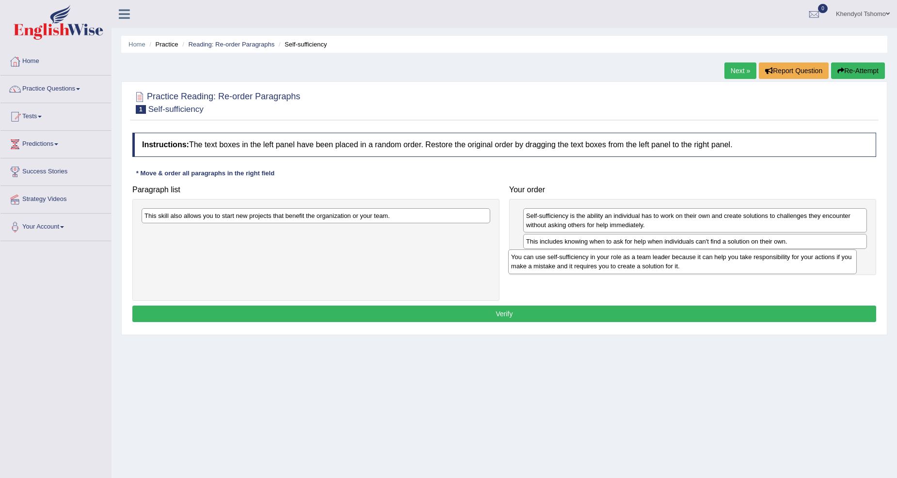
drag, startPoint x: 265, startPoint y: 245, endPoint x: 631, endPoint y: 270, distance: 367.3
click at [631, 270] on div "You can use self-sufficiency in your role as a team leader because it can help …" at bounding box center [682, 262] width 349 height 24
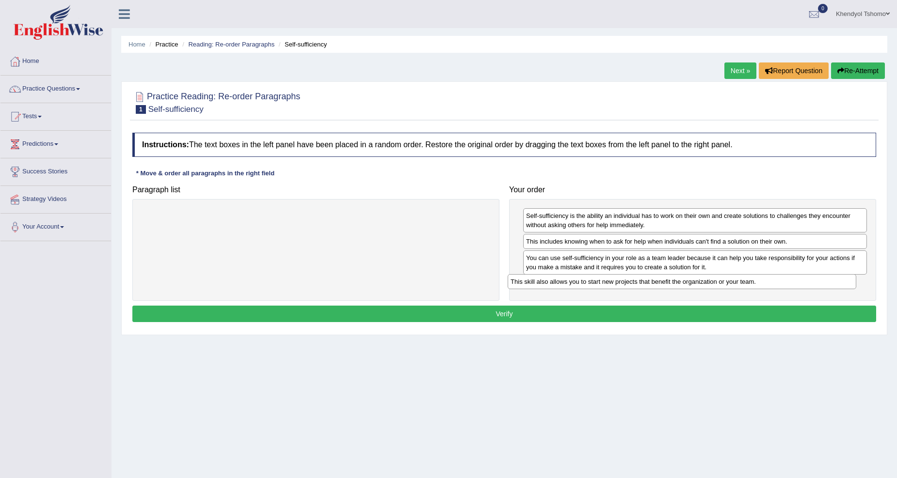
drag, startPoint x: 424, startPoint y: 214, endPoint x: 790, endPoint y: 280, distance: 371.9
click at [790, 280] on div "This skill also allows you to start new projects that benefit the organization …" at bounding box center [682, 281] width 349 height 15
drag, startPoint x: 739, startPoint y: 271, endPoint x: 738, endPoint y: 291, distance: 19.4
click at [738, 291] on div "You can use self-sufficiency in your role as a team leader because it can help …" at bounding box center [694, 283] width 344 height 24
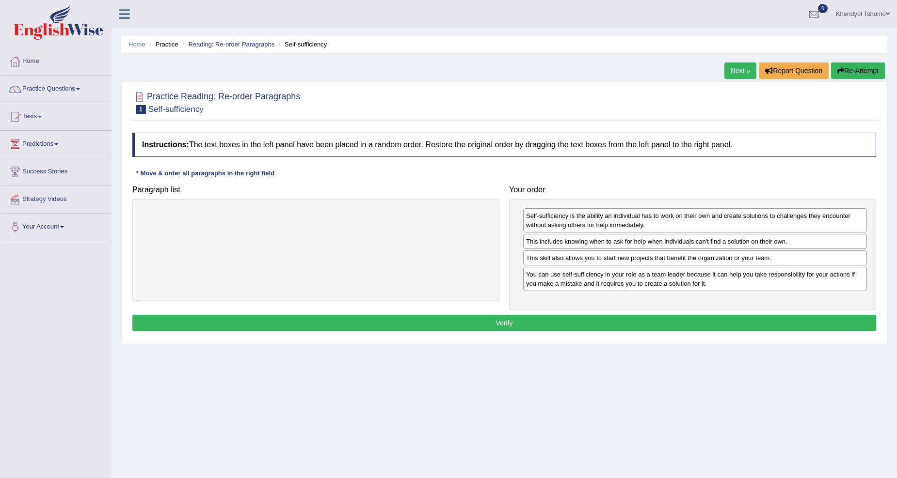
click at [731, 316] on div "Instructions: The text boxes in the left panel have been placed in a random ord…" at bounding box center [504, 233] width 749 height 211
click at [730, 327] on button "Verify" at bounding box center [504, 323] width 744 height 16
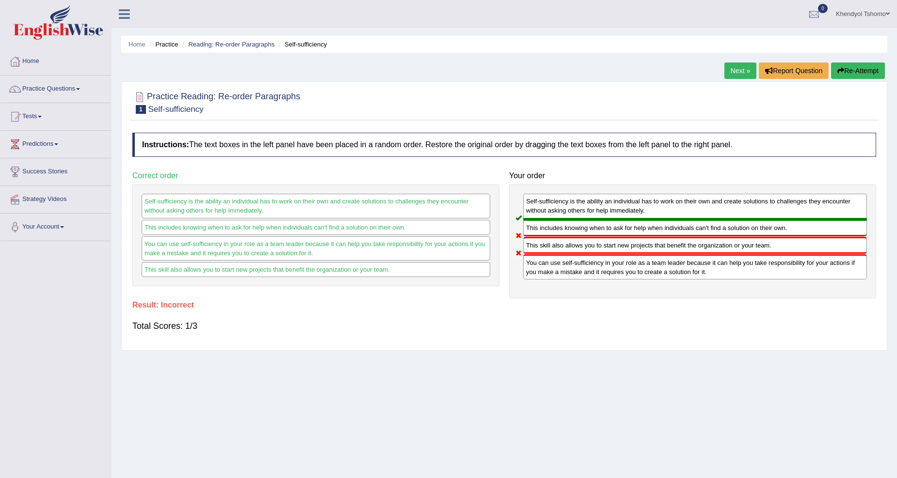
click at [852, 66] on button "Re-Attempt" at bounding box center [858, 71] width 54 height 16
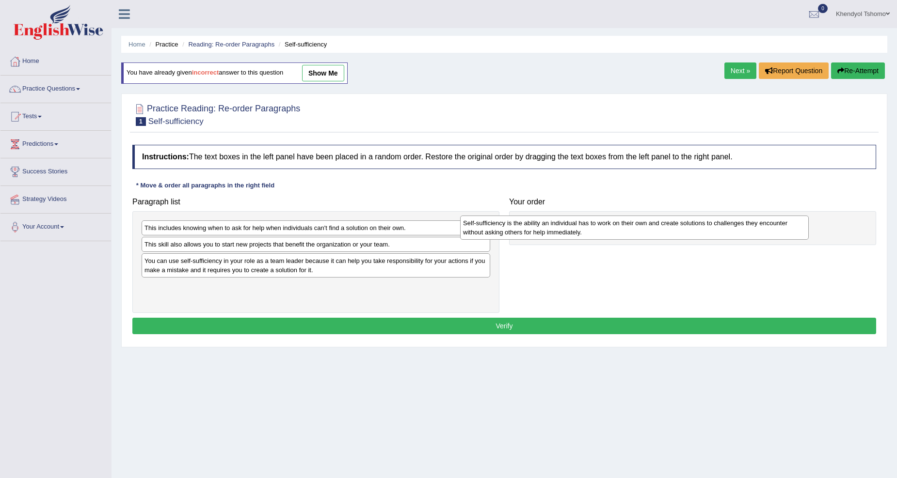
drag, startPoint x: 405, startPoint y: 293, endPoint x: 723, endPoint y: 229, distance: 324.9
click at [723, 229] on div "Self-sufficiency is the ability an individual has to work on their own and crea…" at bounding box center [634, 228] width 349 height 24
drag, startPoint x: 623, startPoint y: 234, endPoint x: 614, endPoint y: 230, distance: 10.3
click at [614, 230] on div "Self-sufficiency is the ability an individual has to work on their own and crea…" at bounding box center [686, 229] width 344 height 24
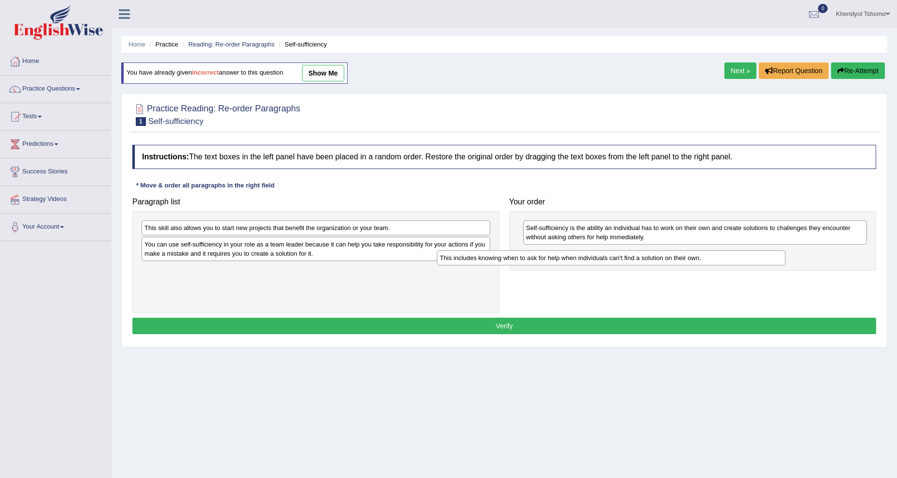
drag, startPoint x: 418, startPoint y: 233, endPoint x: 713, endPoint y: 263, distance: 296.8
click at [713, 263] on div "This includes knowing when to ask for help when individuals can't find a soluti…" at bounding box center [611, 258] width 349 height 15
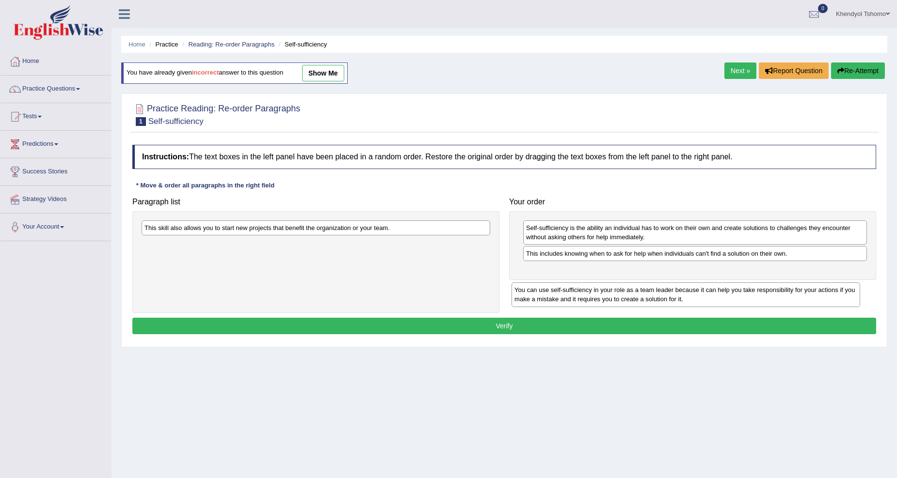
drag, startPoint x: 366, startPoint y: 248, endPoint x: 737, endPoint y: 284, distance: 373.6
click at [737, 284] on div "You can use self-sufficiency in your role as a team leader because it can help …" at bounding box center [685, 295] width 349 height 24
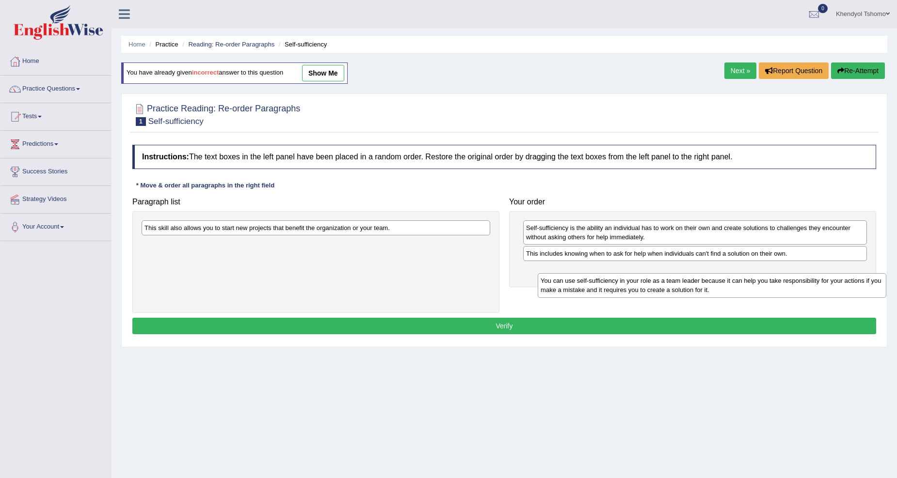
drag, startPoint x: 439, startPoint y: 246, endPoint x: 835, endPoint y: 283, distance: 397.7
click at [835, 283] on div "You can use self-sufficiency in your role as a team leader because it can help …" at bounding box center [712, 285] width 349 height 24
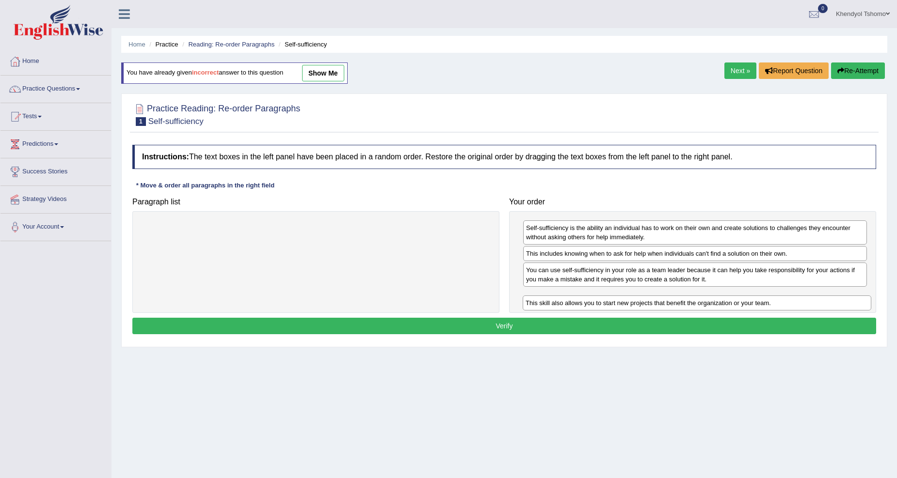
drag, startPoint x: 417, startPoint y: 223, endPoint x: 798, endPoint y: 299, distance: 388.4
click at [798, 299] on div "This skill also allows you to start new projects that benefit the organization …" at bounding box center [697, 303] width 349 height 15
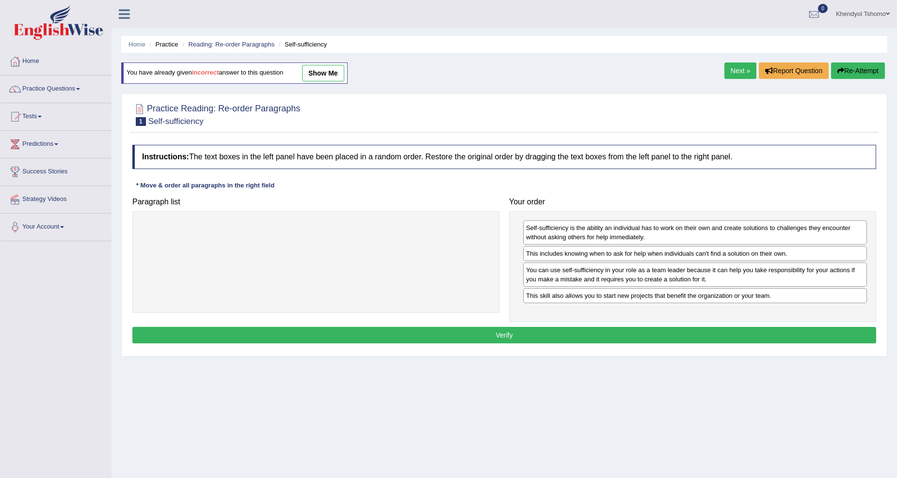
click at [788, 331] on button "Verify" at bounding box center [504, 335] width 744 height 16
